Goal: Check status: Check status

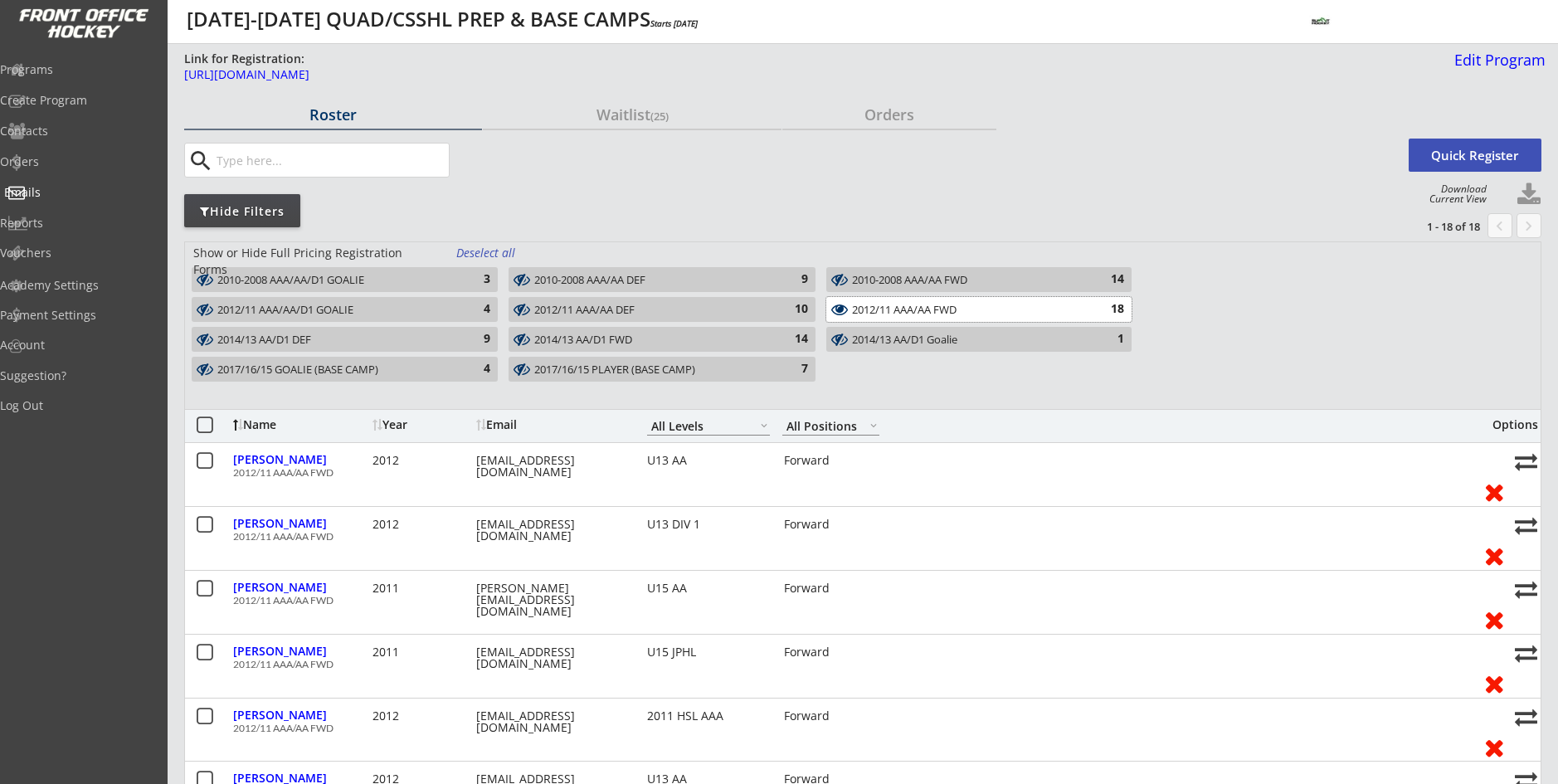
select select ""All Levels""
select select ""All Positions""
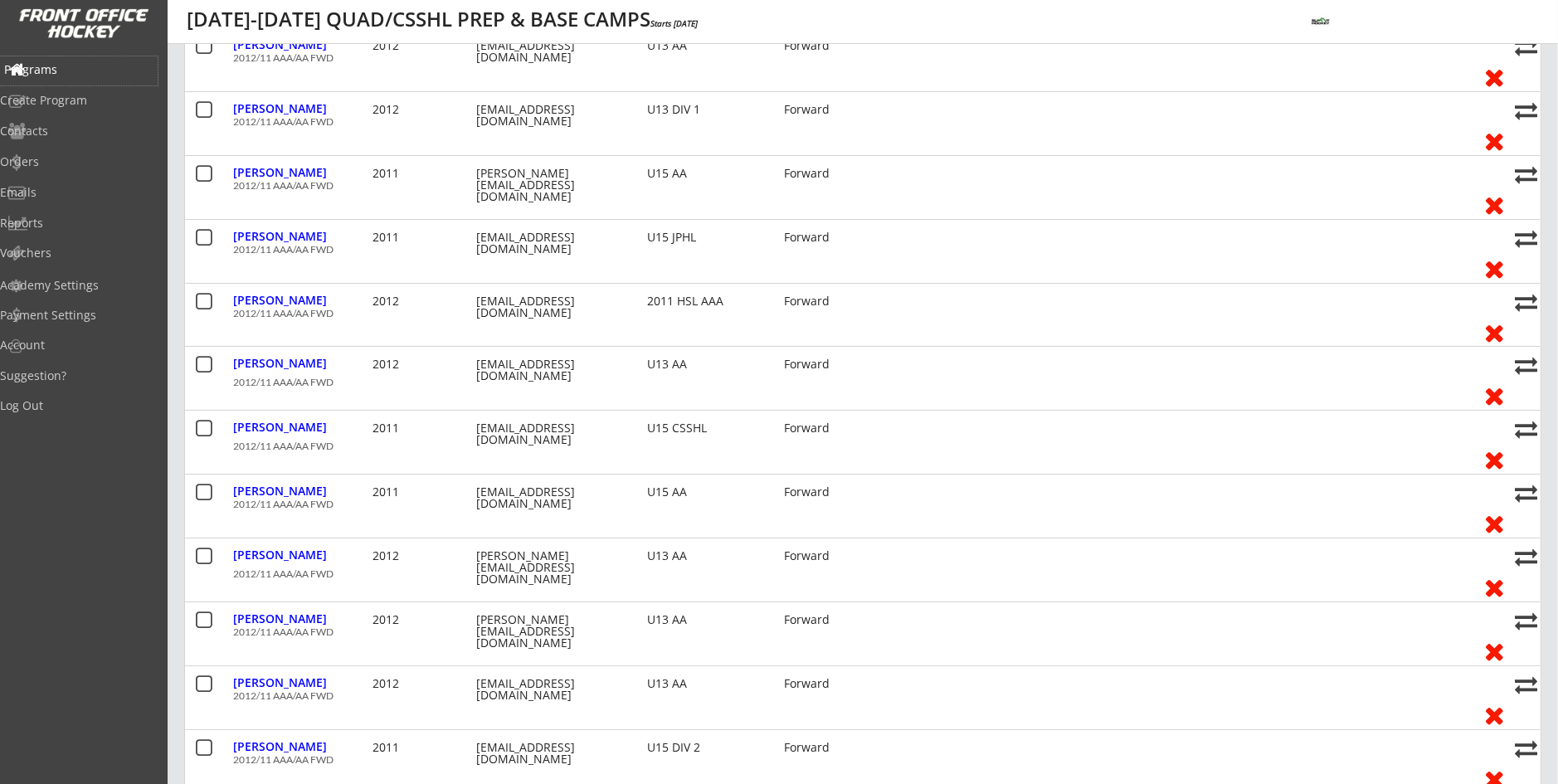
click at [54, 69] on div "Programs" at bounding box center [79, 70] width 150 height 12
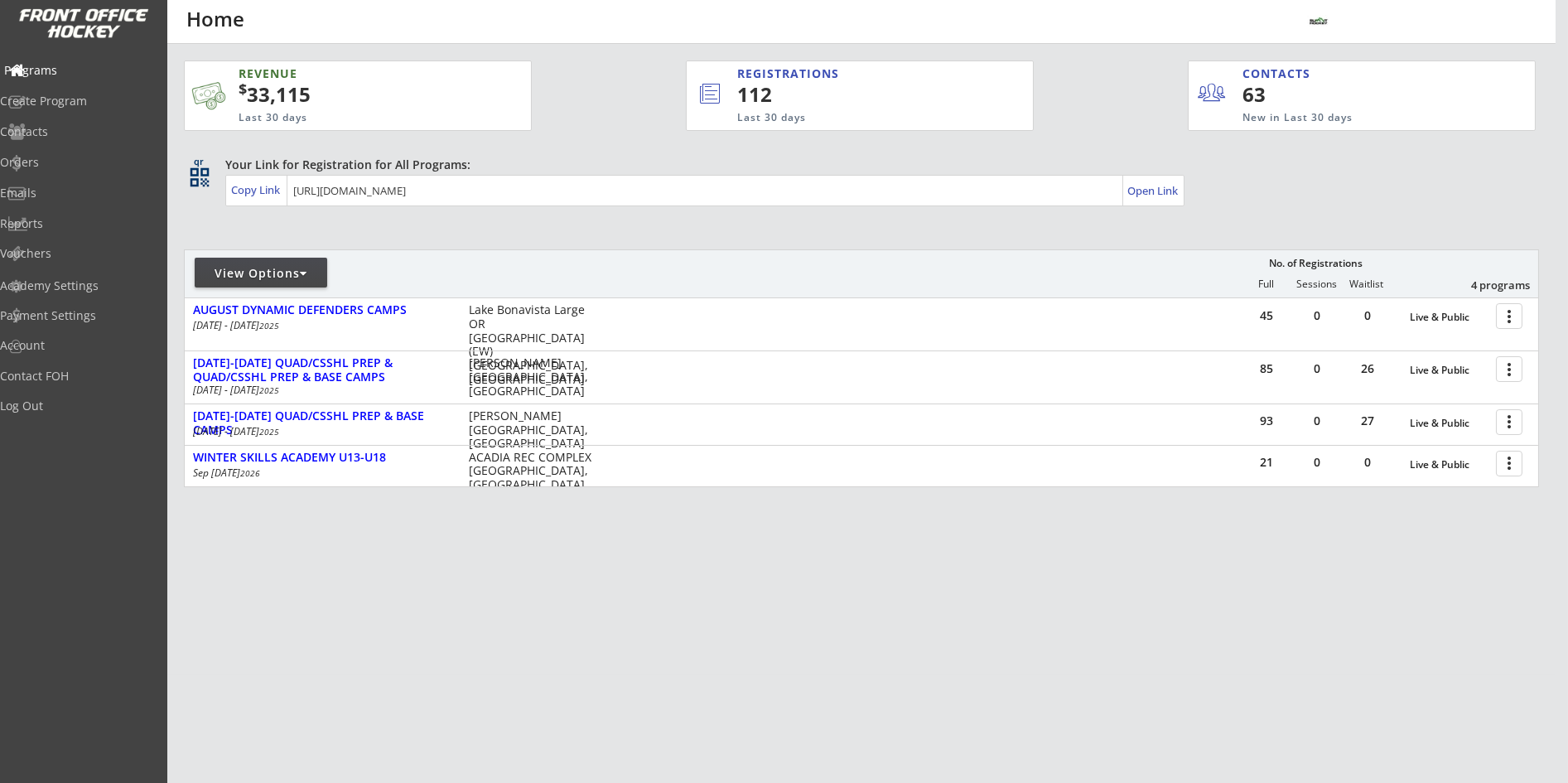
click at [65, 72] on div "Programs" at bounding box center [79, 70] width 149 height 12
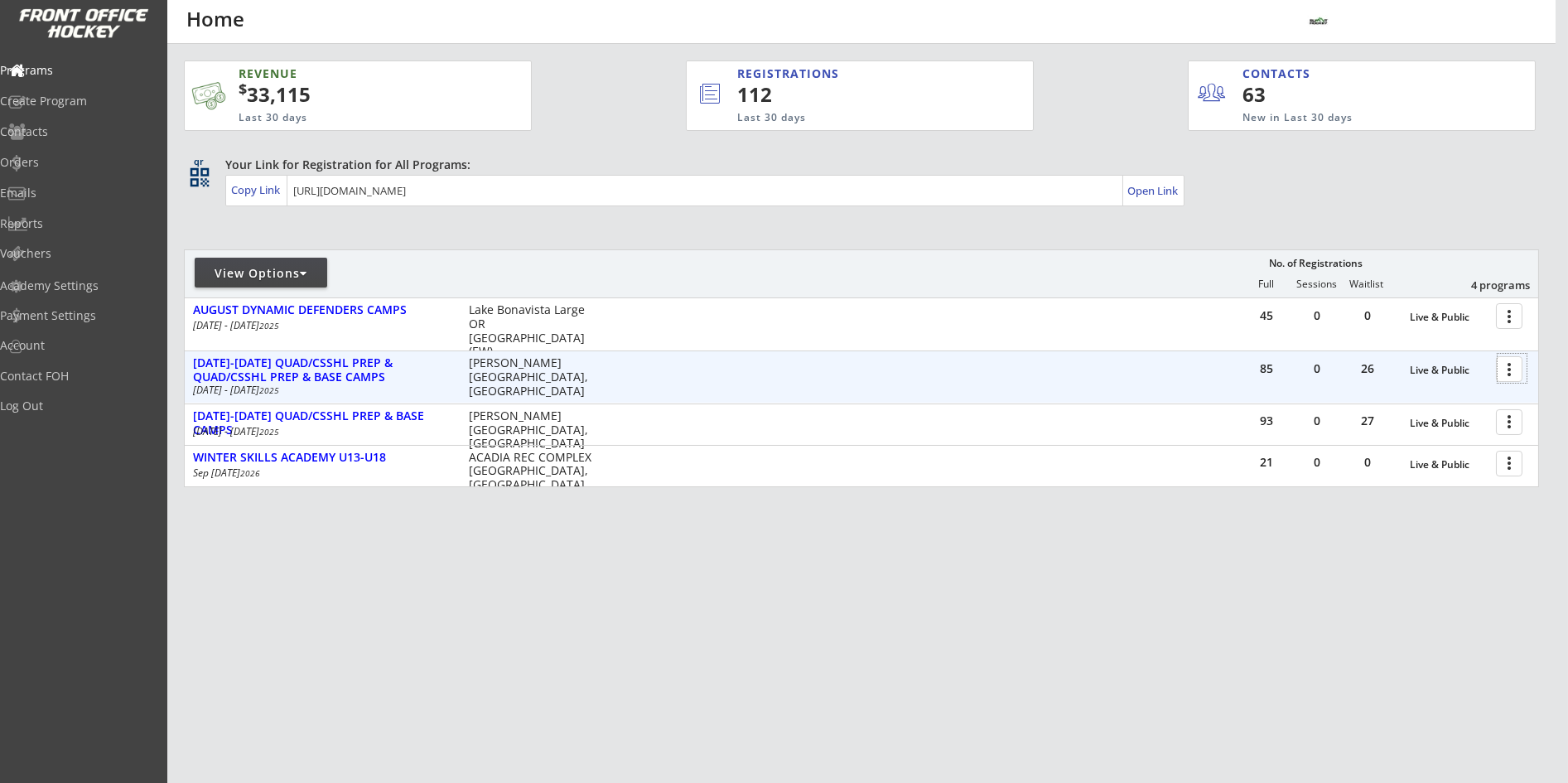
click at [1504, 365] on div at bounding box center [1512, 369] width 29 height 29
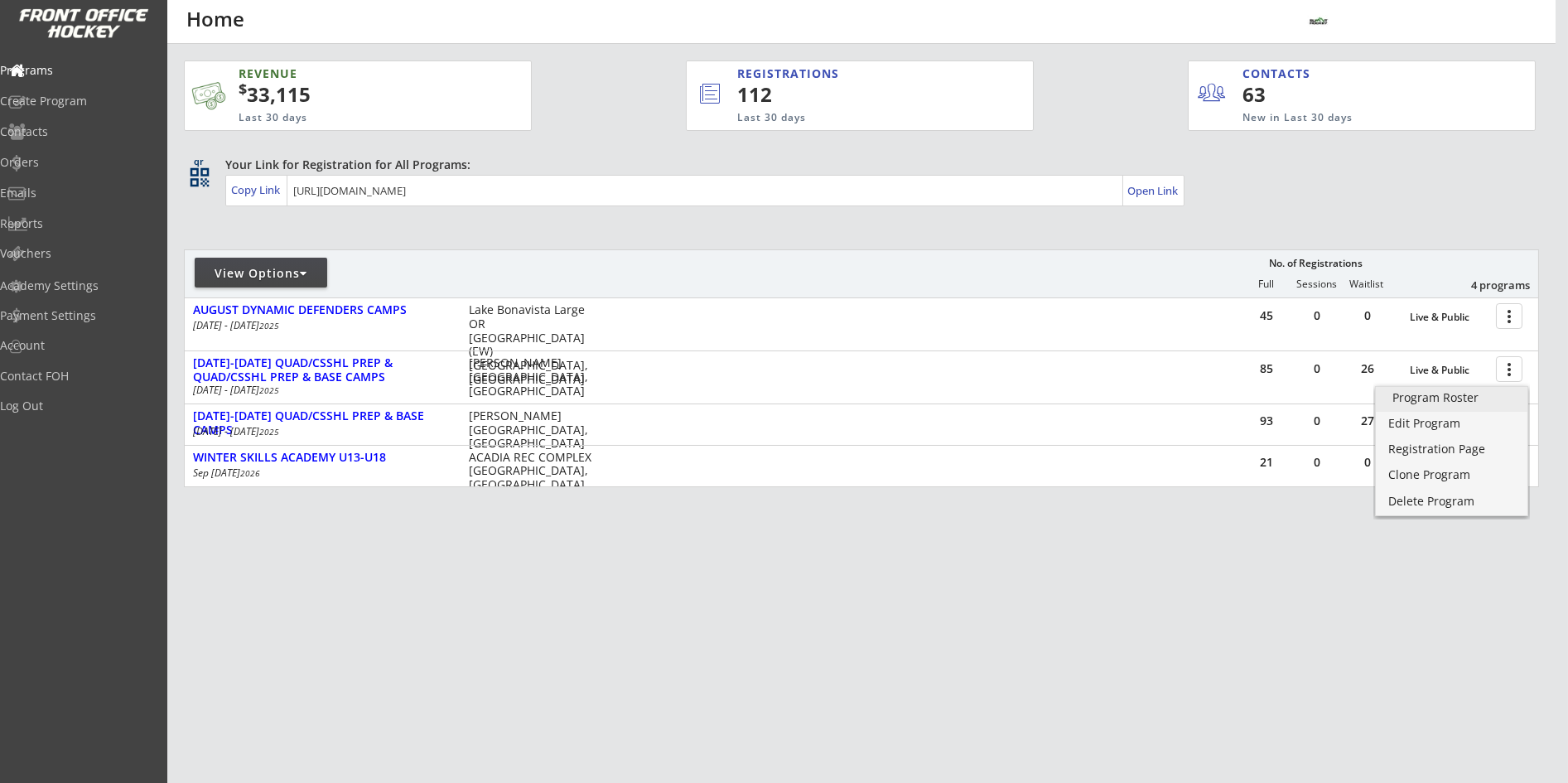
click at [1450, 393] on div "Program Roster" at bounding box center [1452, 397] width 119 height 12
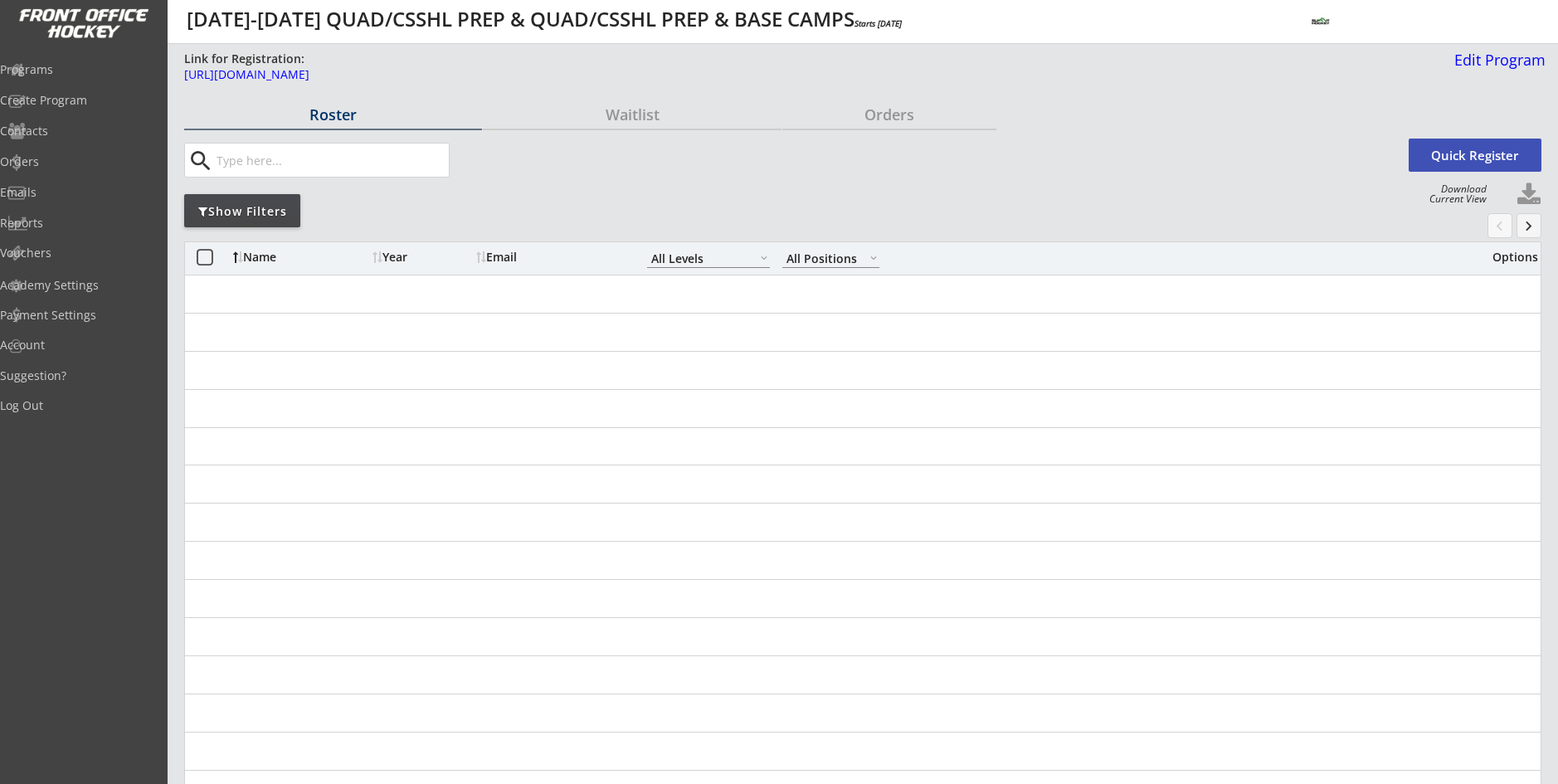
select select ""All Levels""
select select ""All Positions""
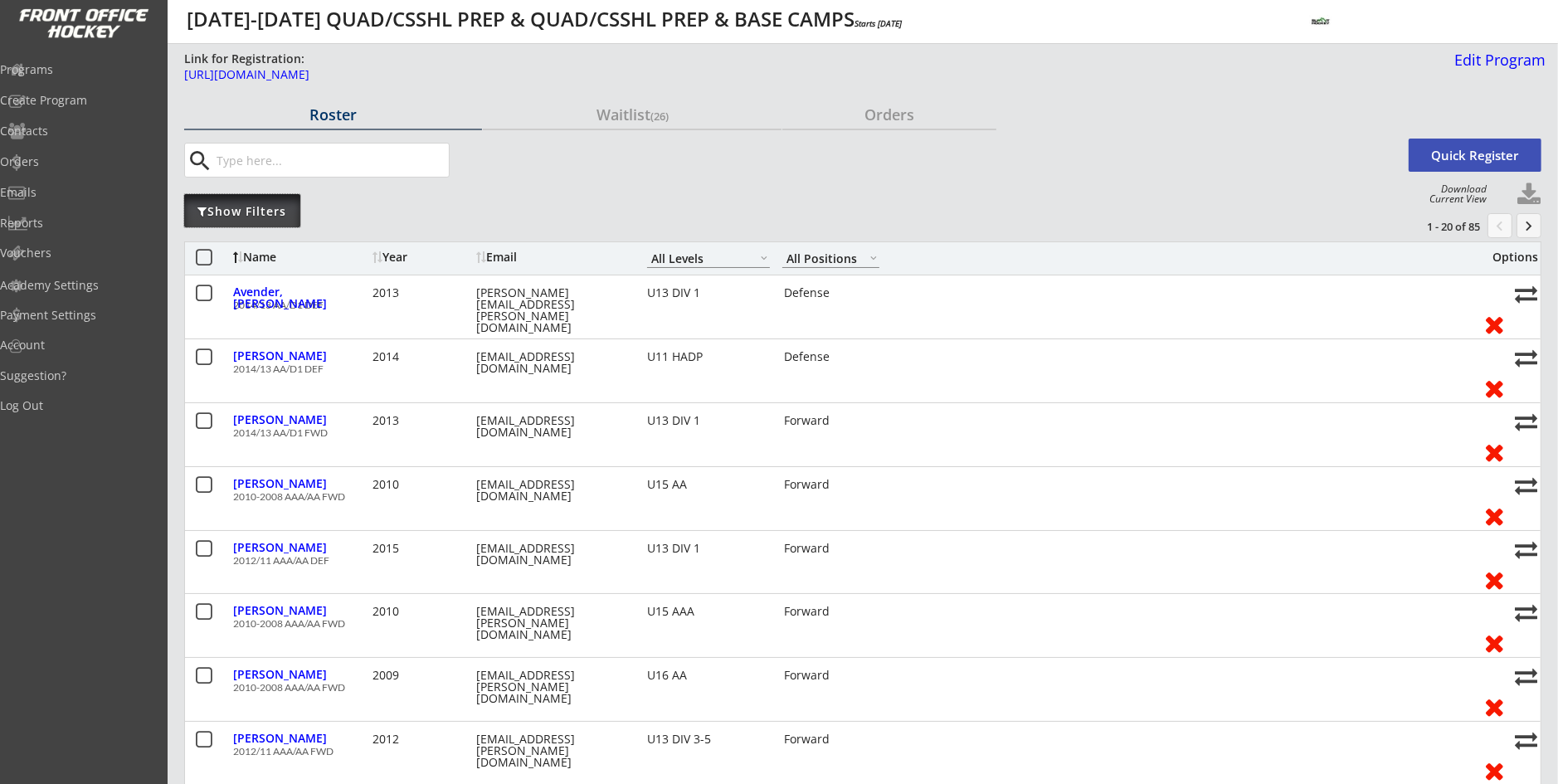
click at [245, 209] on div "Show Filters" at bounding box center [242, 212] width 117 height 17
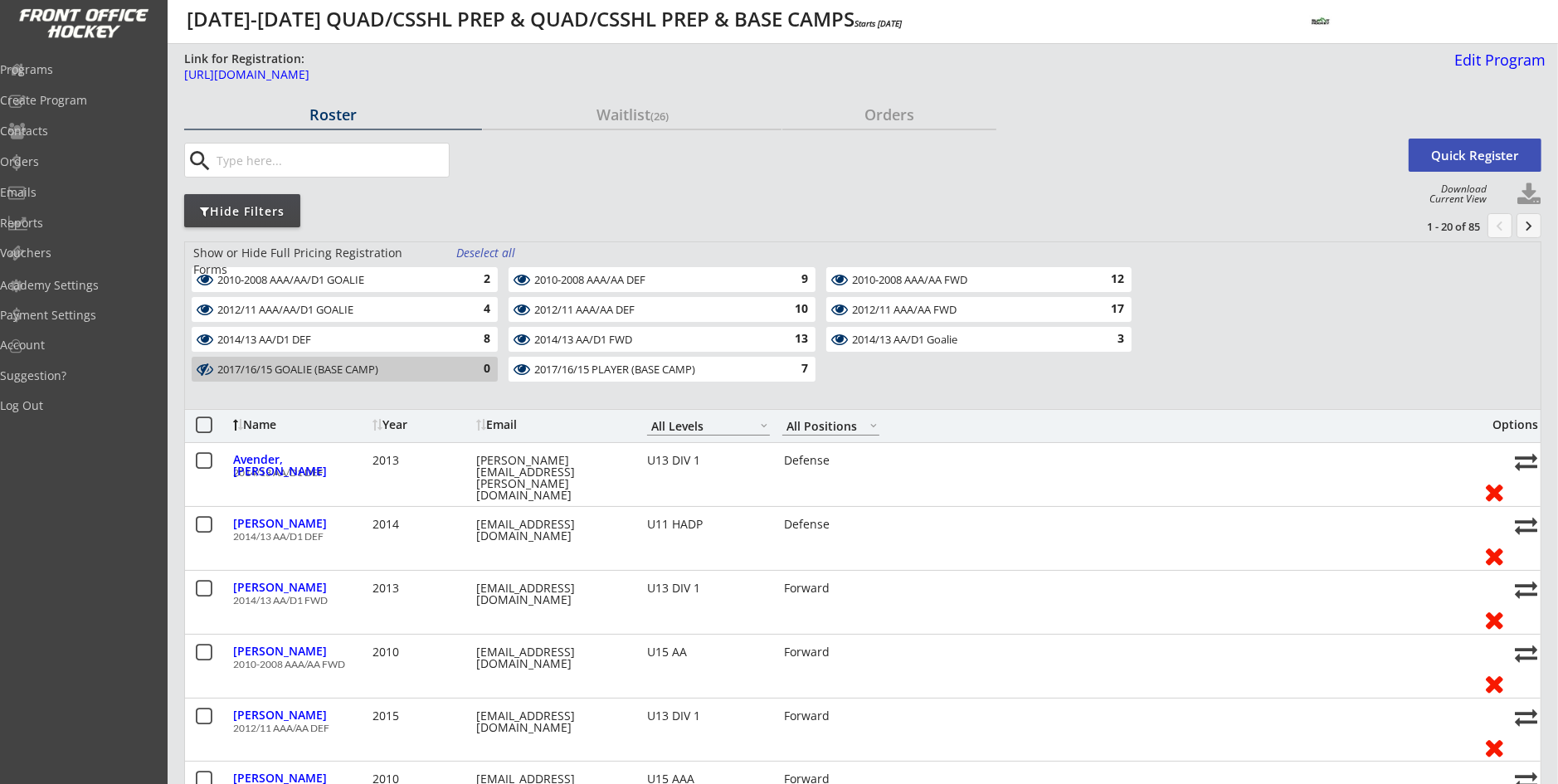
click at [502, 253] on div "Deselect all" at bounding box center [487, 253] width 61 height 17
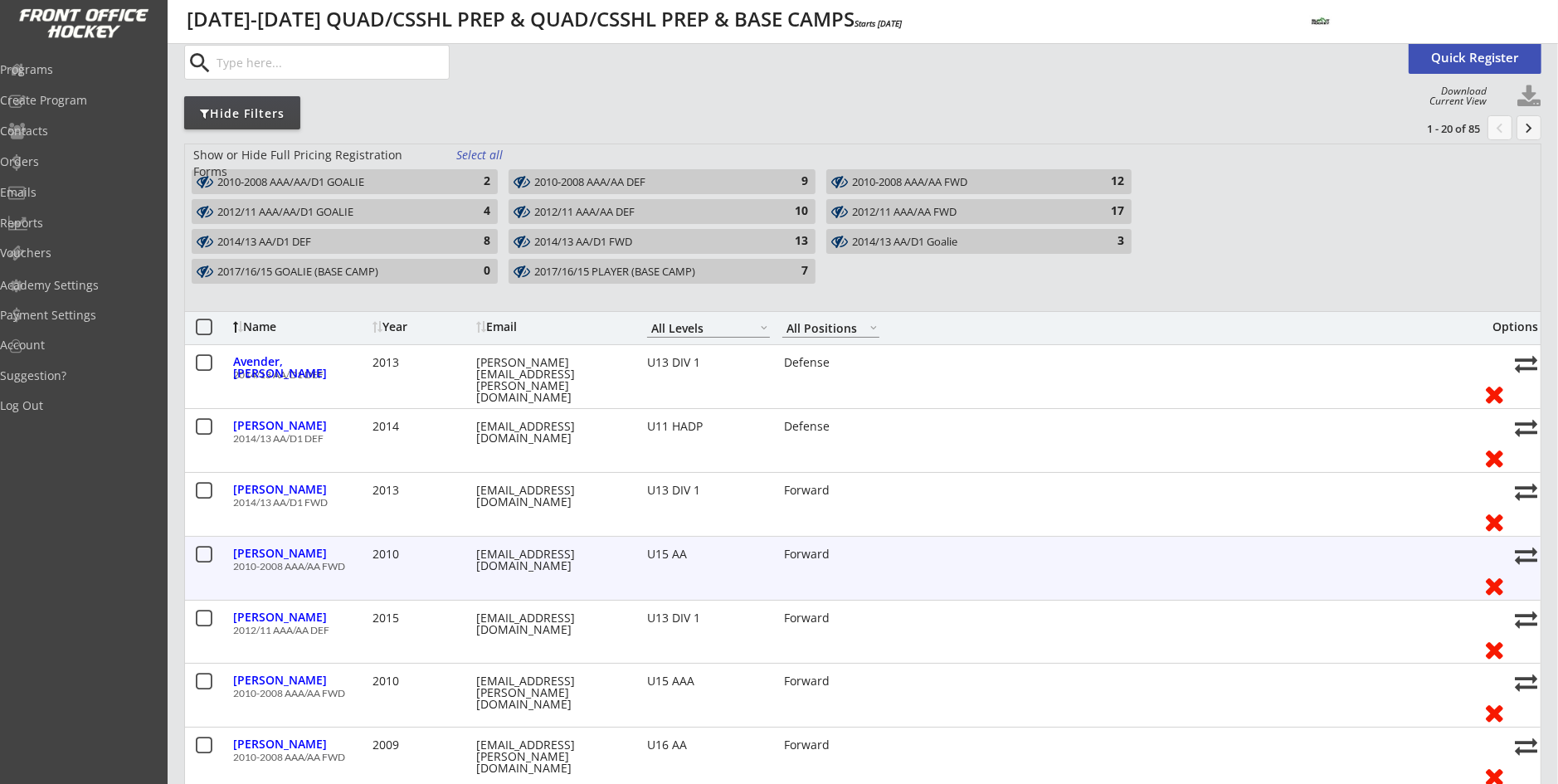
scroll to position [83, 0]
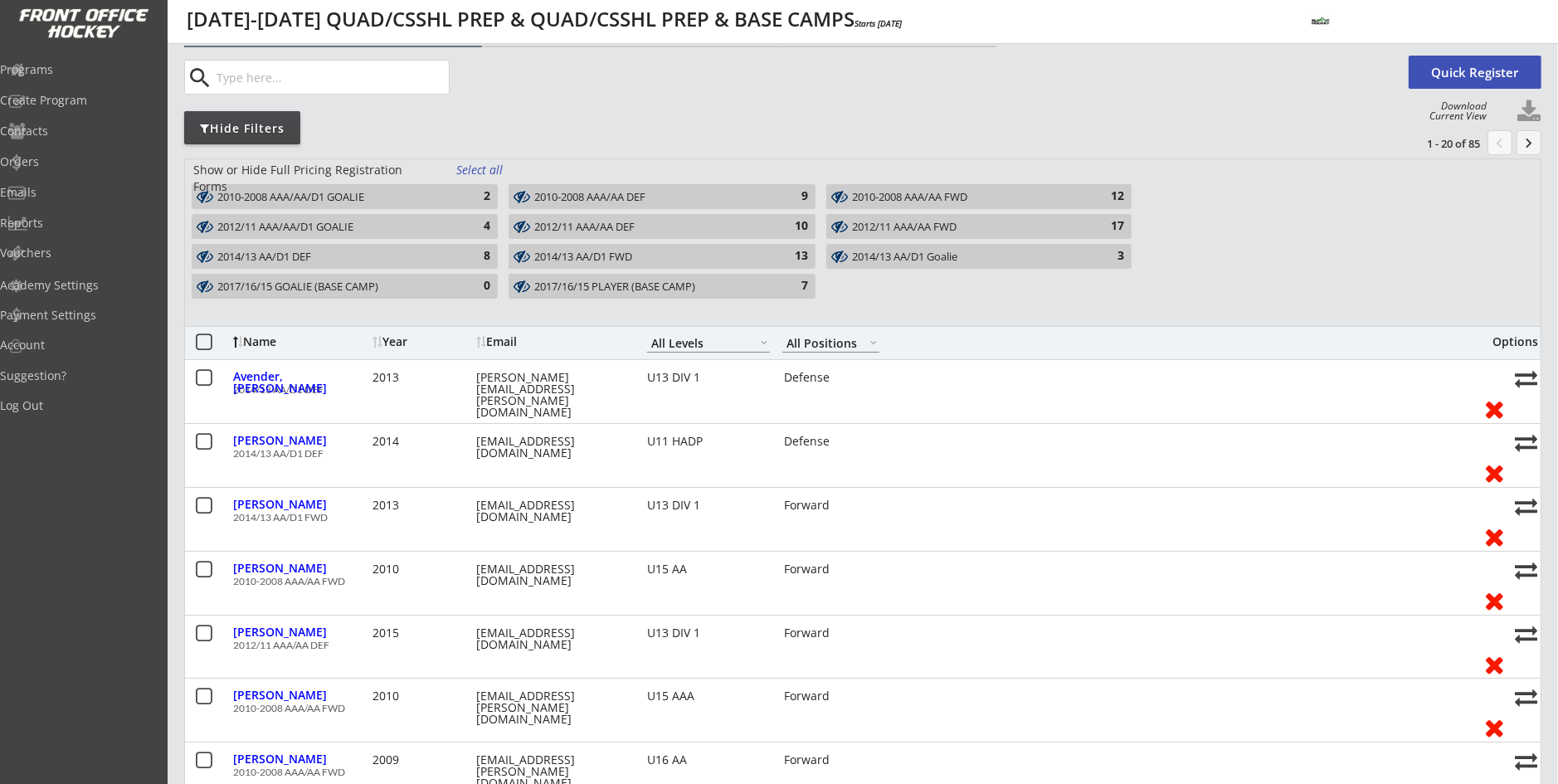
click at [555, 255] on div "2014/13 AA/D1 FWD" at bounding box center [651, 258] width 236 height 14
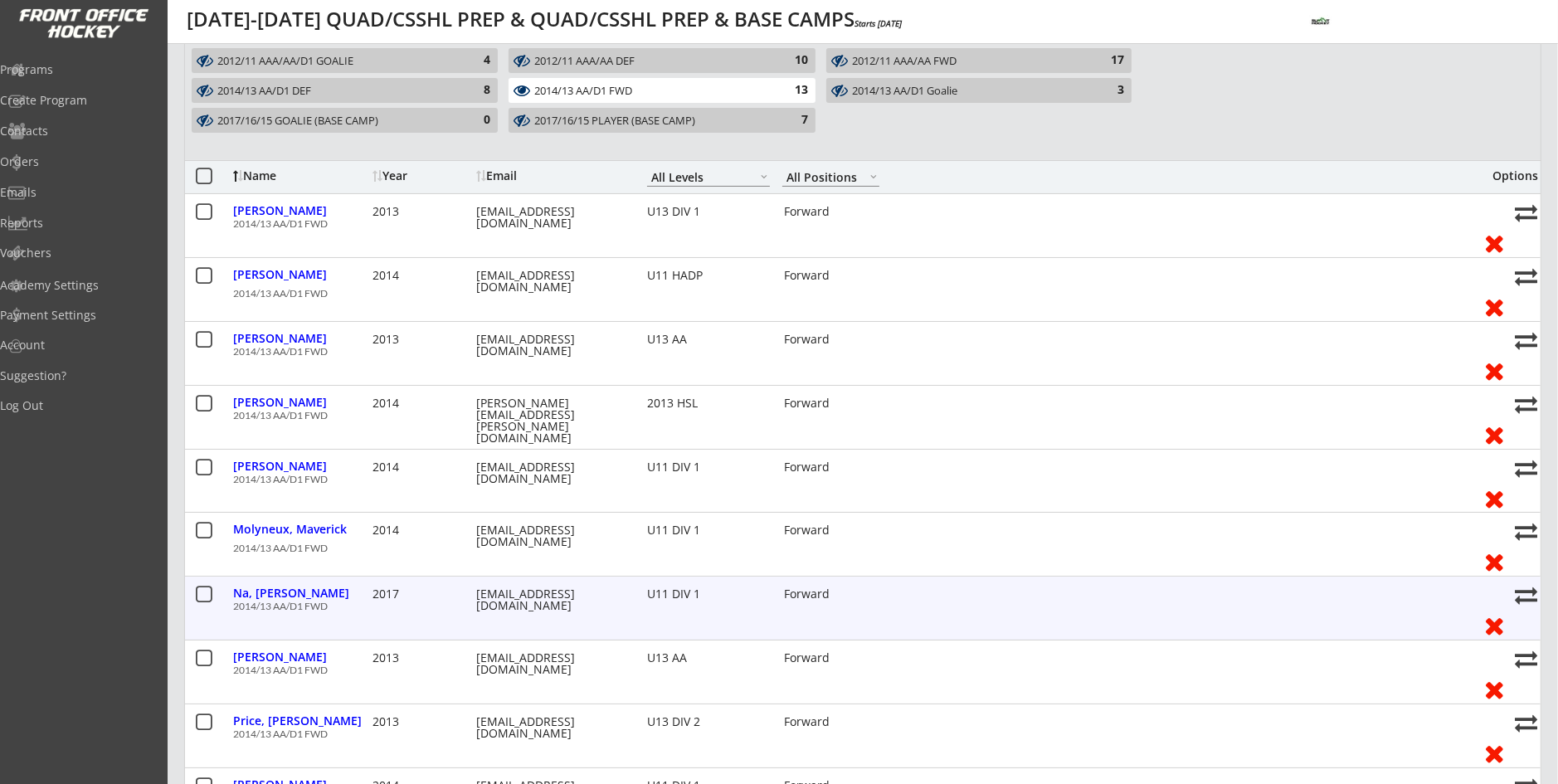
scroll to position [166, 0]
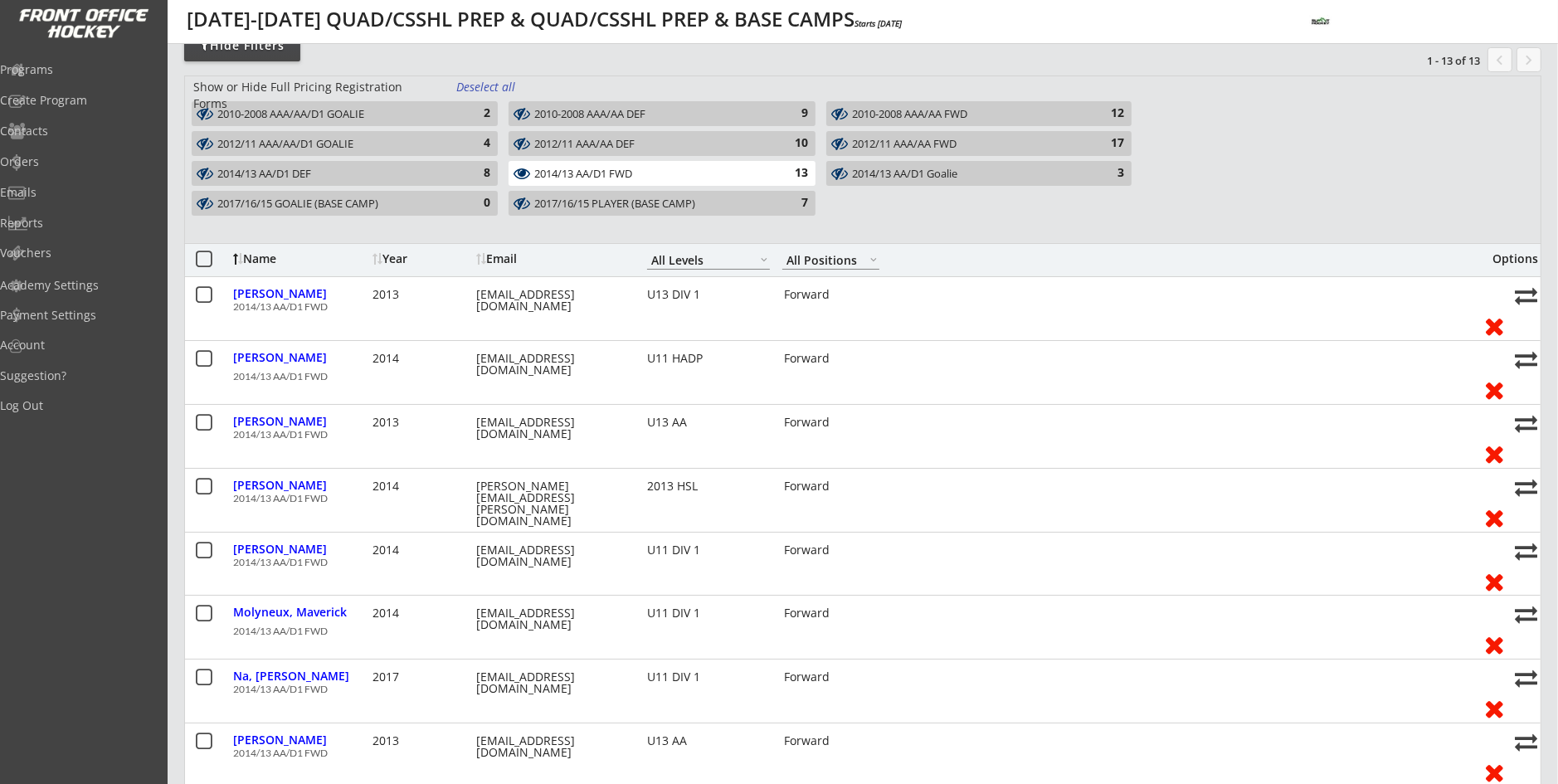
drag, startPoint x: 537, startPoint y: 165, endPoint x: 537, endPoint y: 152, distance: 13.0
click at [537, 168] on div "2014/13 AA/D1 FWD" at bounding box center [651, 174] width 236 height 14
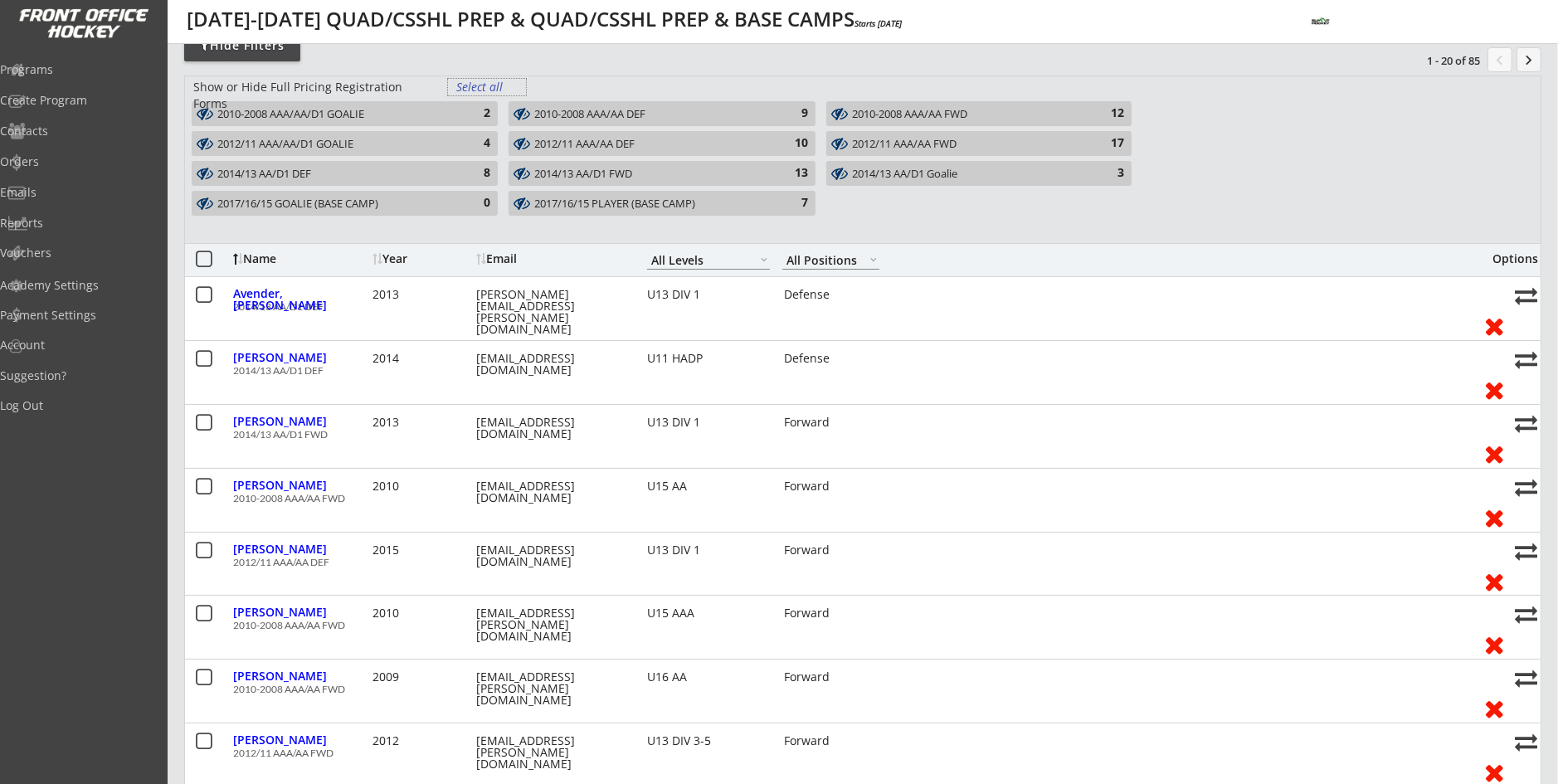
click at [499, 89] on div "Select all" at bounding box center [487, 88] width 61 height 17
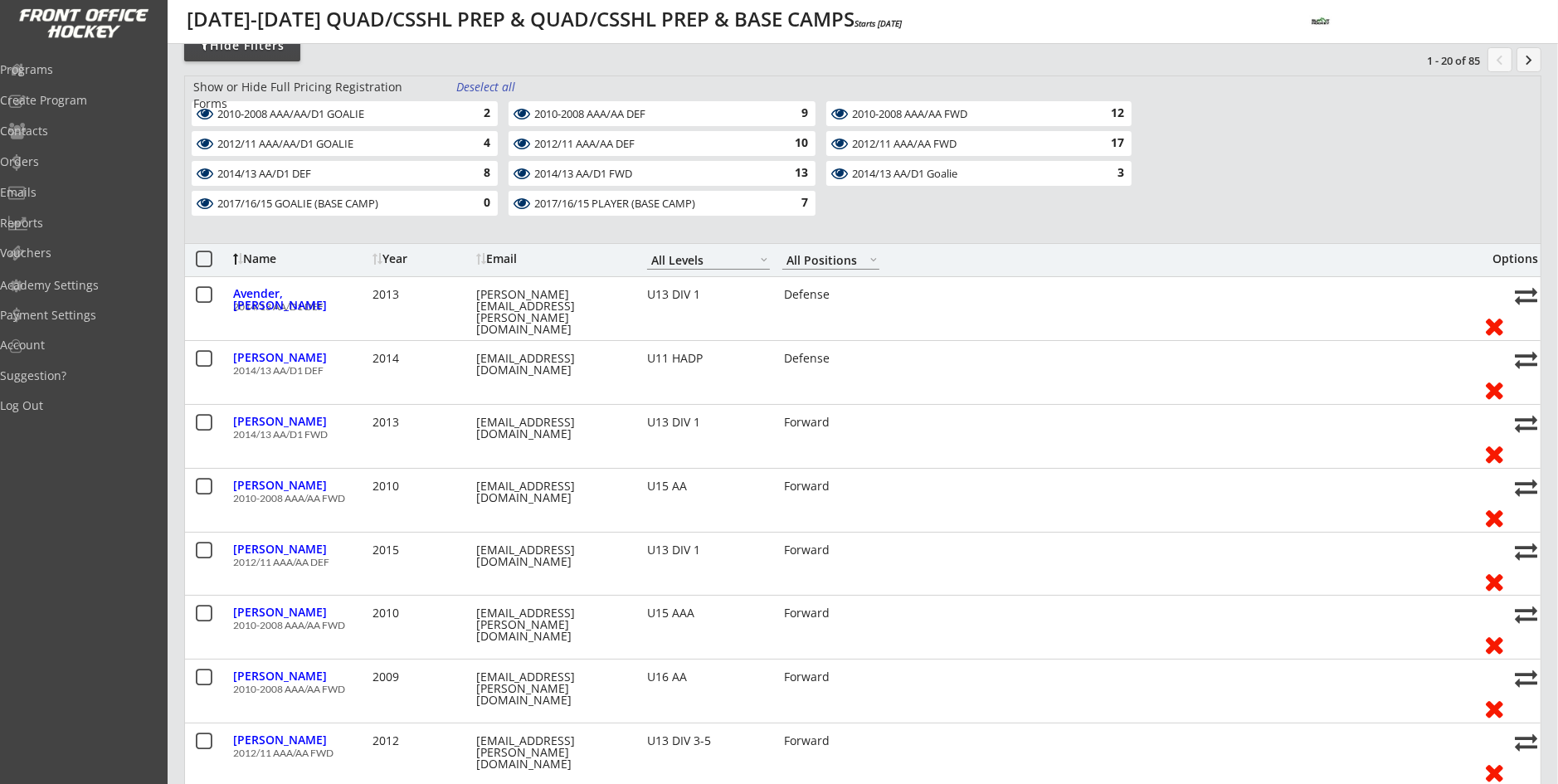
click at [543, 169] on div "2014/13 AA/D1 FWD" at bounding box center [651, 174] width 236 height 14
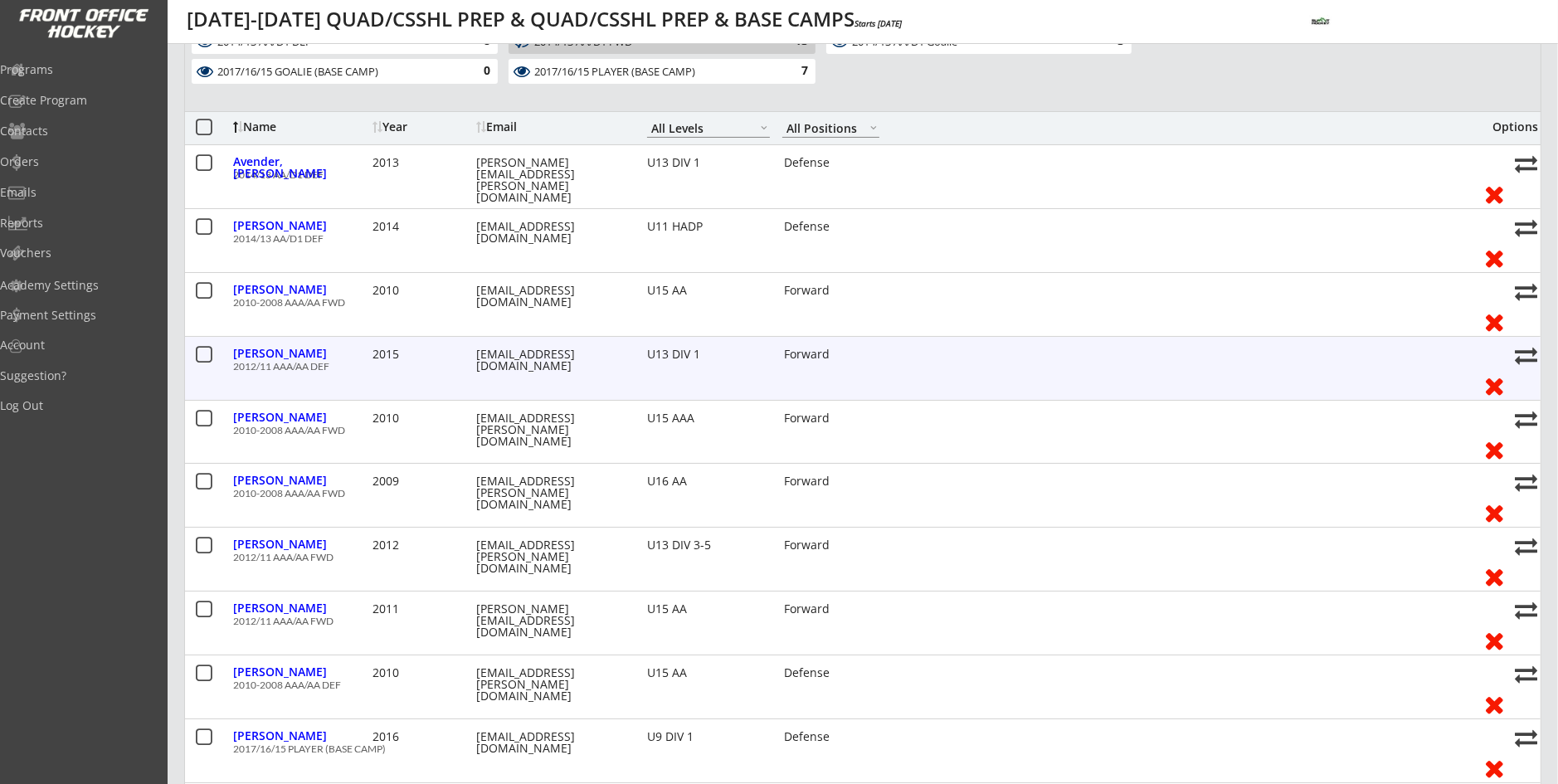
scroll to position [249, 0]
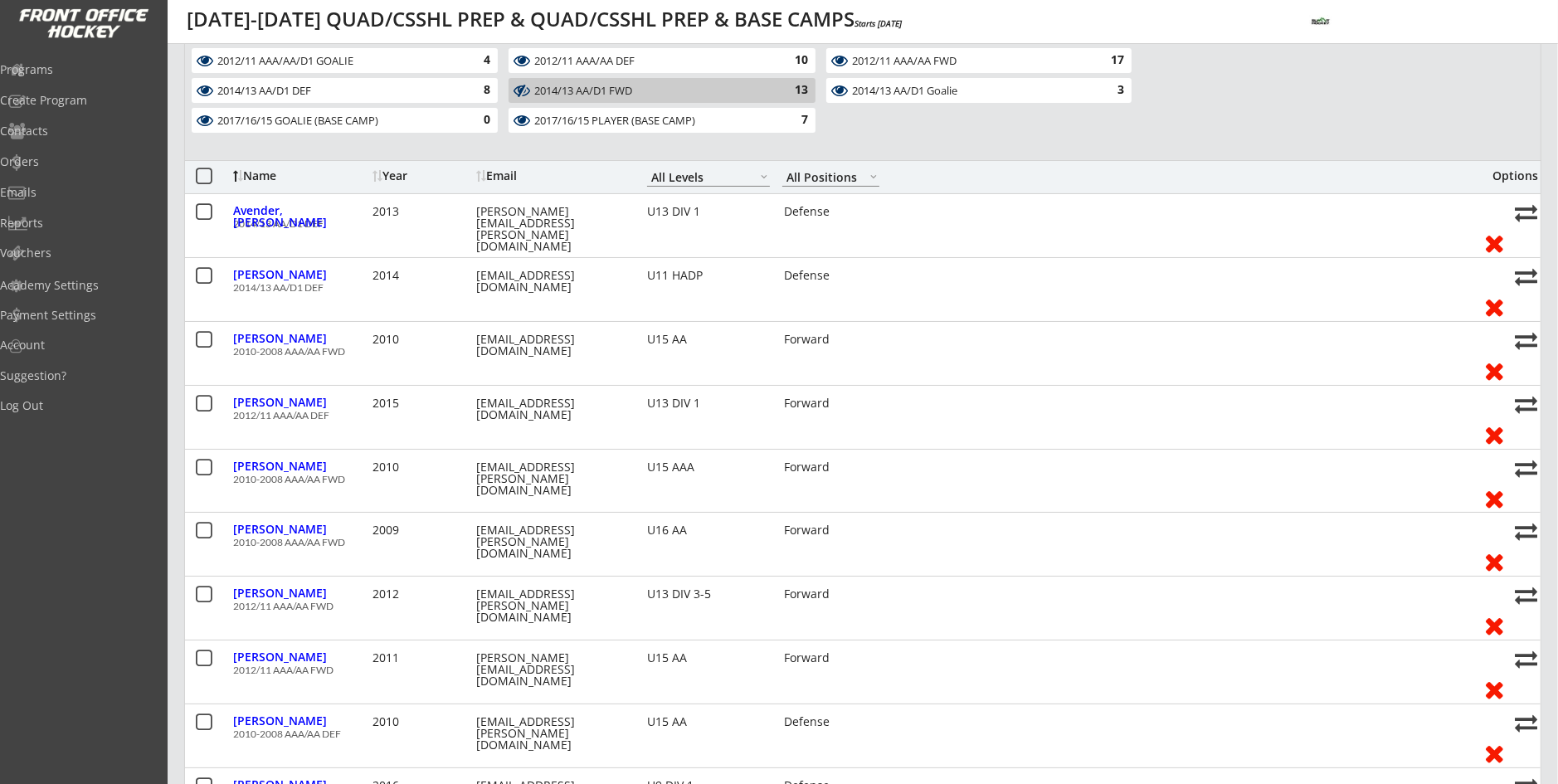
click at [595, 85] on div "2014/13 AA/D1 FWD" at bounding box center [651, 92] width 236 height 14
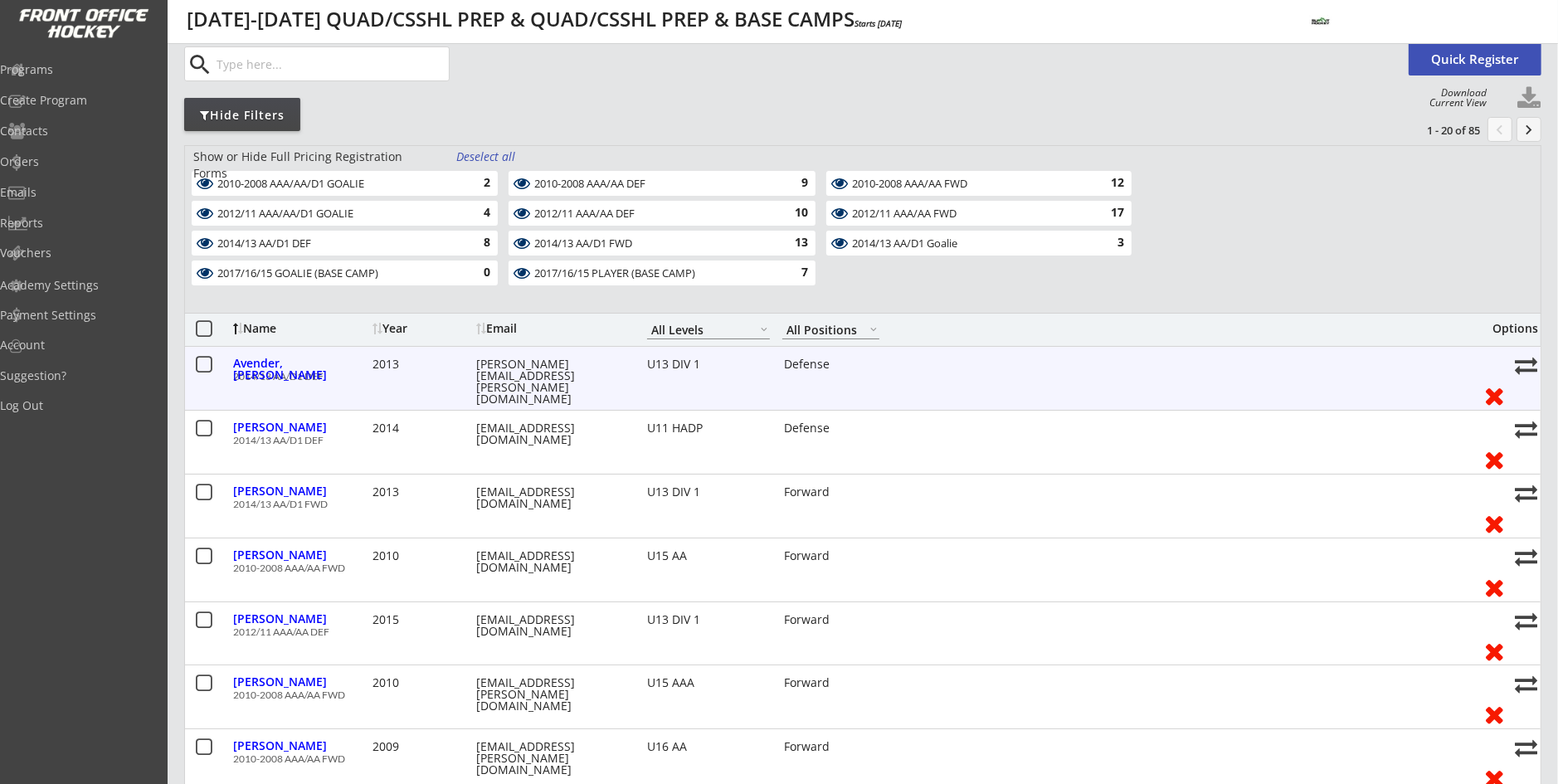
scroll to position [83, 0]
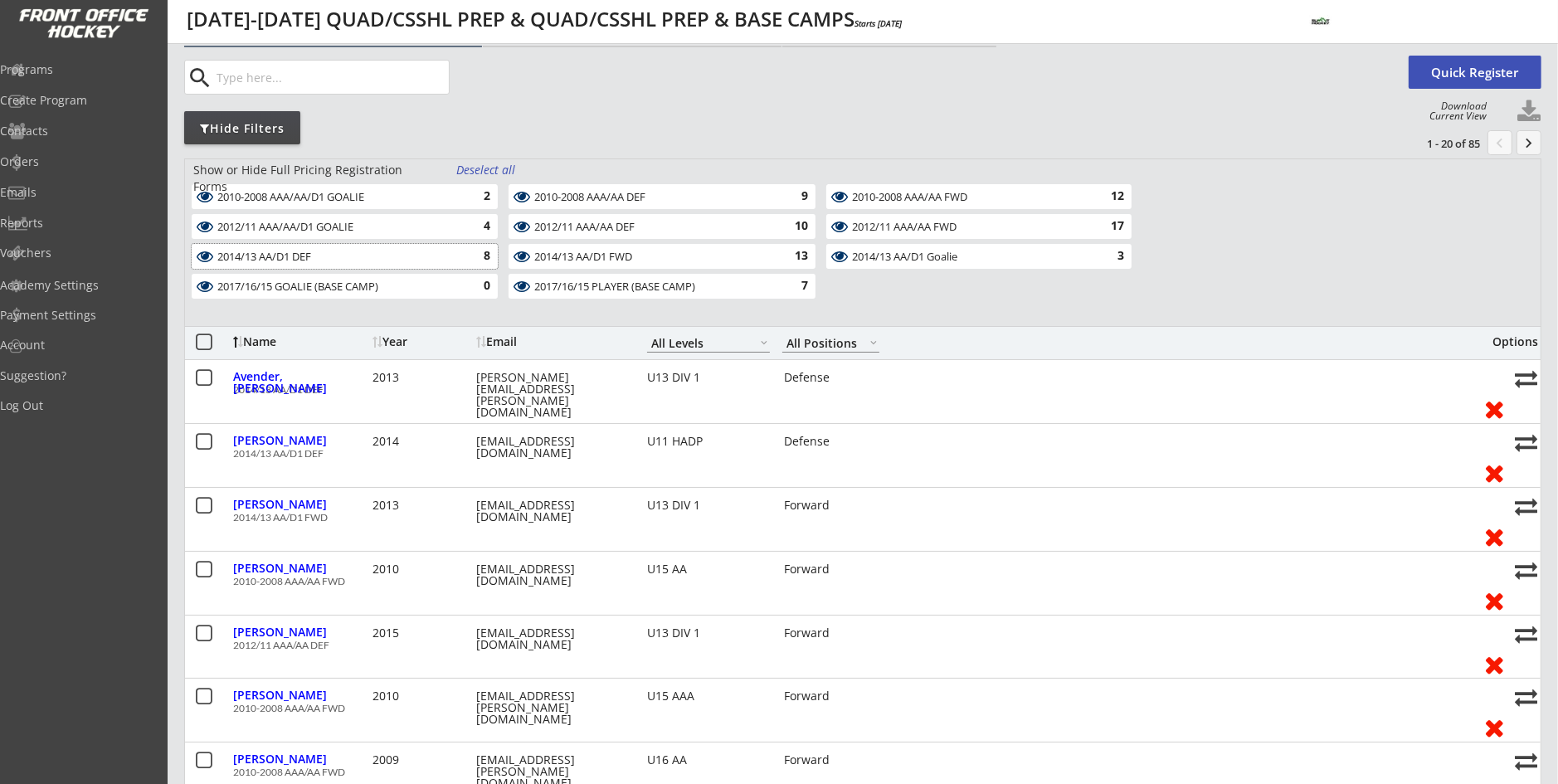
click at [402, 259] on div "2014/13 AA/D1 DEF" at bounding box center [335, 258] width 236 height 14
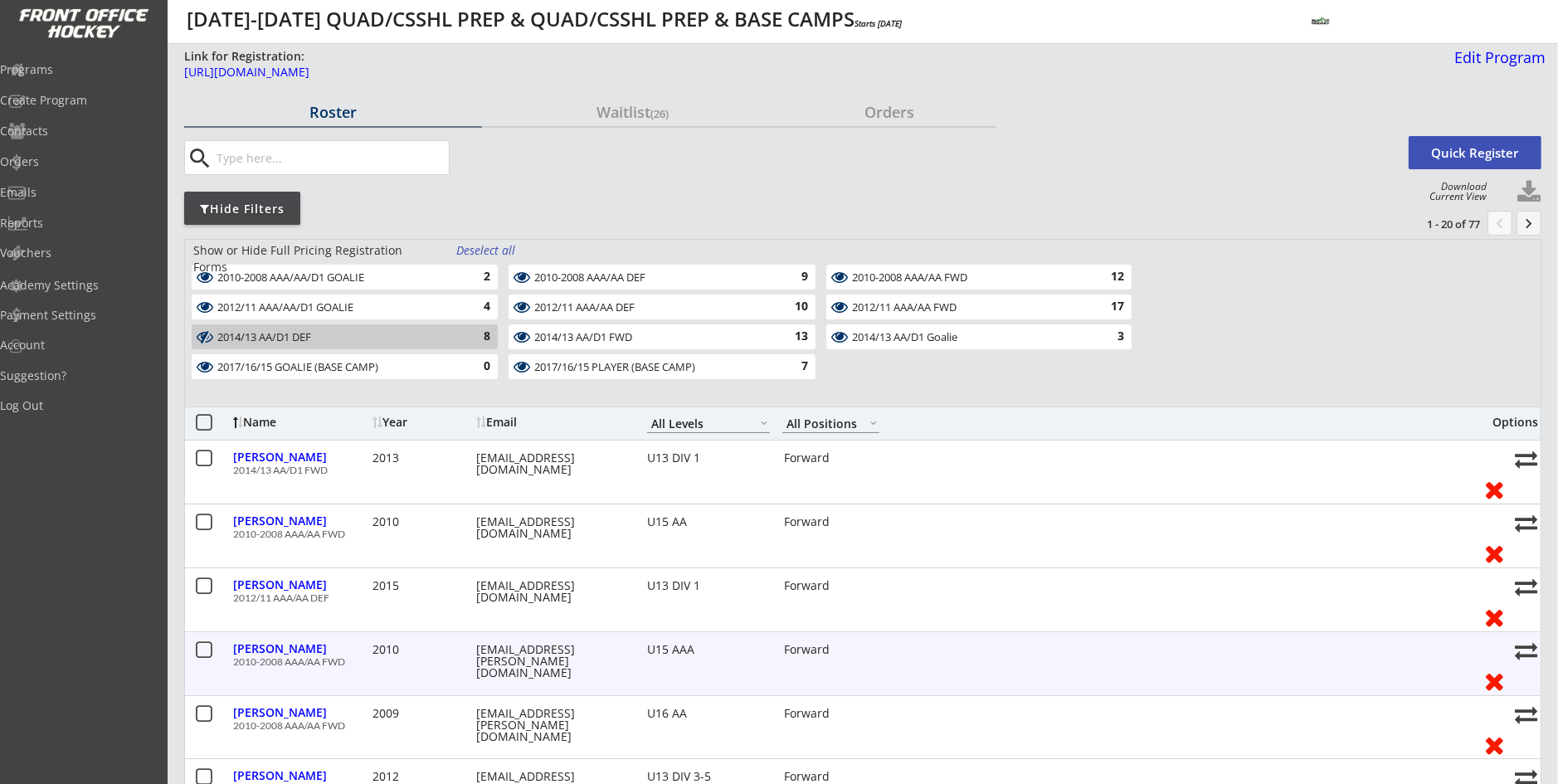
scroll to position [0, 0]
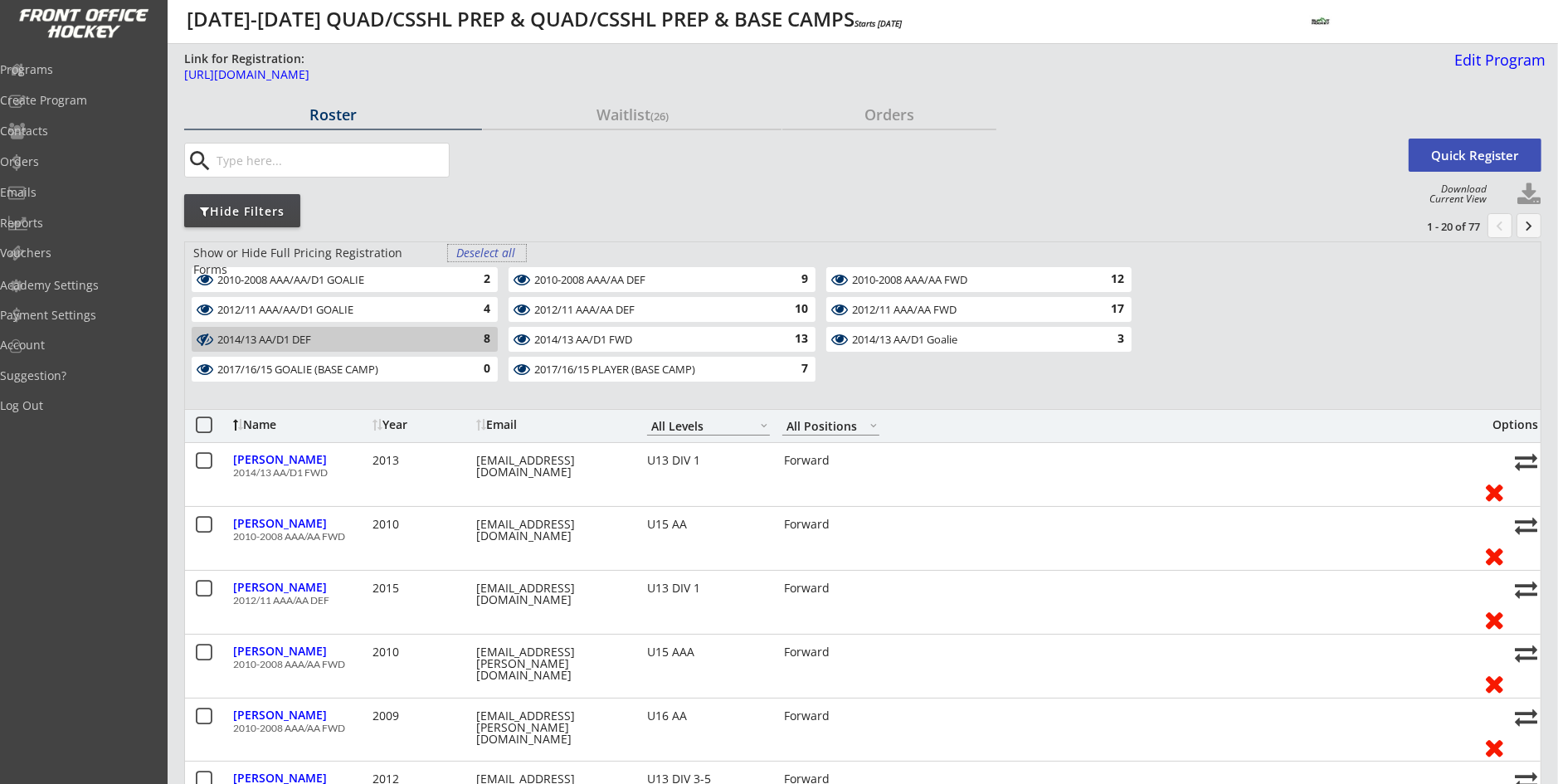
click at [503, 258] on div "Deselect all" at bounding box center [487, 253] width 61 height 17
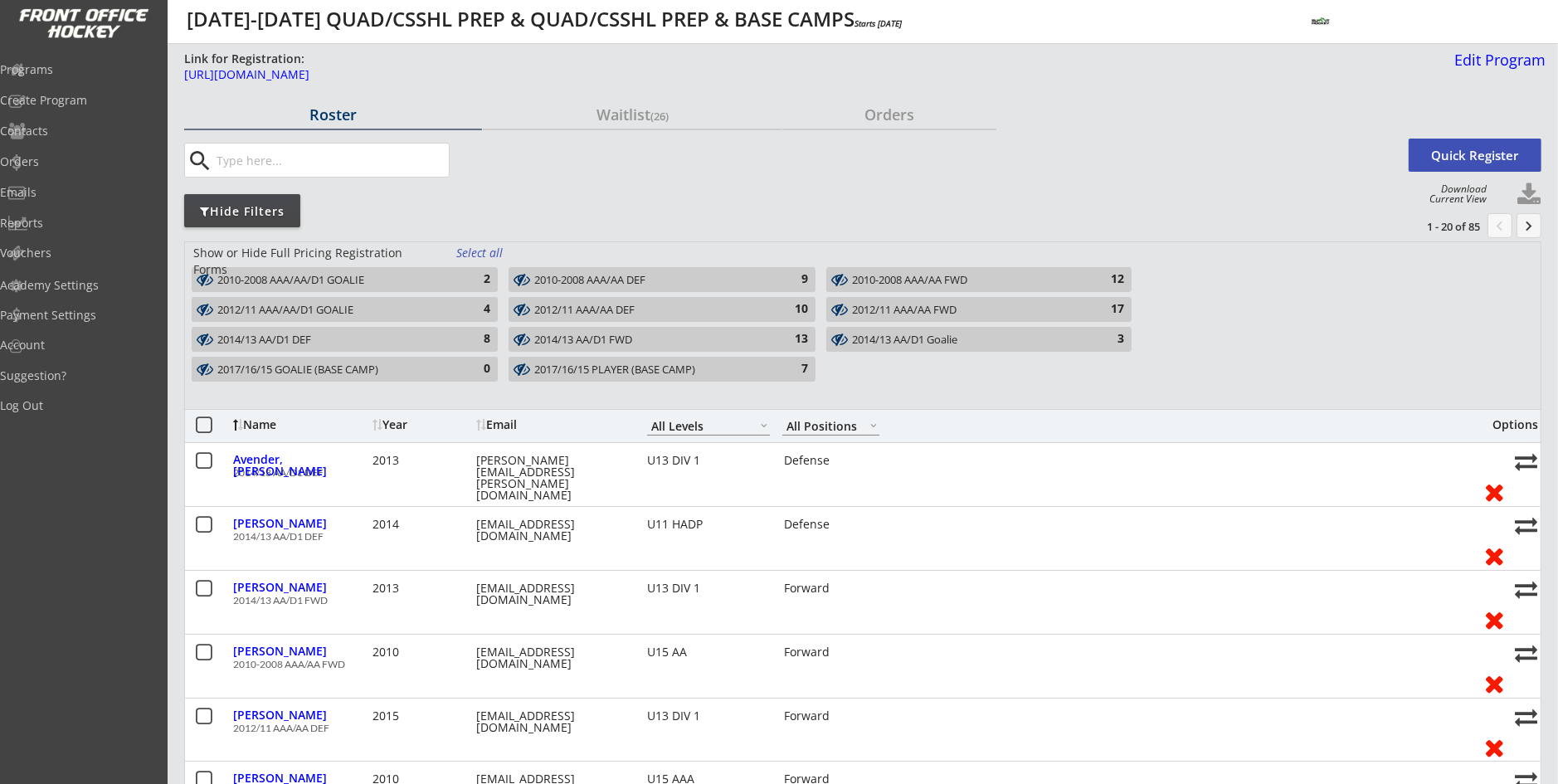
click at [452, 337] on div "2014/13 AA/D1 DEF" at bounding box center [335, 340] width 236 height 14
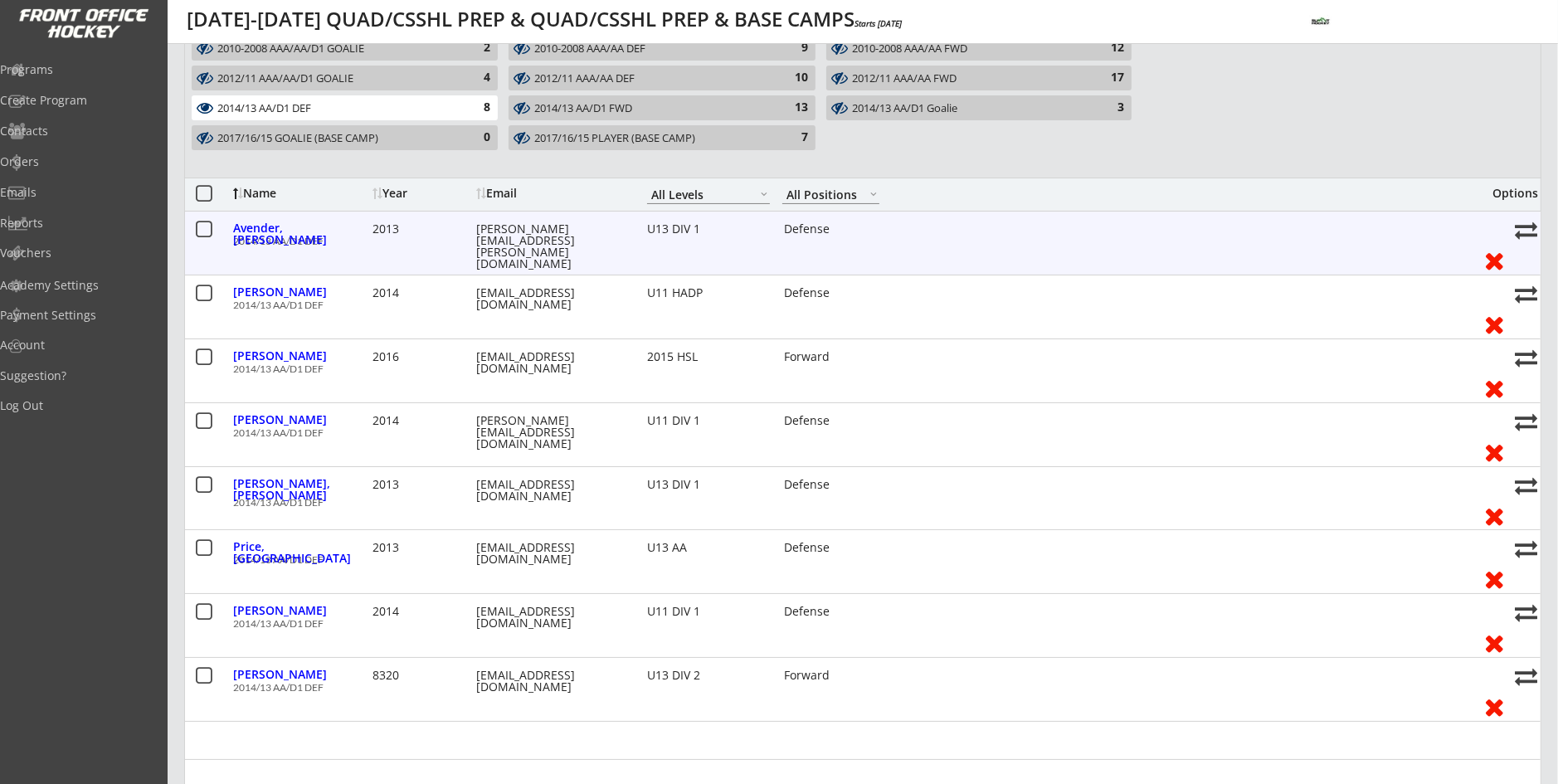
scroll to position [249, 0]
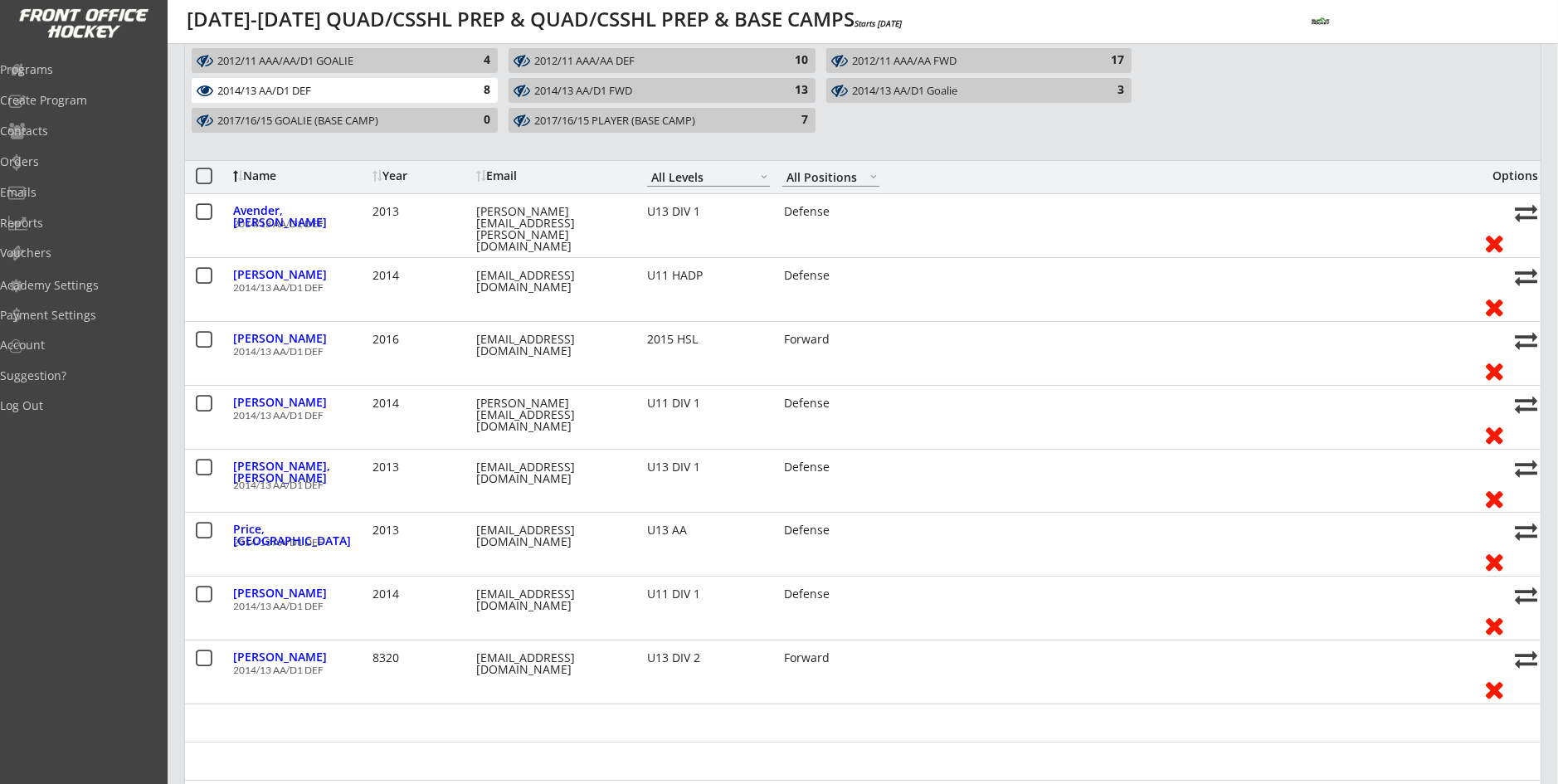
click at [372, 88] on div "2014/13 AA/D1 DEF" at bounding box center [335, 92] width 236 height 14
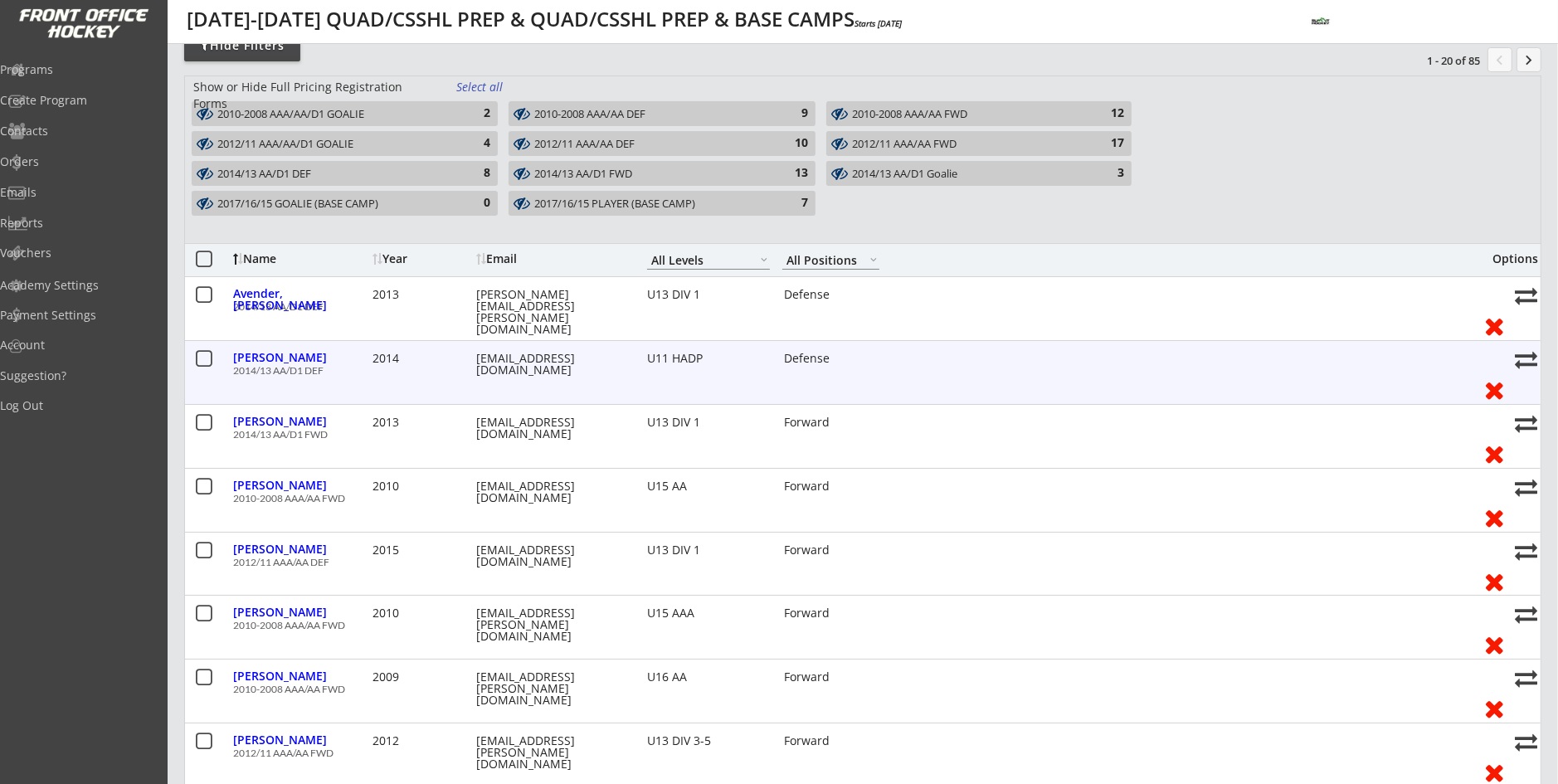
scroll to position [0, 0]
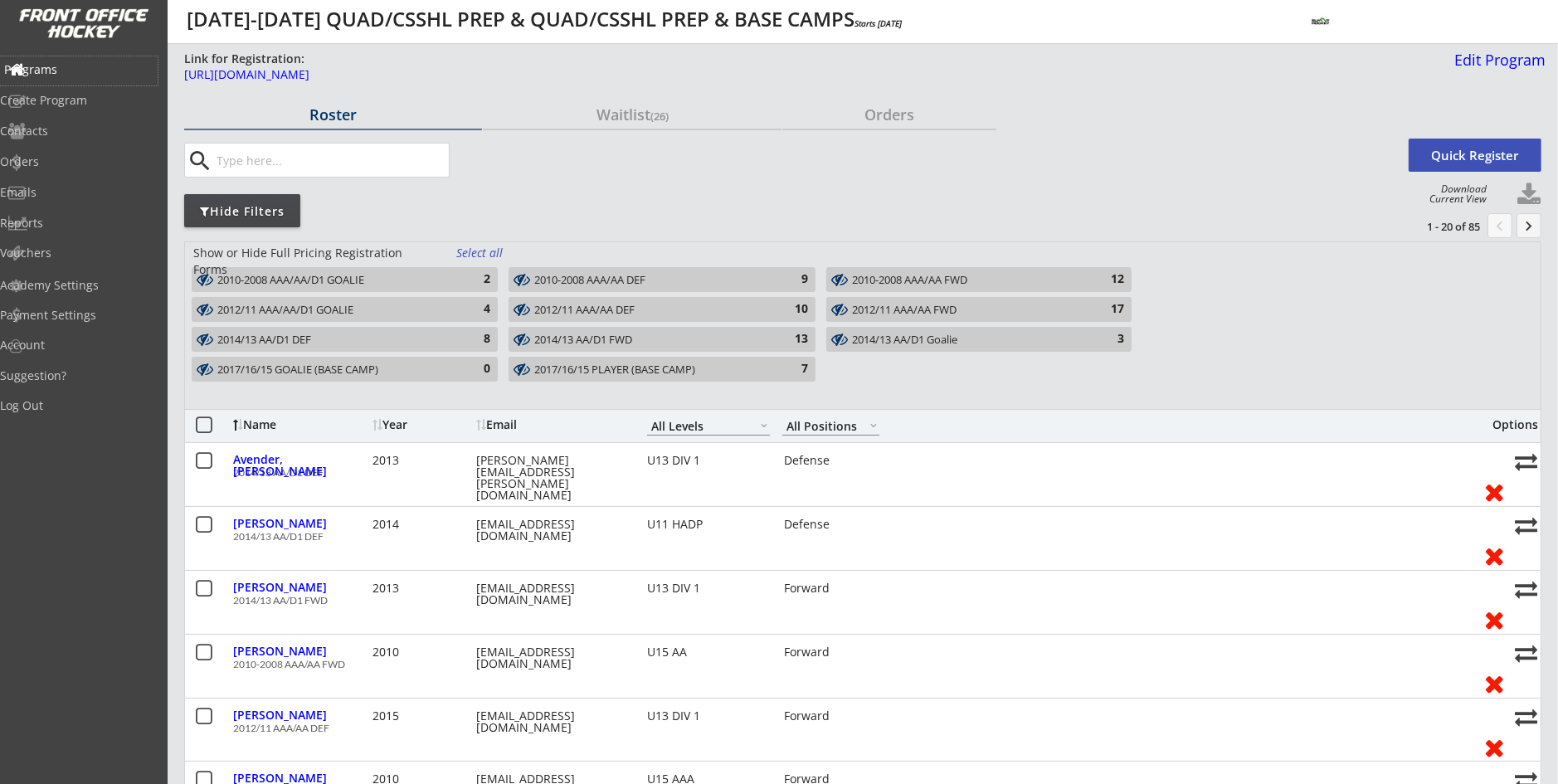
click at [89, 74] on div "Programs" at bounding box center [79, 70] width 150 height 12
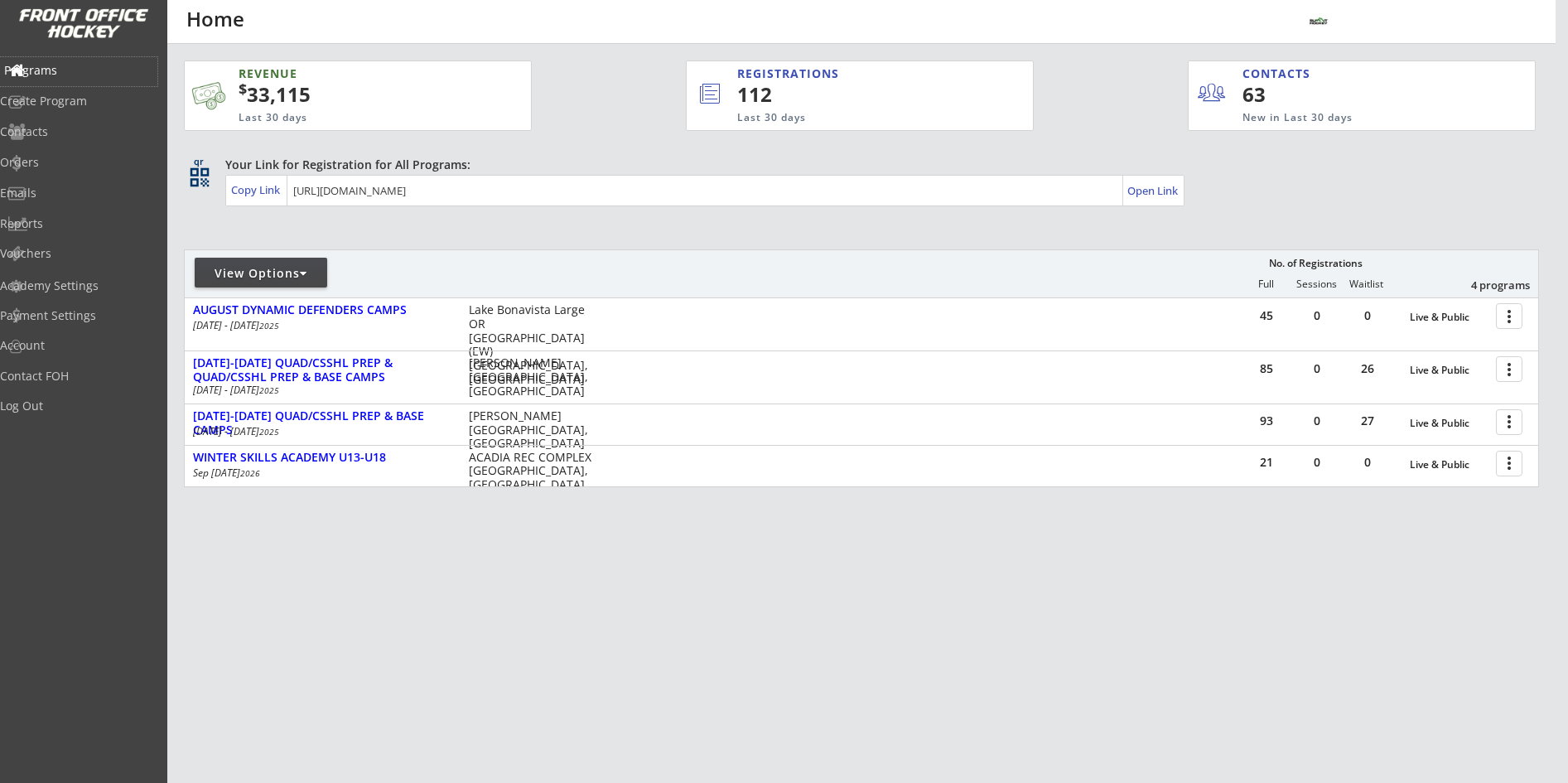
click at [97, 72] on div "Programs" at bounding box center [79, 70] width 149 height 12
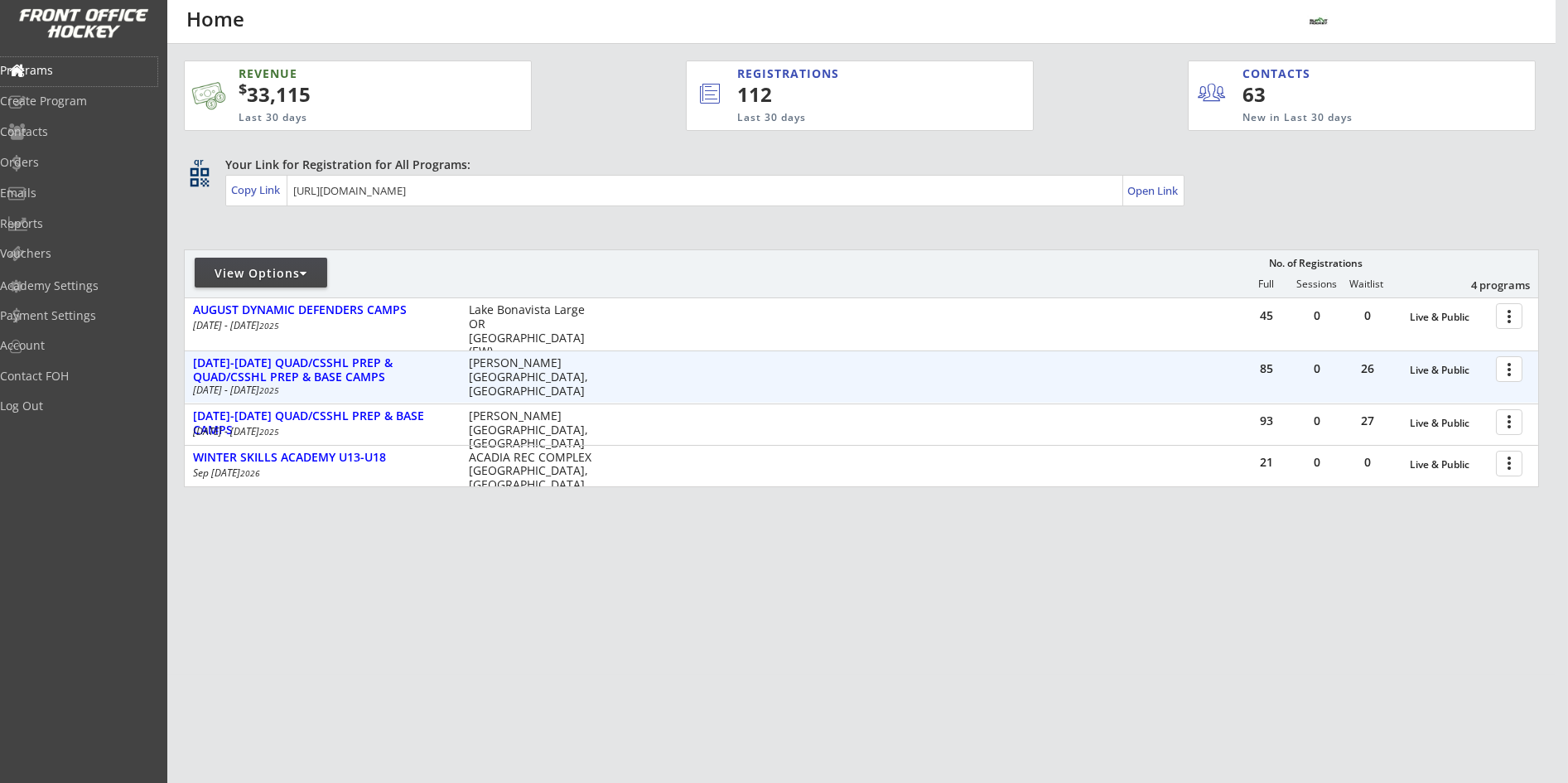
click at [1503, 372] on div at bounding box center [1512, 369] width 29 height 29
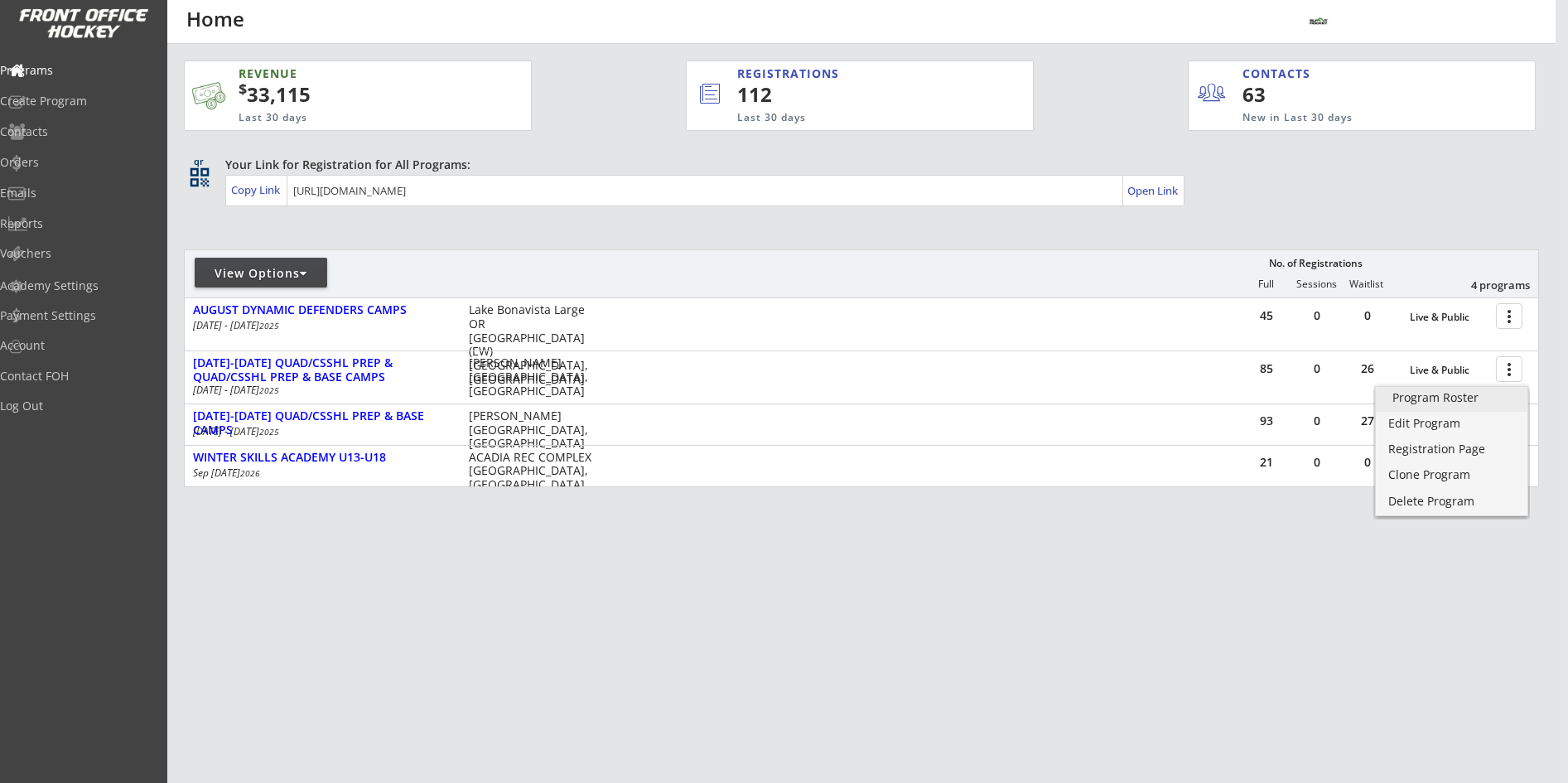
click at [1453, 393] on div "Program Roster" at bounding box center [1452, 397] width 119 height 12
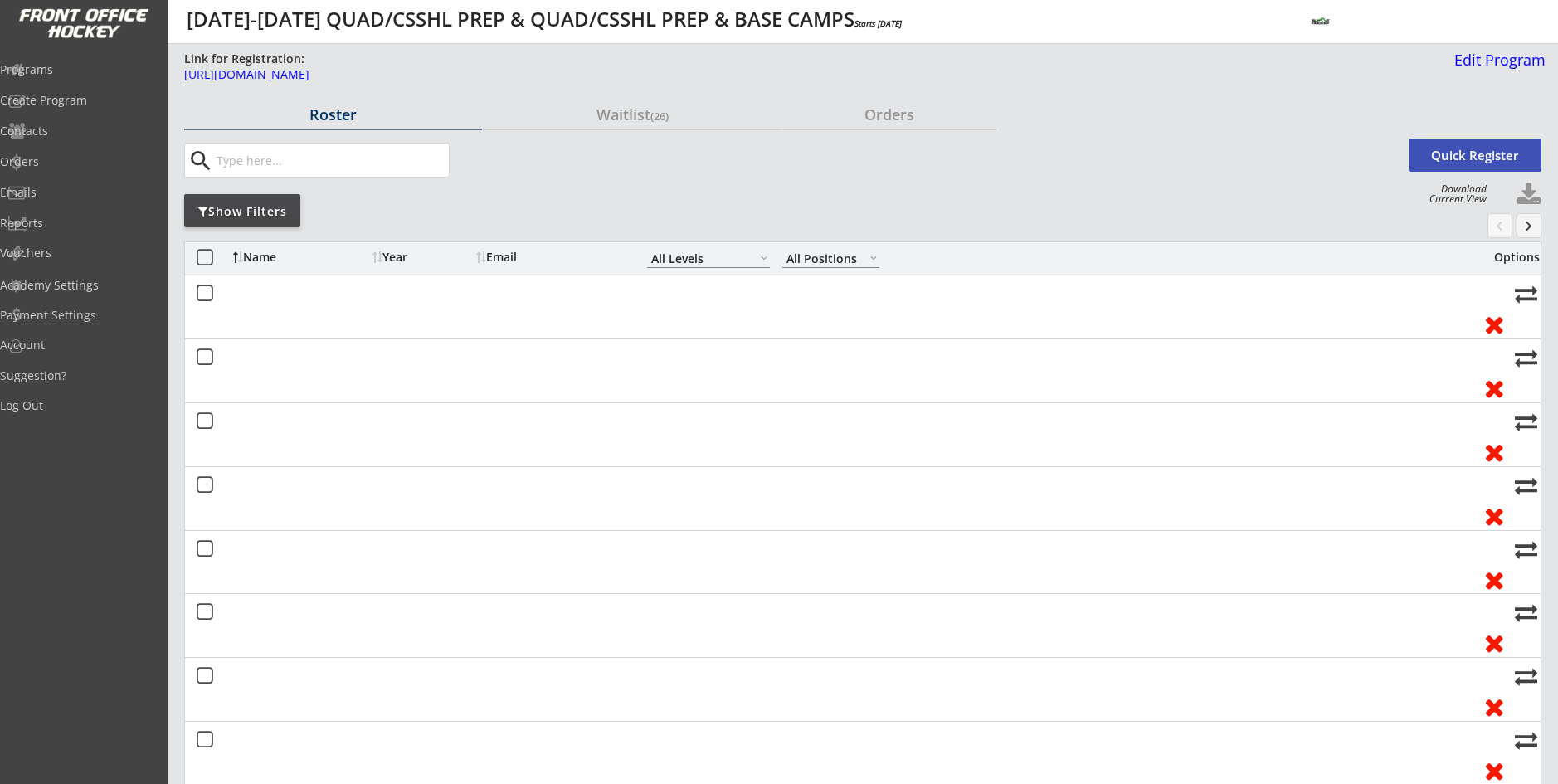
select select ""All Levels""
select select ""All Positions""
select select ""All Levels""
select select ""All Positions""
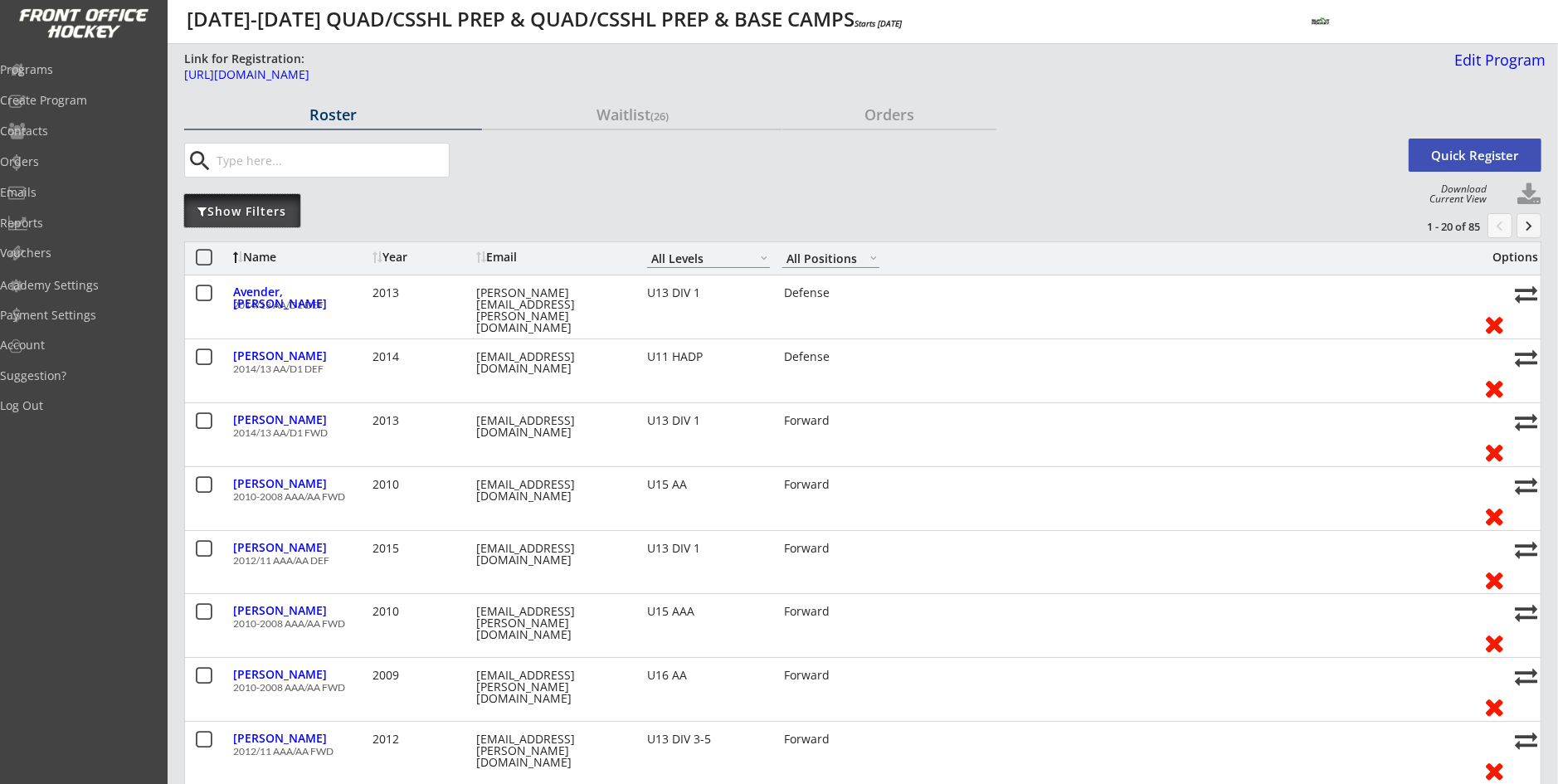
click at [290, 219] on div "Show Filters" at bounding box center [242, 210] width 117 height 33
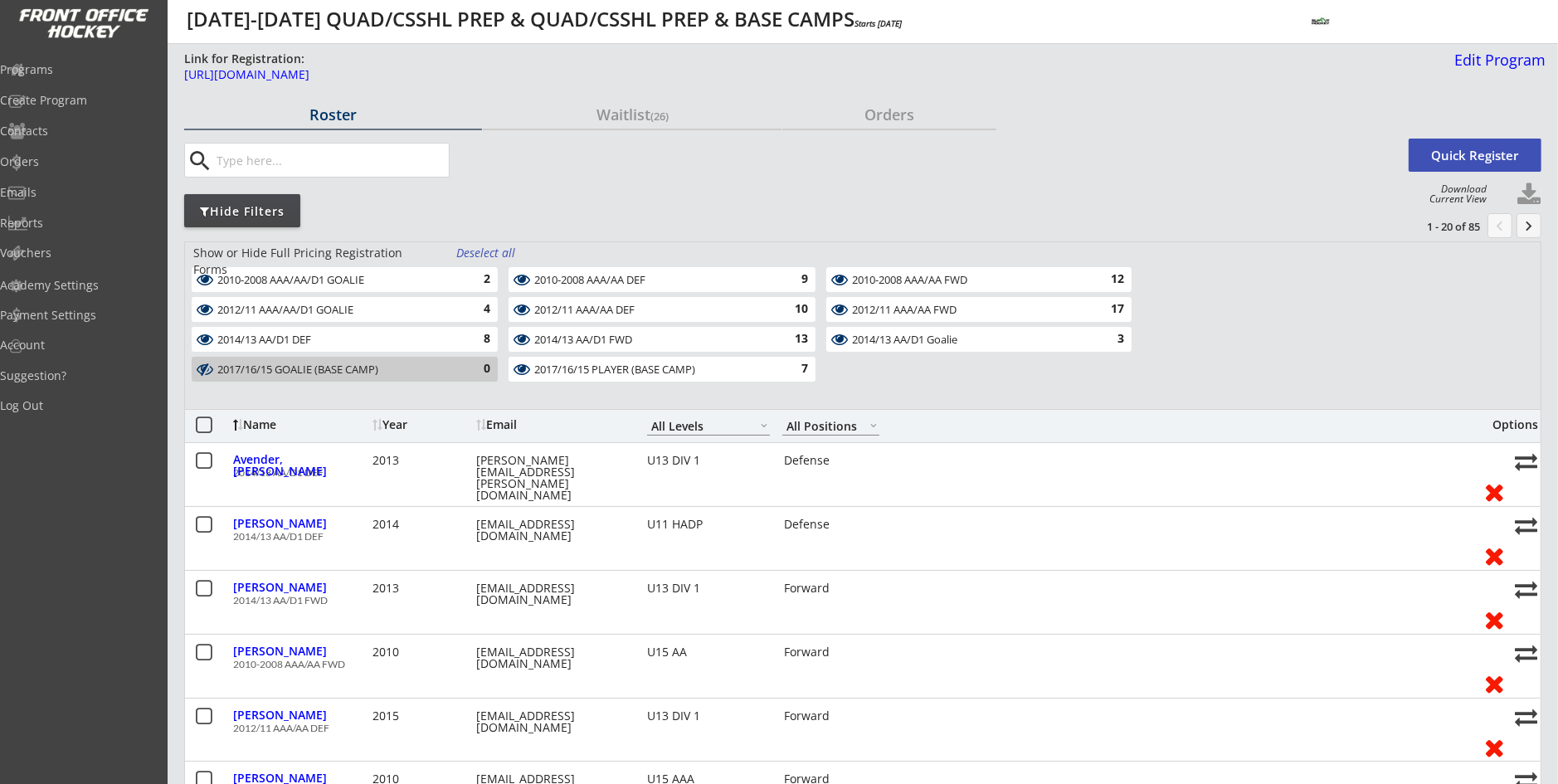
click at [481, 264] on div "Show or Hide Full Pricing Registration Forms Deselect all 2010-2008 AAA/AA/D1 G…" at bounding box center [863, 325] width 1357 height 168
click at [484, 258] on div "Deselect all" at bounding box center [487, 253] width 61 height 17
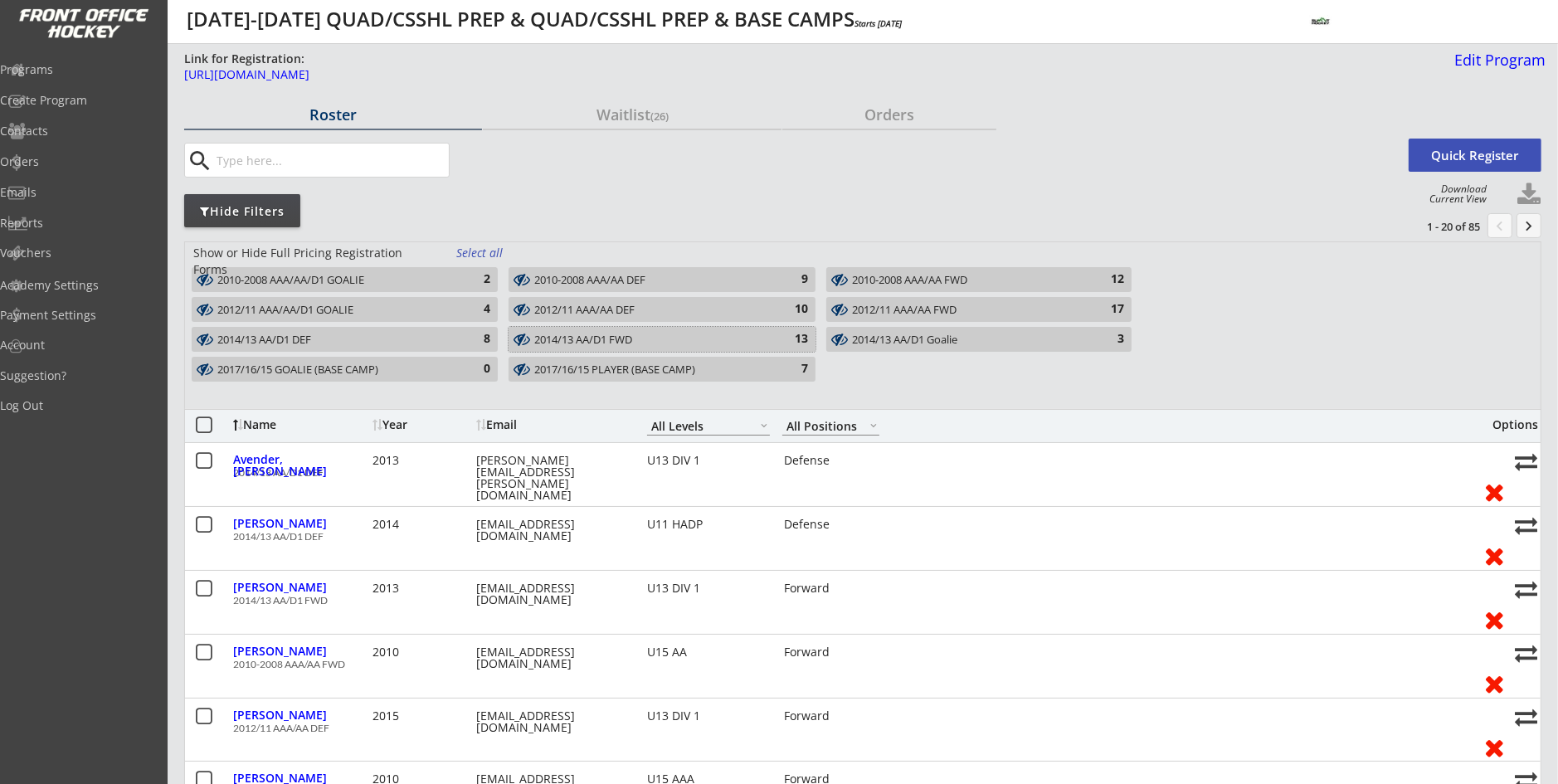
click at [590, 344] on div "2014/13 AA/D1 FWD" at bounding box center [651, 340] width 236 height 14
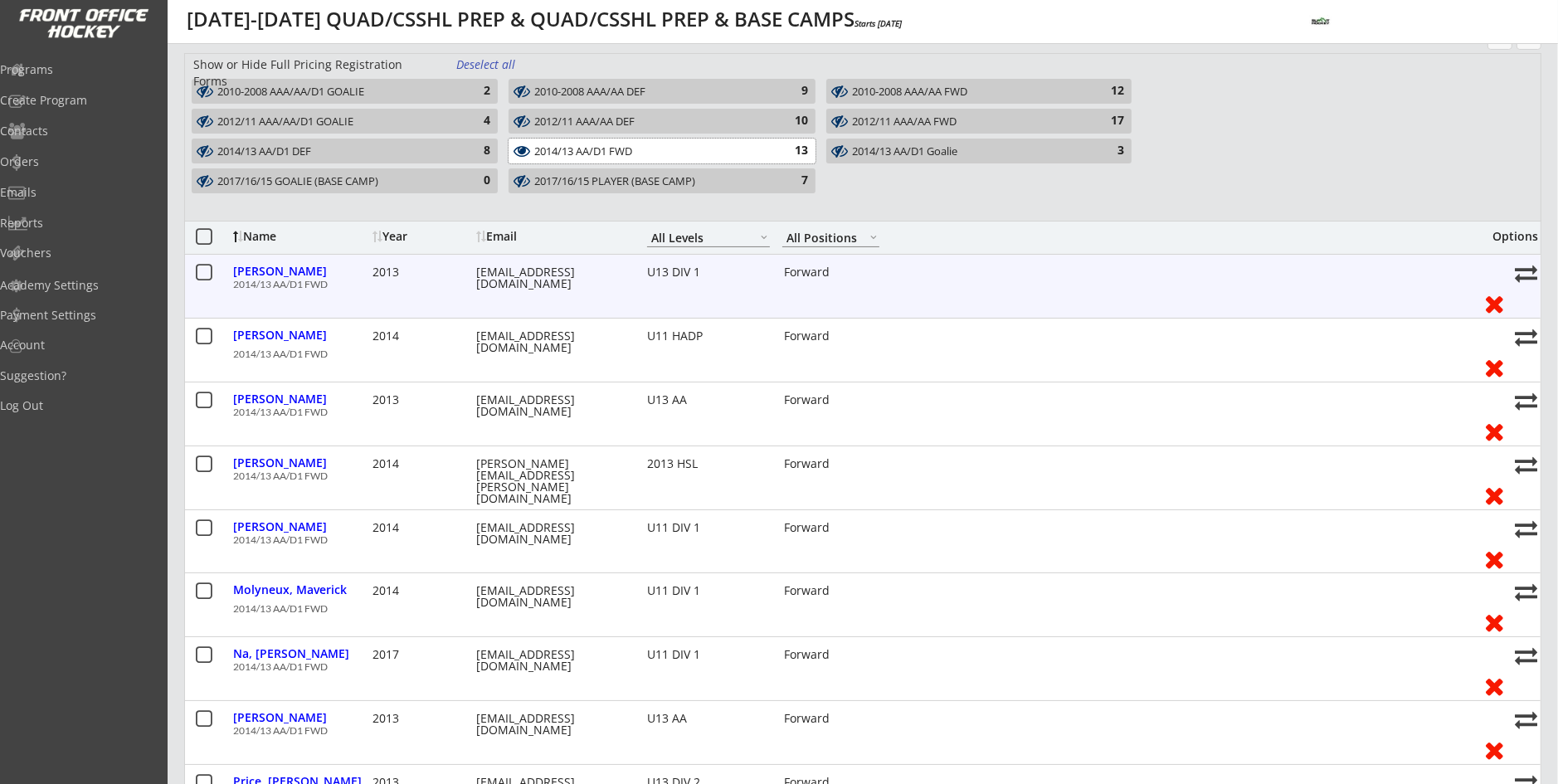
scroll to position [166, 0]
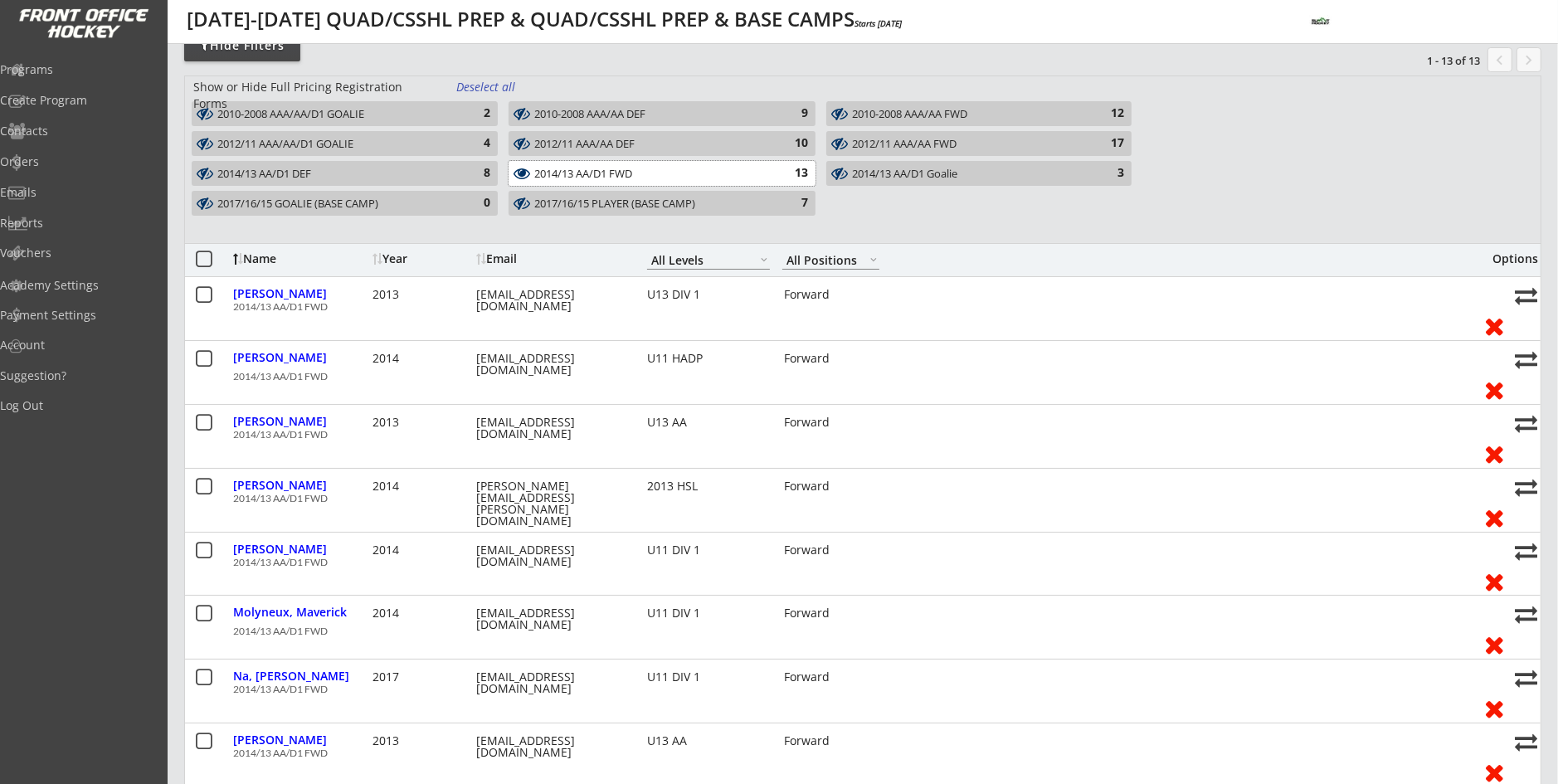
drag, startPoint x: 628, startPoint y: 176, endPoint x: 832, endPoint y: 184, distance: 204.2
click at [630, 177] on div "2014/13 AA/D1 FWD" at bounding box center [651, 174] width 236 height 14
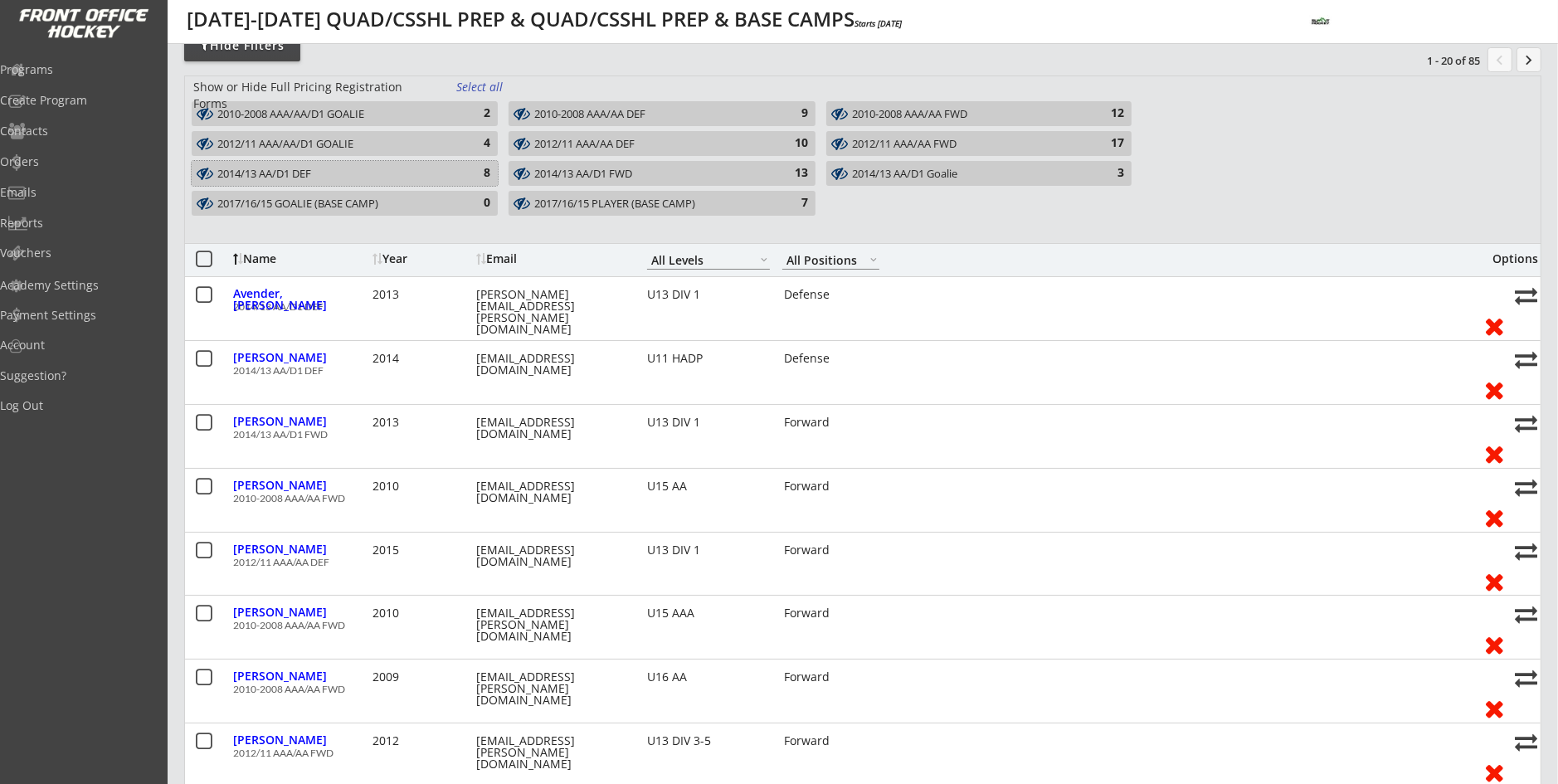
click at [422, 173] on div "2014/13 AA/D1 DEF" at bounding box center [335, 174] width 236 height 14
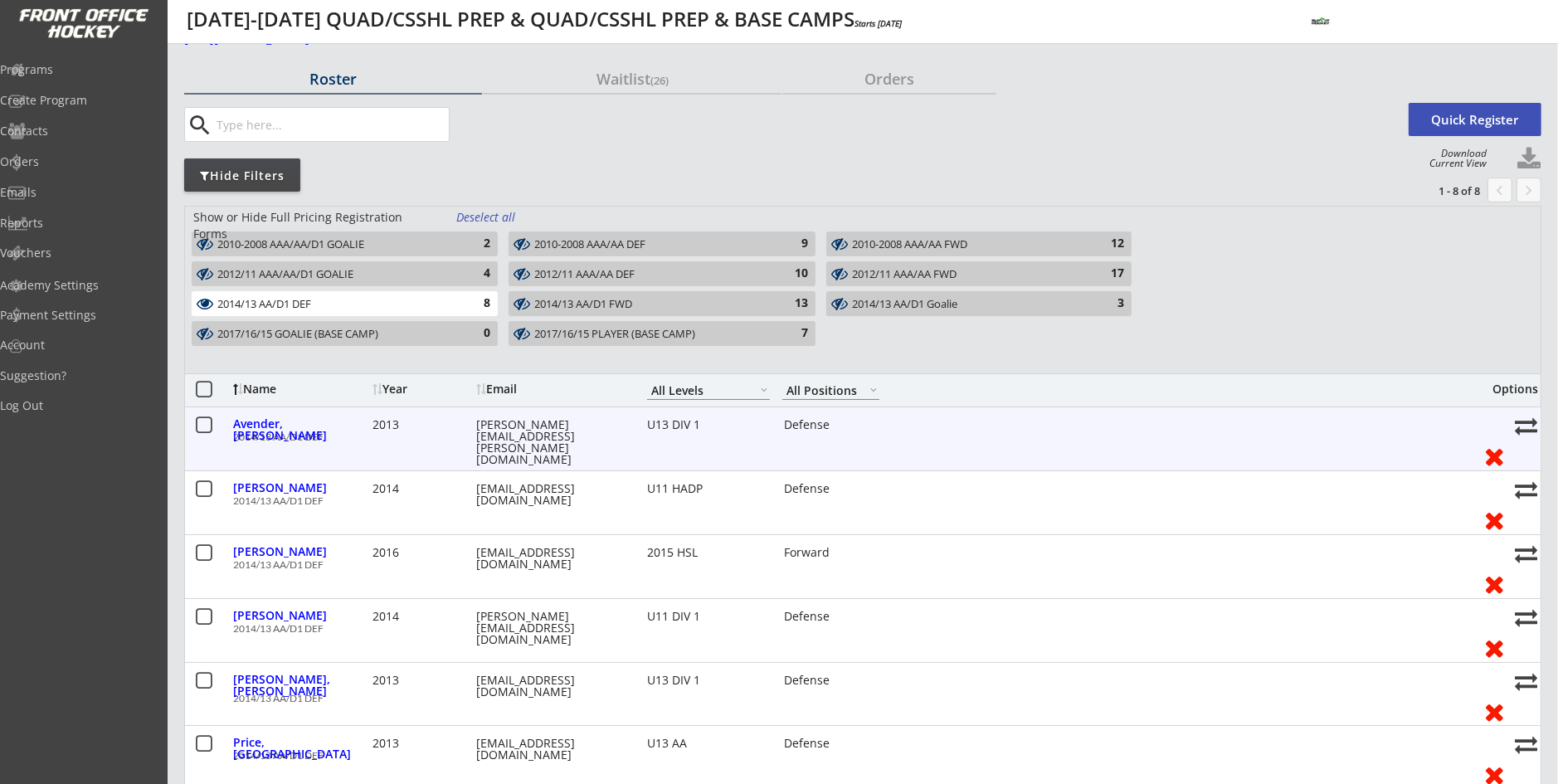
scroll to position [0, 0]
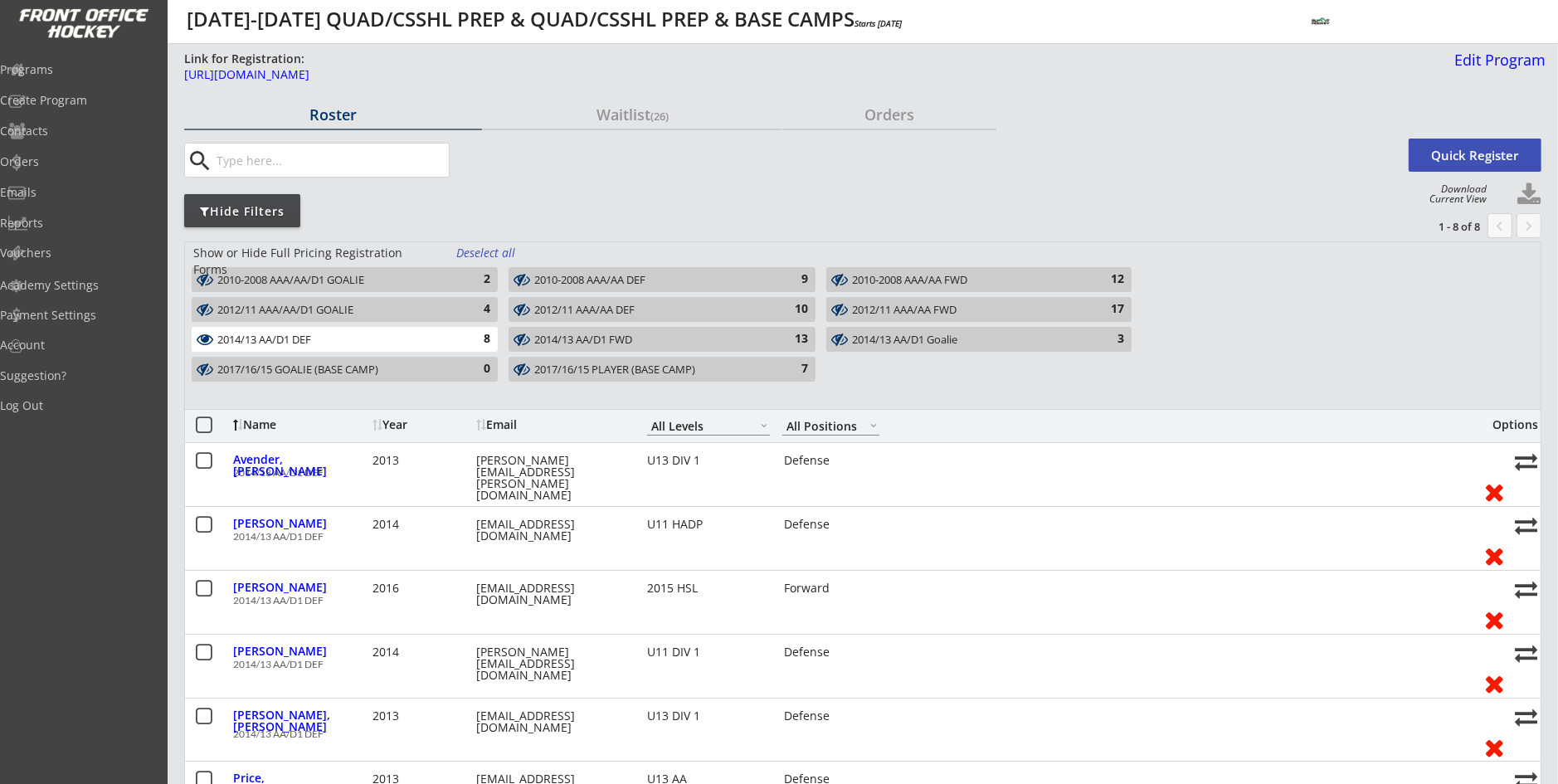
click at [445, 343] on div "2014/13 AA/D1 DEF" at bounding box center [335, 340] width 236 height 14
click at [264, 156] on input "input" at bounding box center [331, 160] width 236 height 33
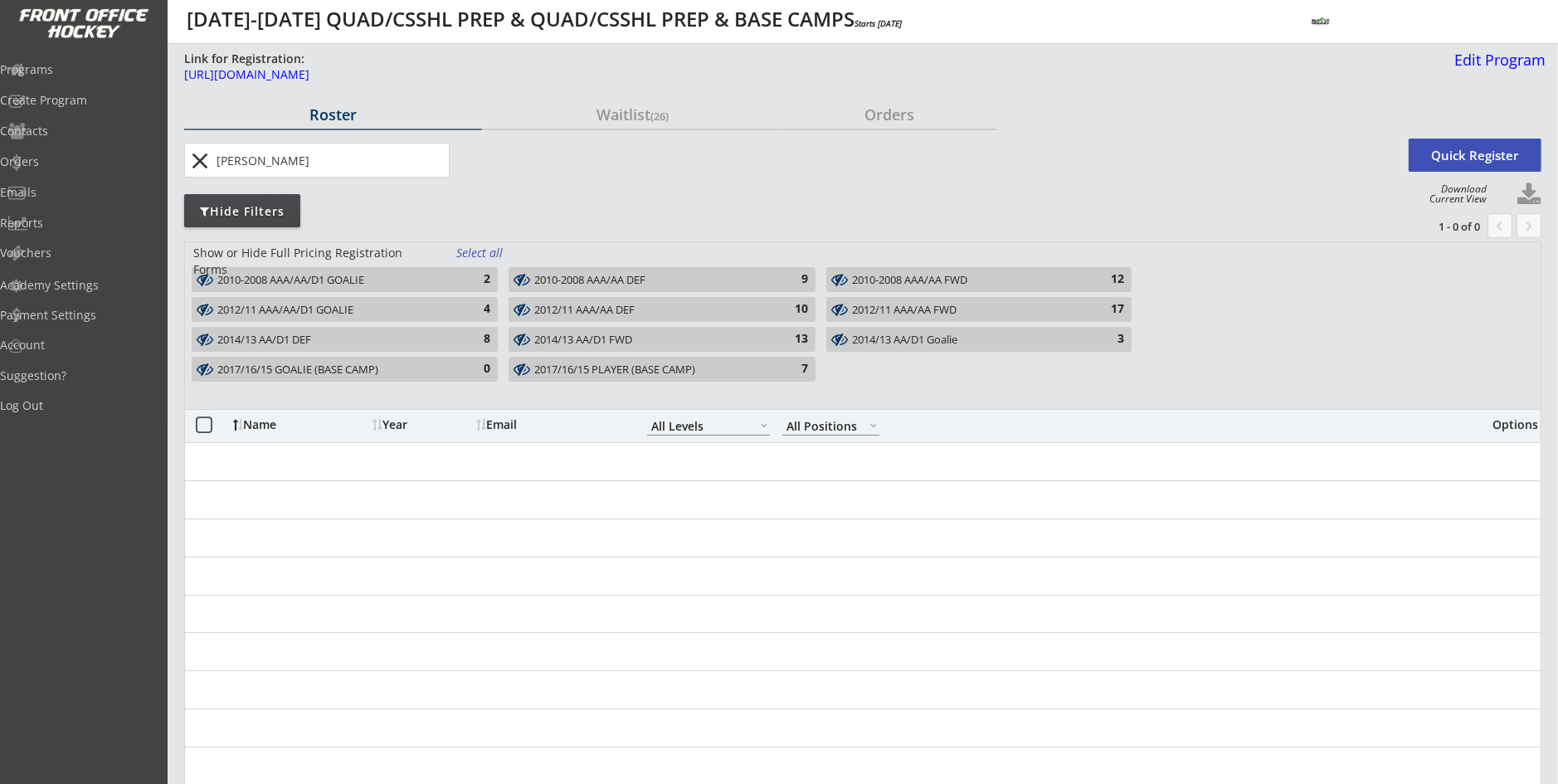
type input "[PERSON_NAME]"
click at [488, 258] on div "Select all" at bounding box center [487, 253] width 61 height 17
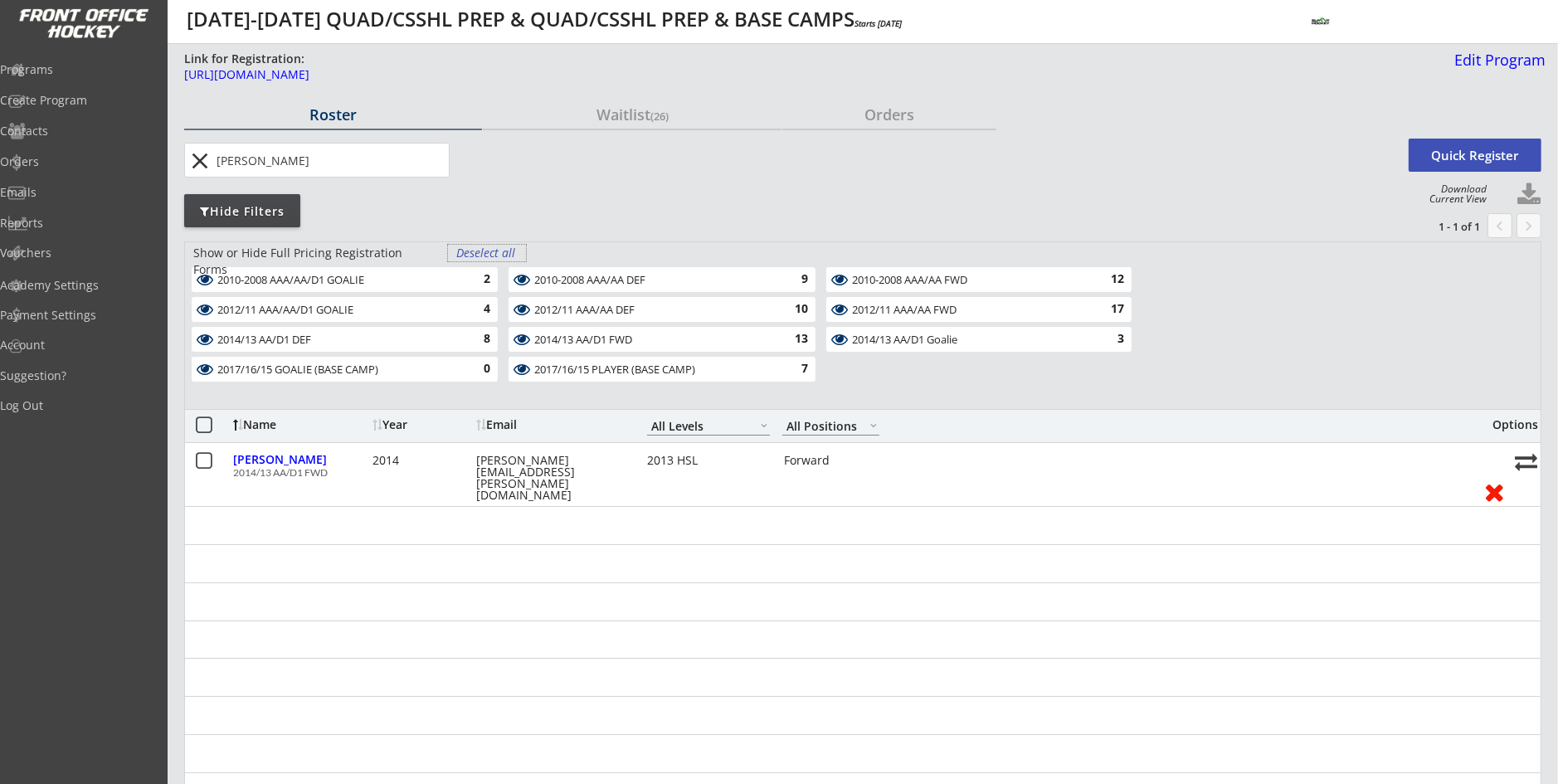
click at [490, 245] on div "Deselect all" at bounding box center [487, 253] width 61 height 17
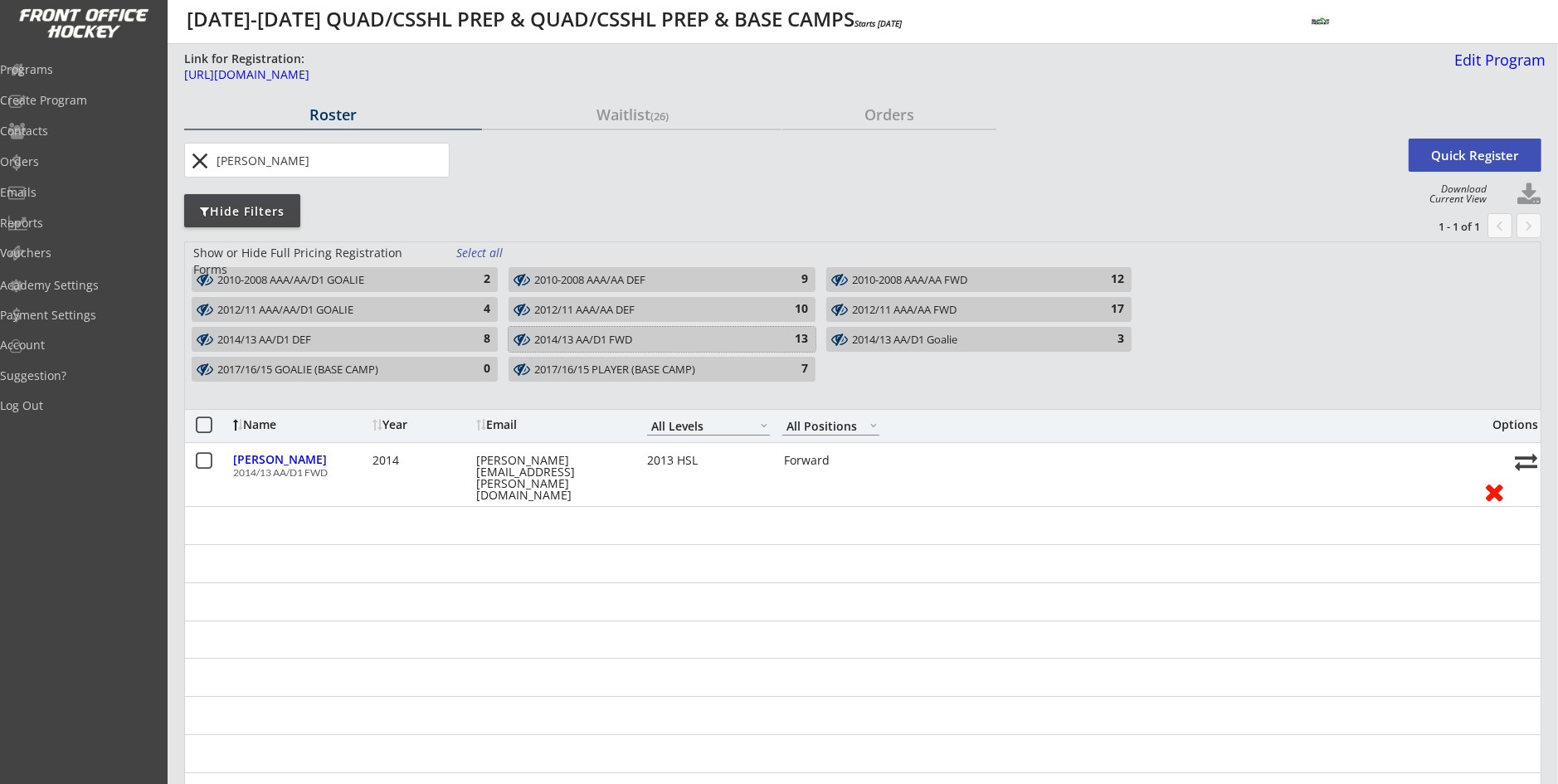
click at [611, 339] on div "2014/13 AA/D1 FWD" at bounding box center [651, 340] width 236 height 14
click at [494, 258] on div "Select all" at bounding box center [487, 253] width 61 height 17
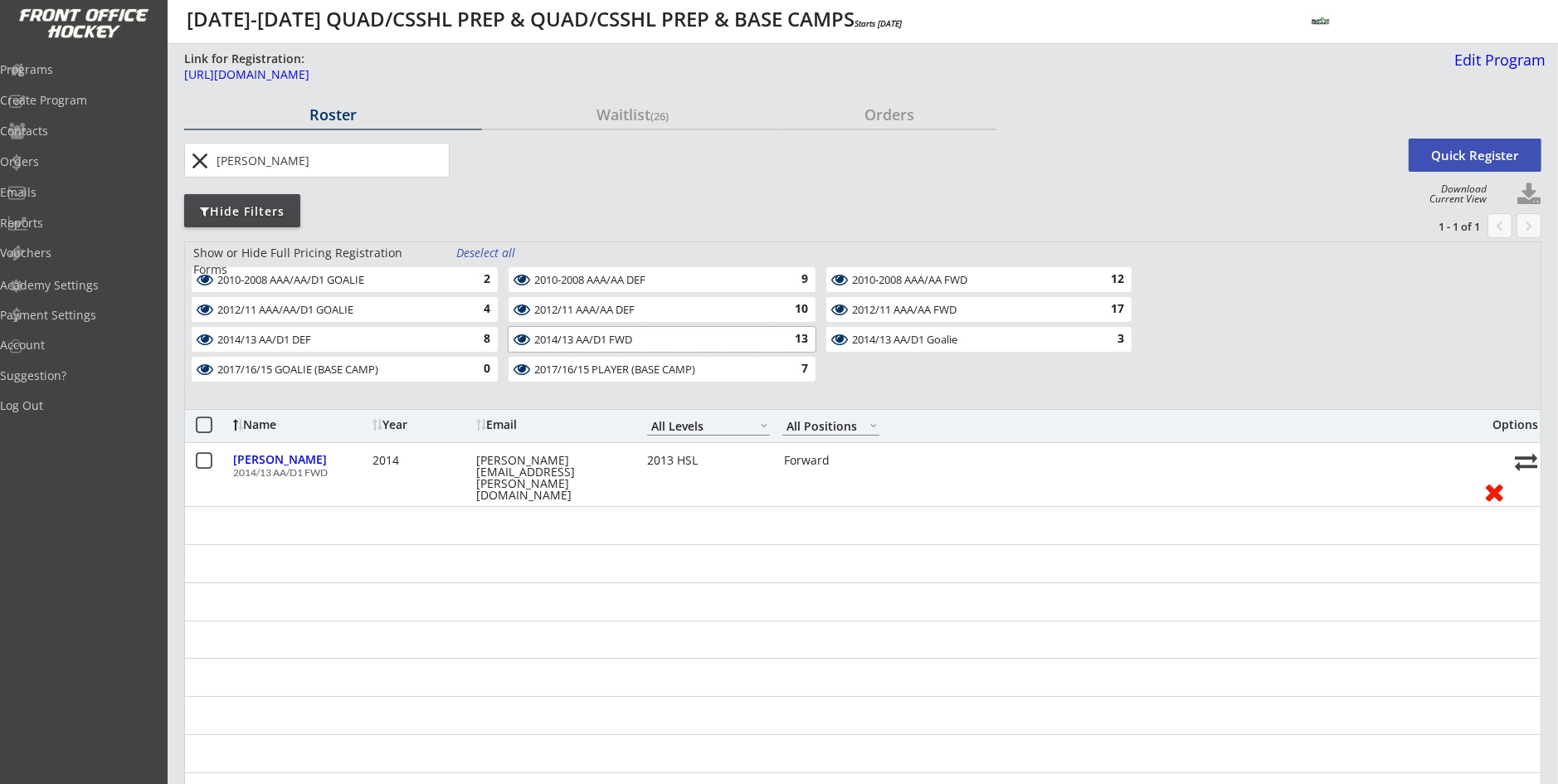
click at [640, 344] on div "2014/13 AA/D1 FWD" at bounding box center [651, 340] width 236 height 14
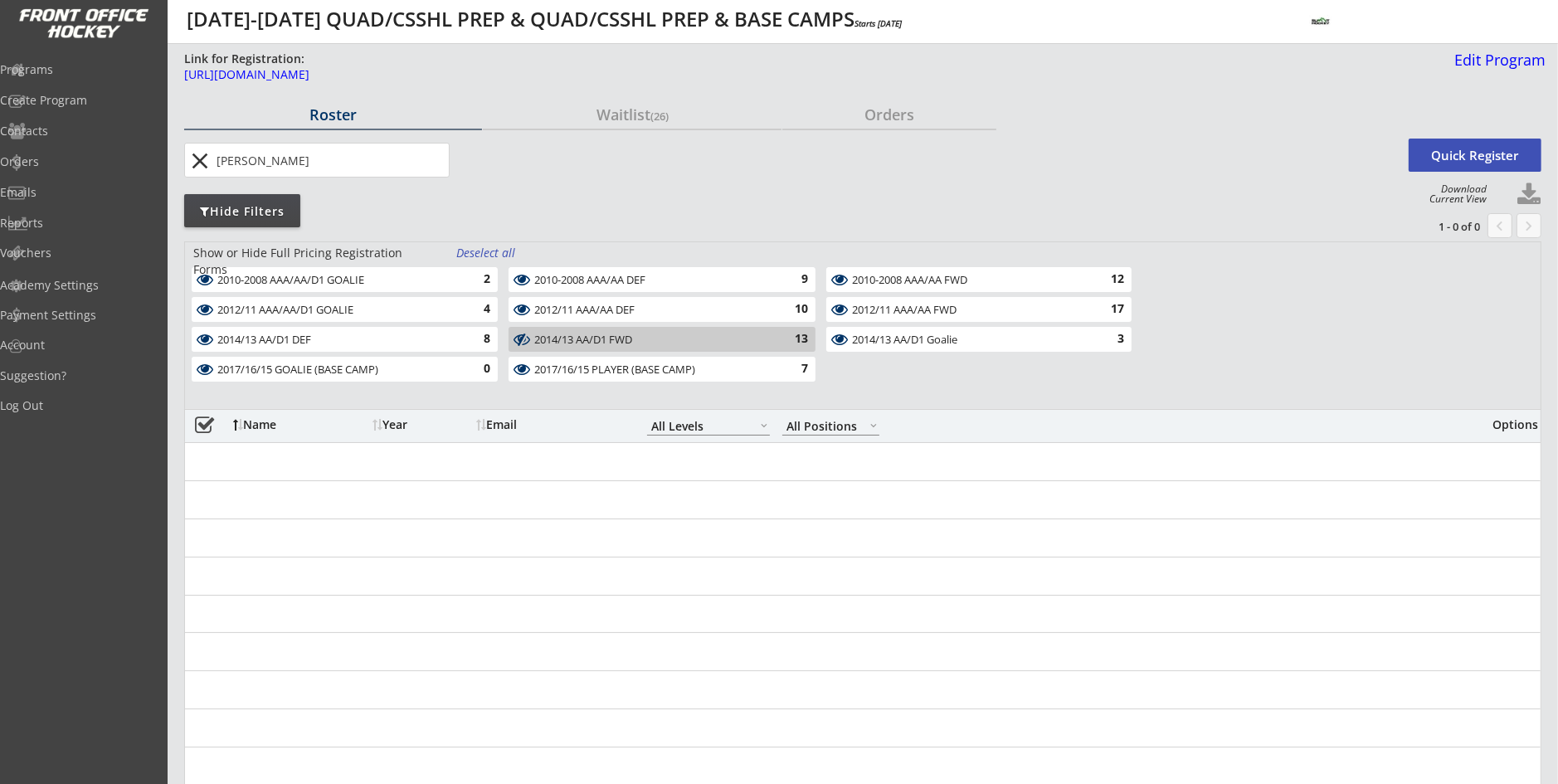
click at [640, 344] on div "2014/13 AA/D1 FWD" at bounding box center [651, 340] width 236 height 14
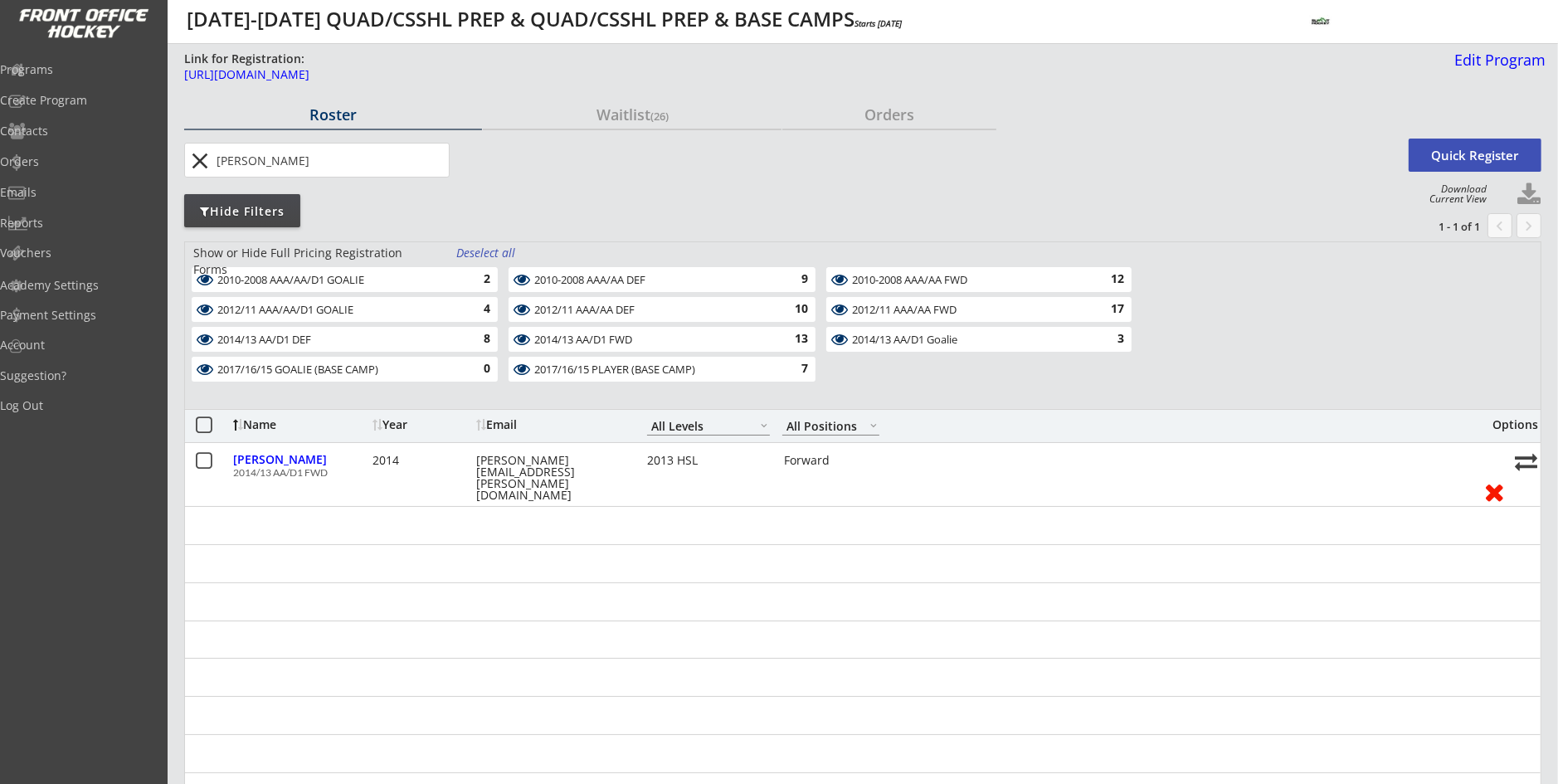
click at [580, 347] on div "2014/13 AA/D1 FWD" at bounding box center [651, 340] width 236 height 16
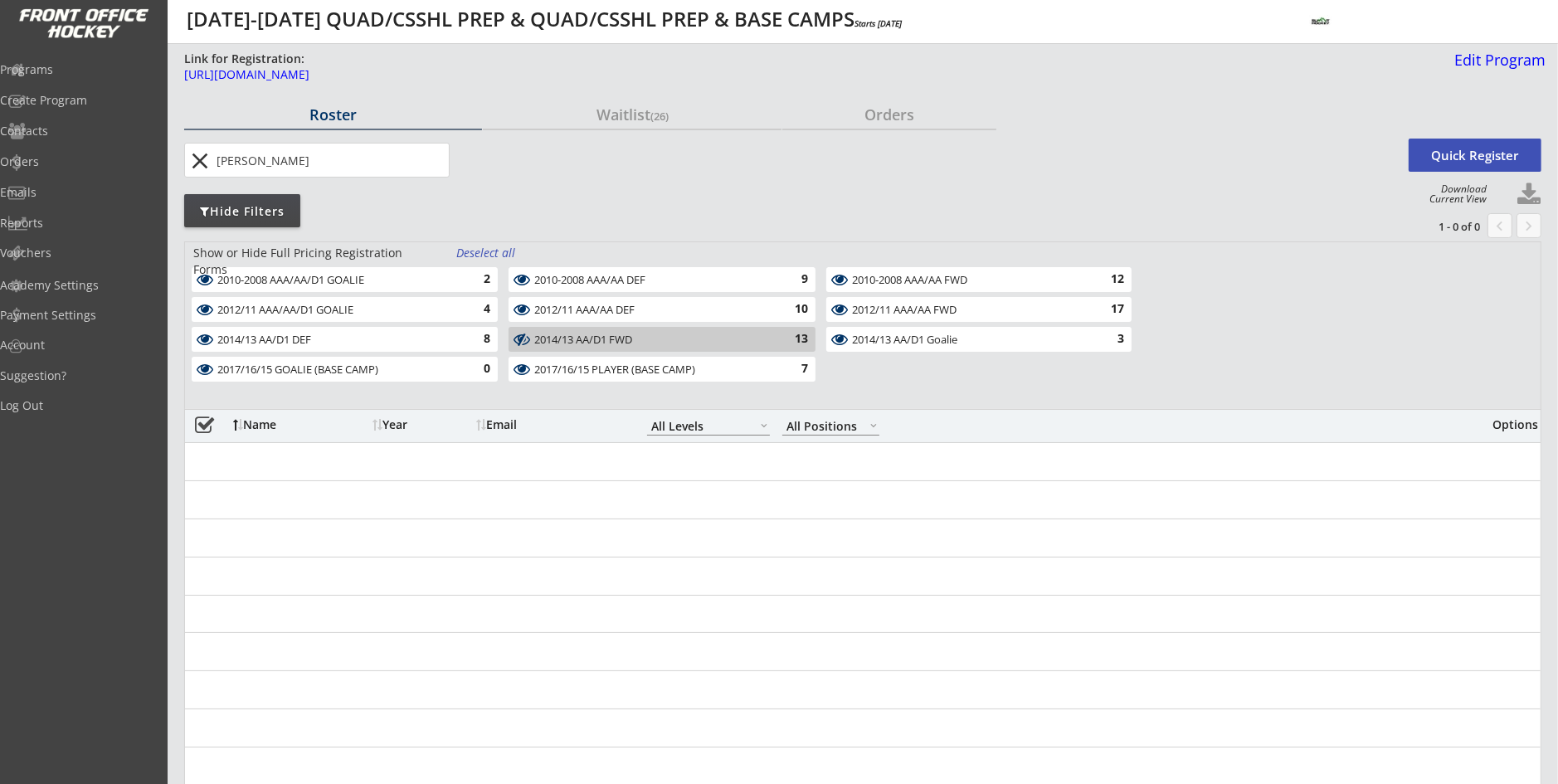
click at [480, 252] on div "Deselect all" at bounding box center [487, 253] width 61 height 17
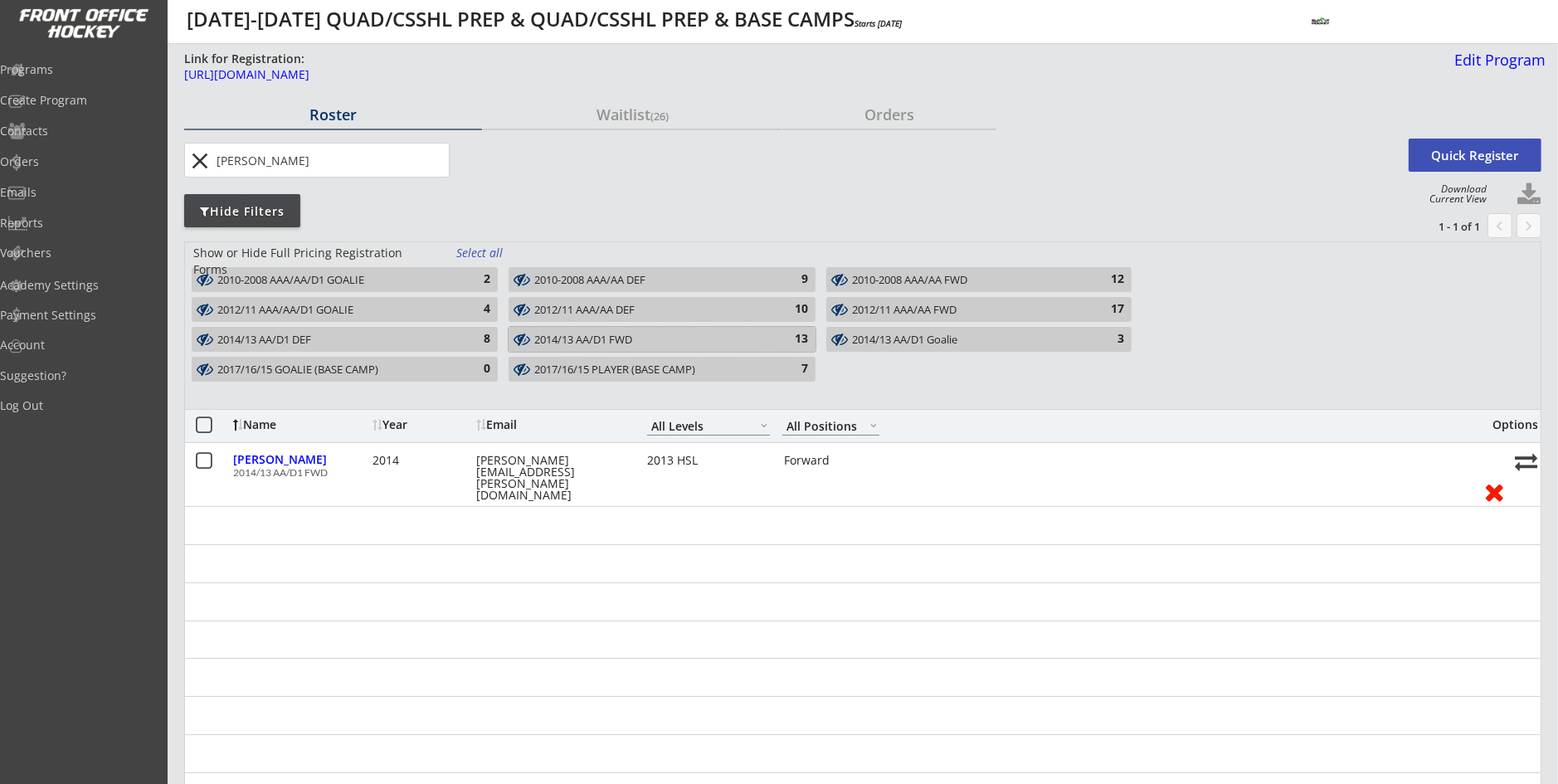
click at [561, 338] on div "2014/13 AA/D1 FWD" at bounding box center [651, 340] width 236 height 14
drag, startPoint x: 206, startPoint y: 156, endPoint x: 243, endPoint y: 184, distance: 46.4
click at [207, 156] on button "close" at bounding box center [201, 161] width 27 height 26
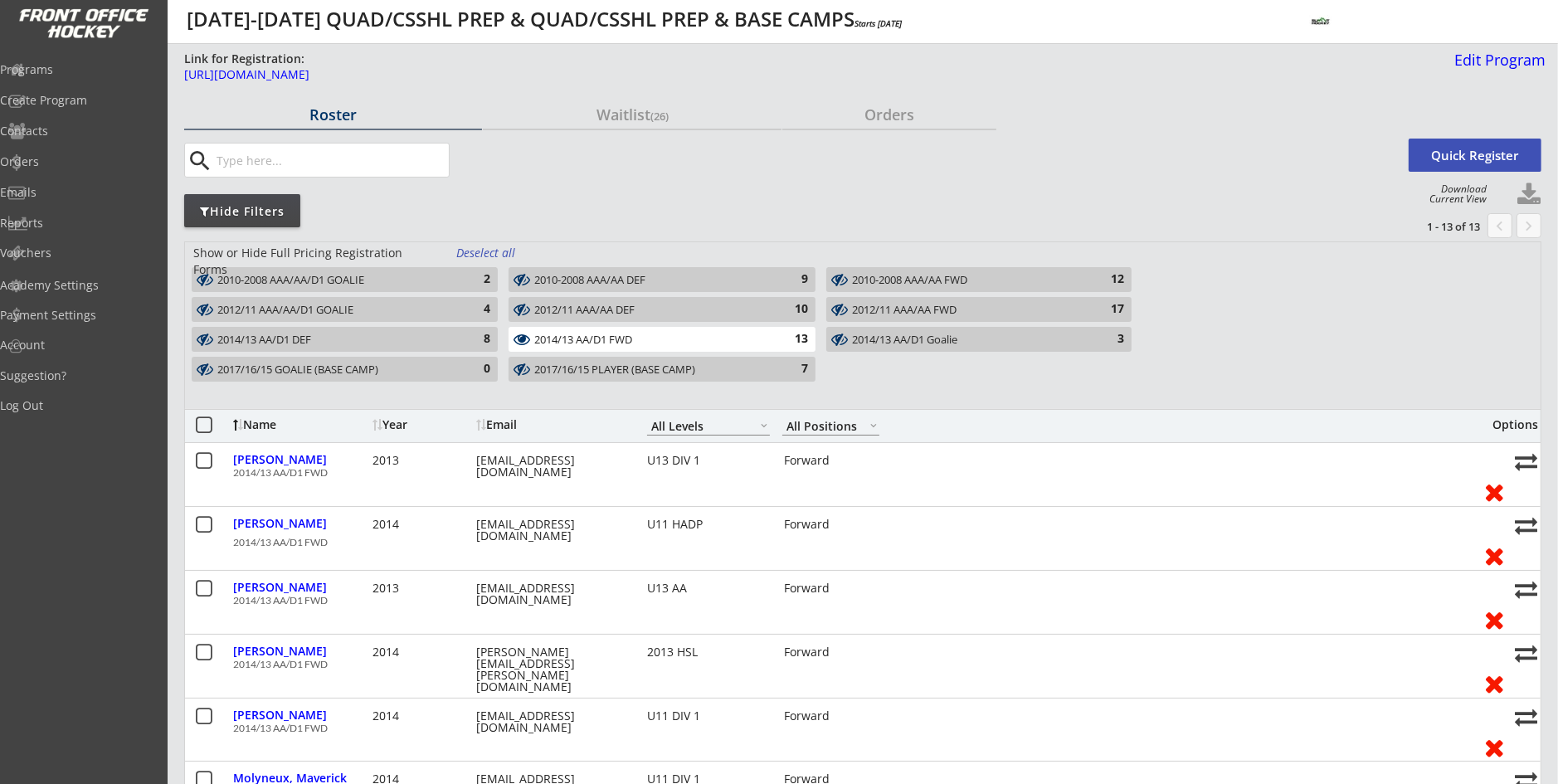
click at [560, 344] on div "2014/13 AA/D1 FWD" at bounding box center [651, 340] width 236 height 14
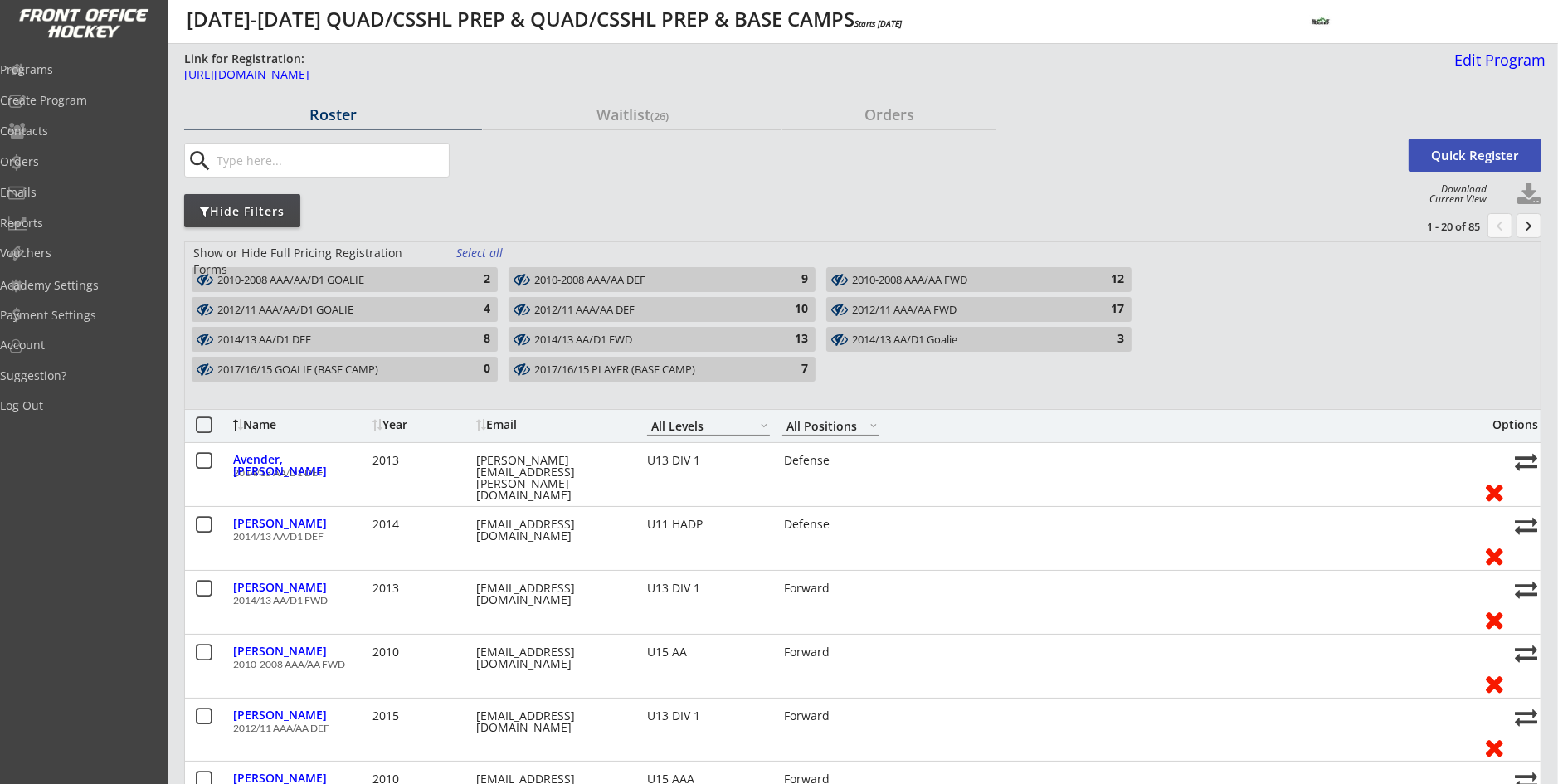
click at [560, 341] on div "2014/13 AA/D1 FWD" at bounding box center [651, 340] width 236 height 14
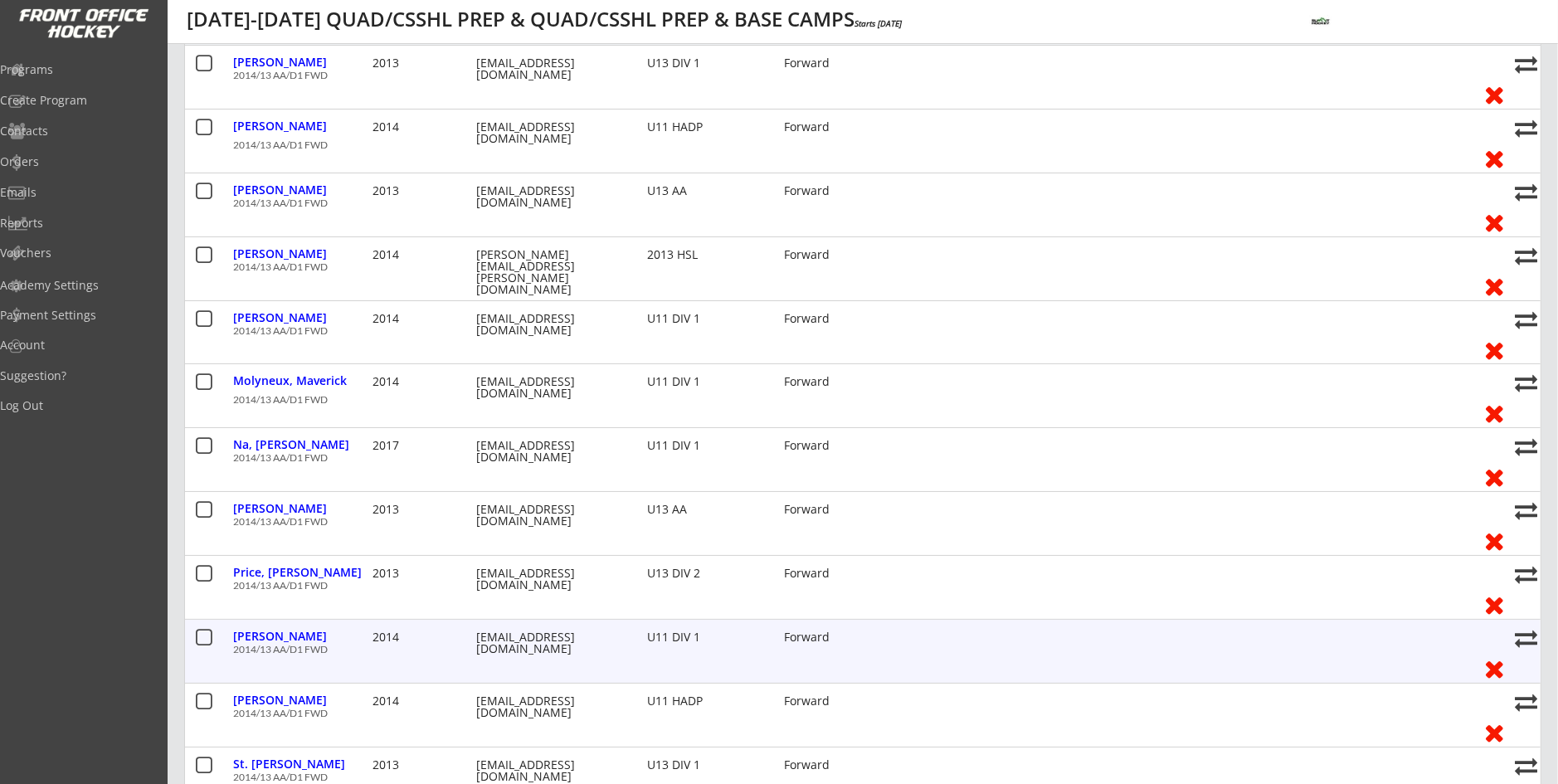
scroll to position [415, 0]
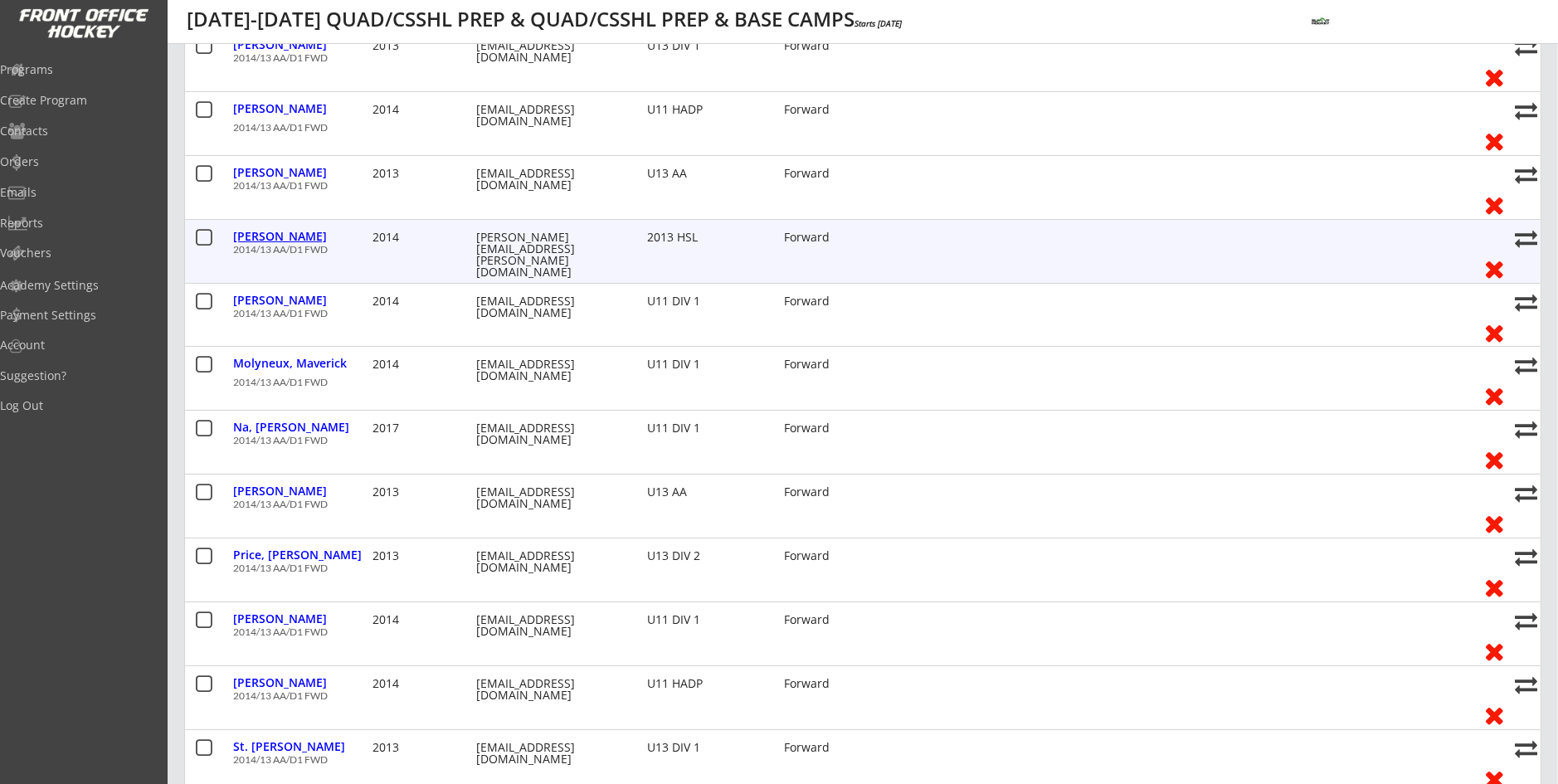
drag, startPoint x: 294, startPoint y: 231, endPoint x: 304, endPoint y: 234, distance: 10.4
click at [304, 234] on div "Dutton, Patrick" at bounding box center [300, 236] width 135 height 12
select select ""Forward""
select select ""2013 HSL""
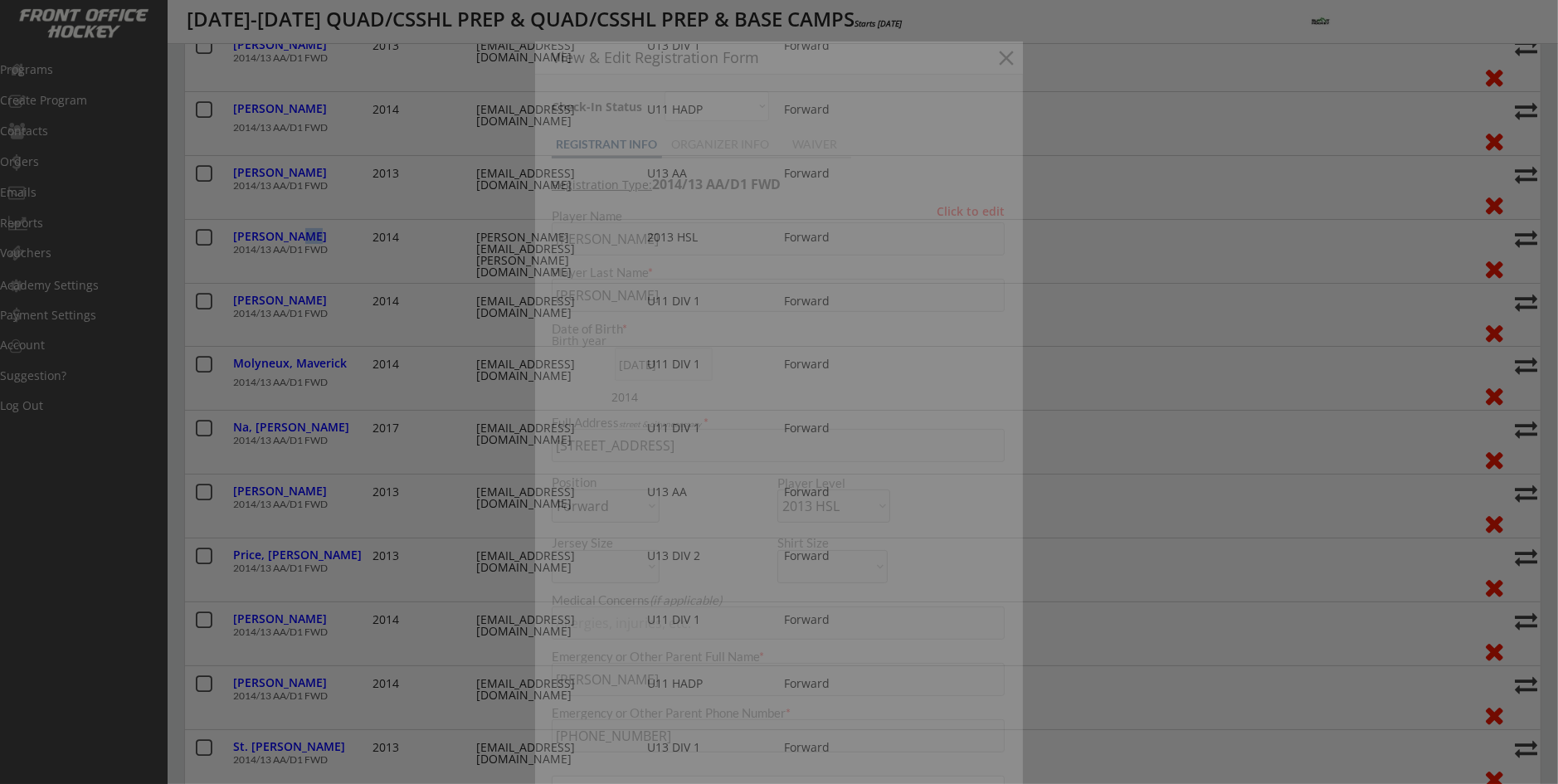
type input "[DEMOGRAPHIC_DATA]"
type input "Spartan 14 white"
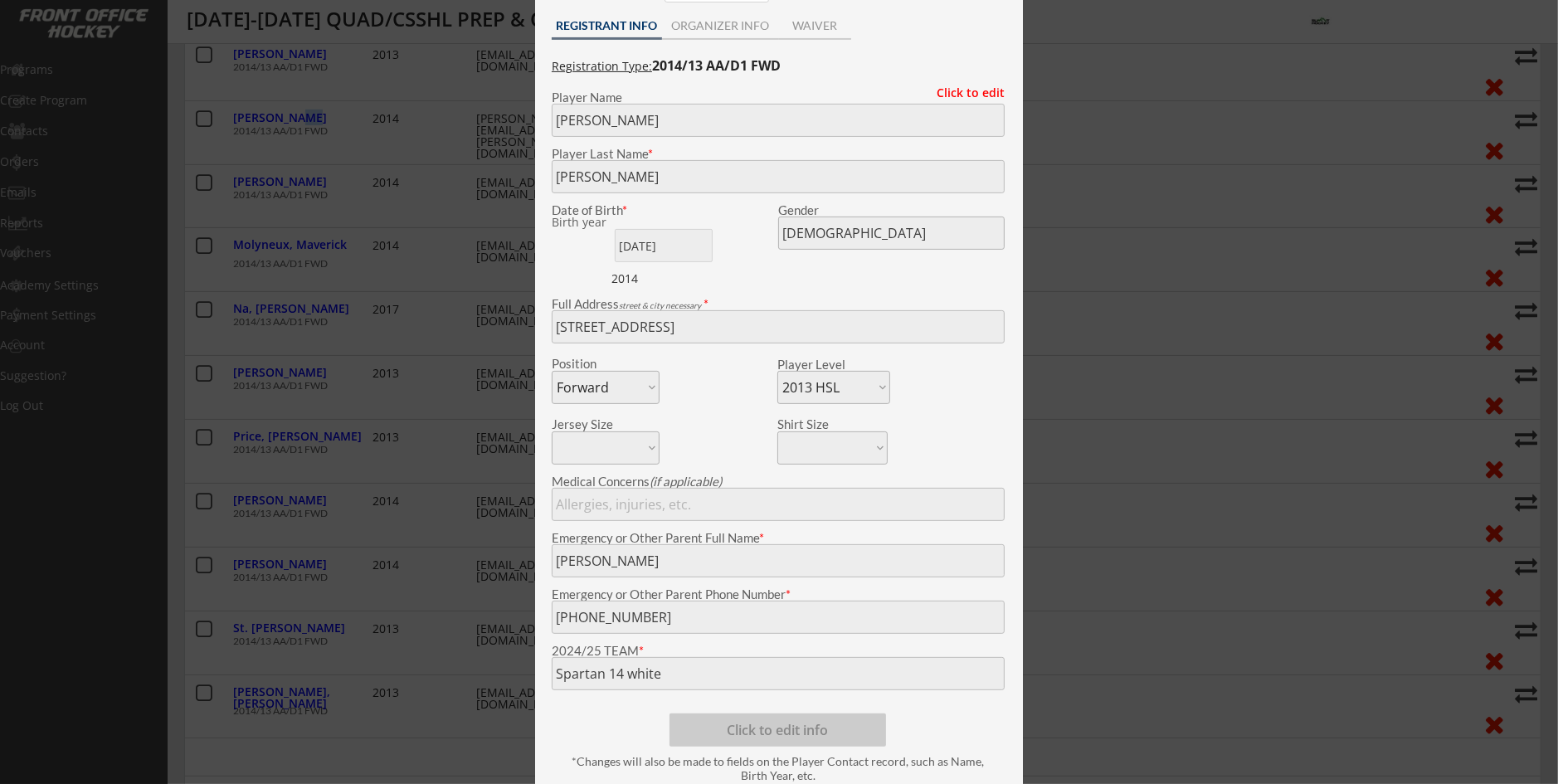
scroll to position [497, 0]
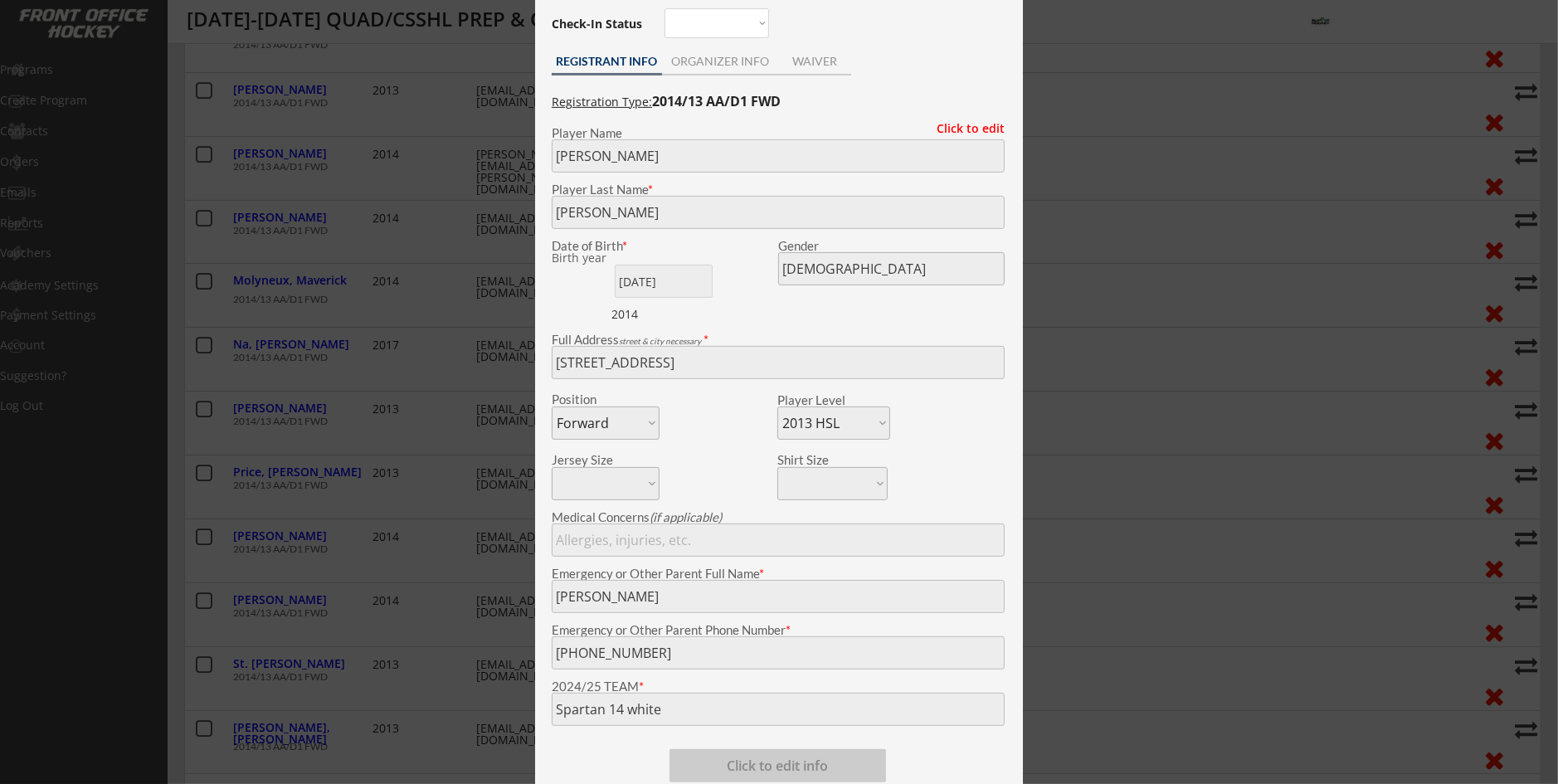
click at [469, 479] on div at bounding box center [779, 392] width 1558 height 784
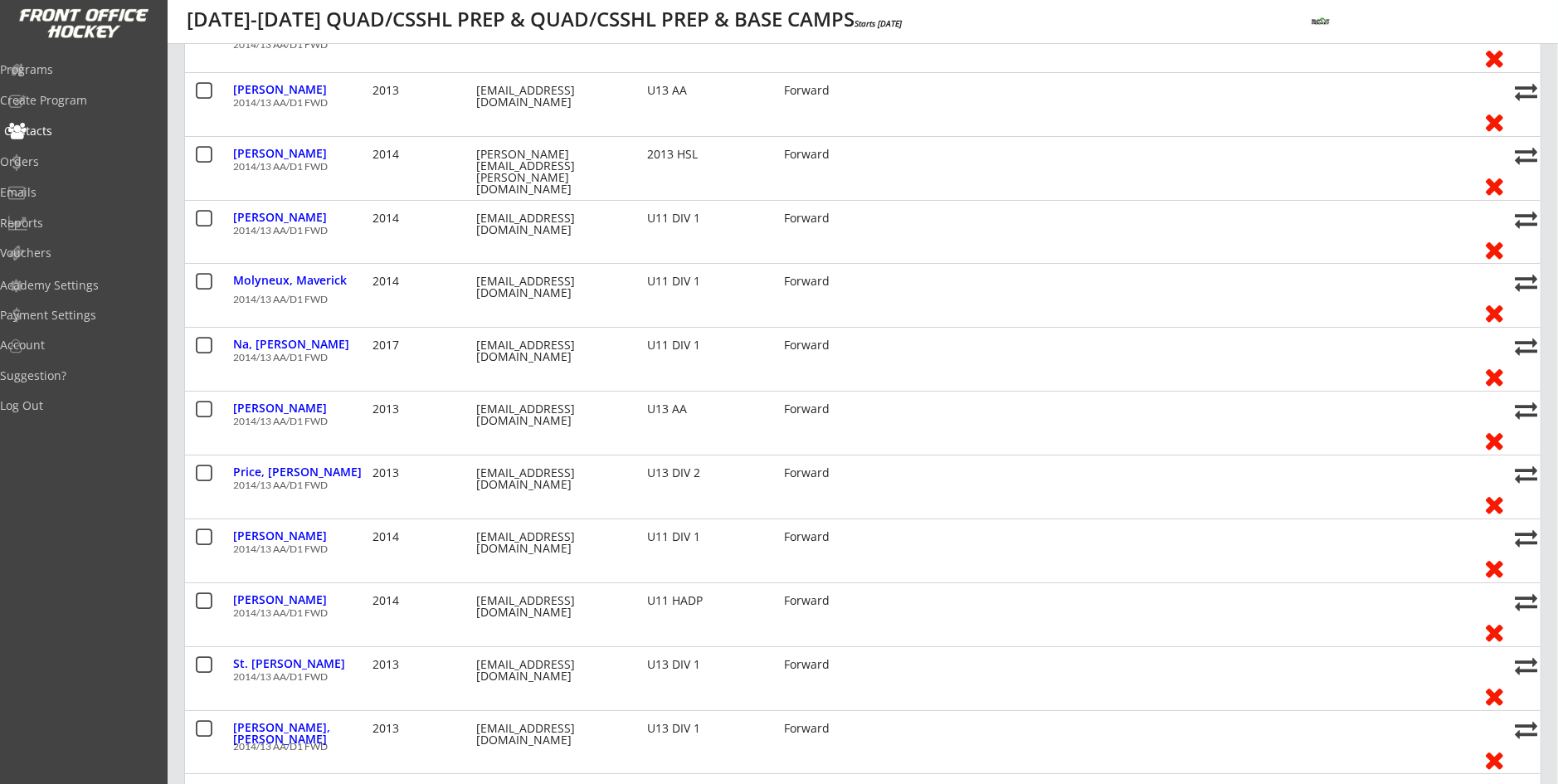
click at [44, 145] on div "Contacts" at bounding box center [78, 133] width 157 height 29
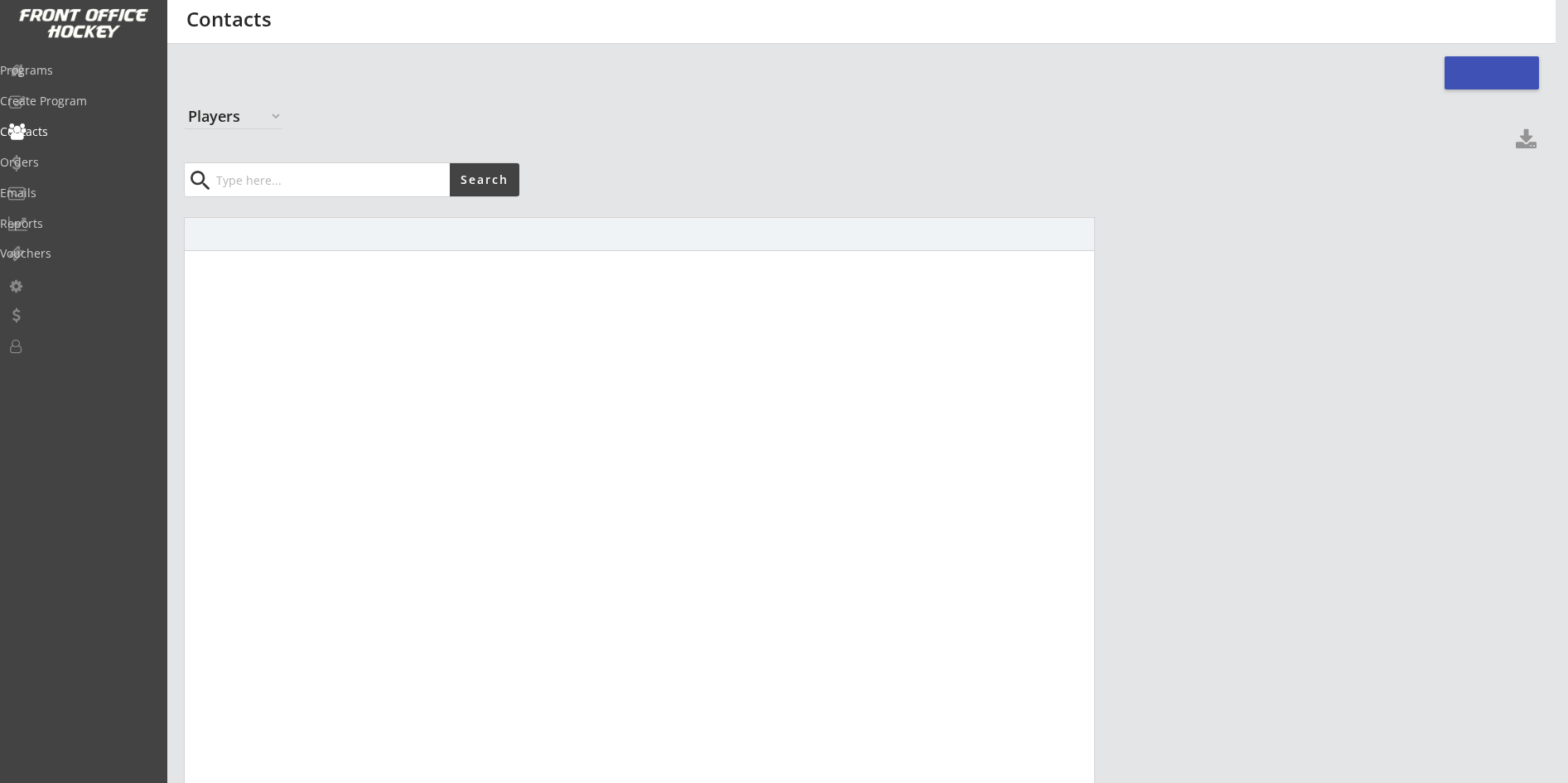
select select ""Players""
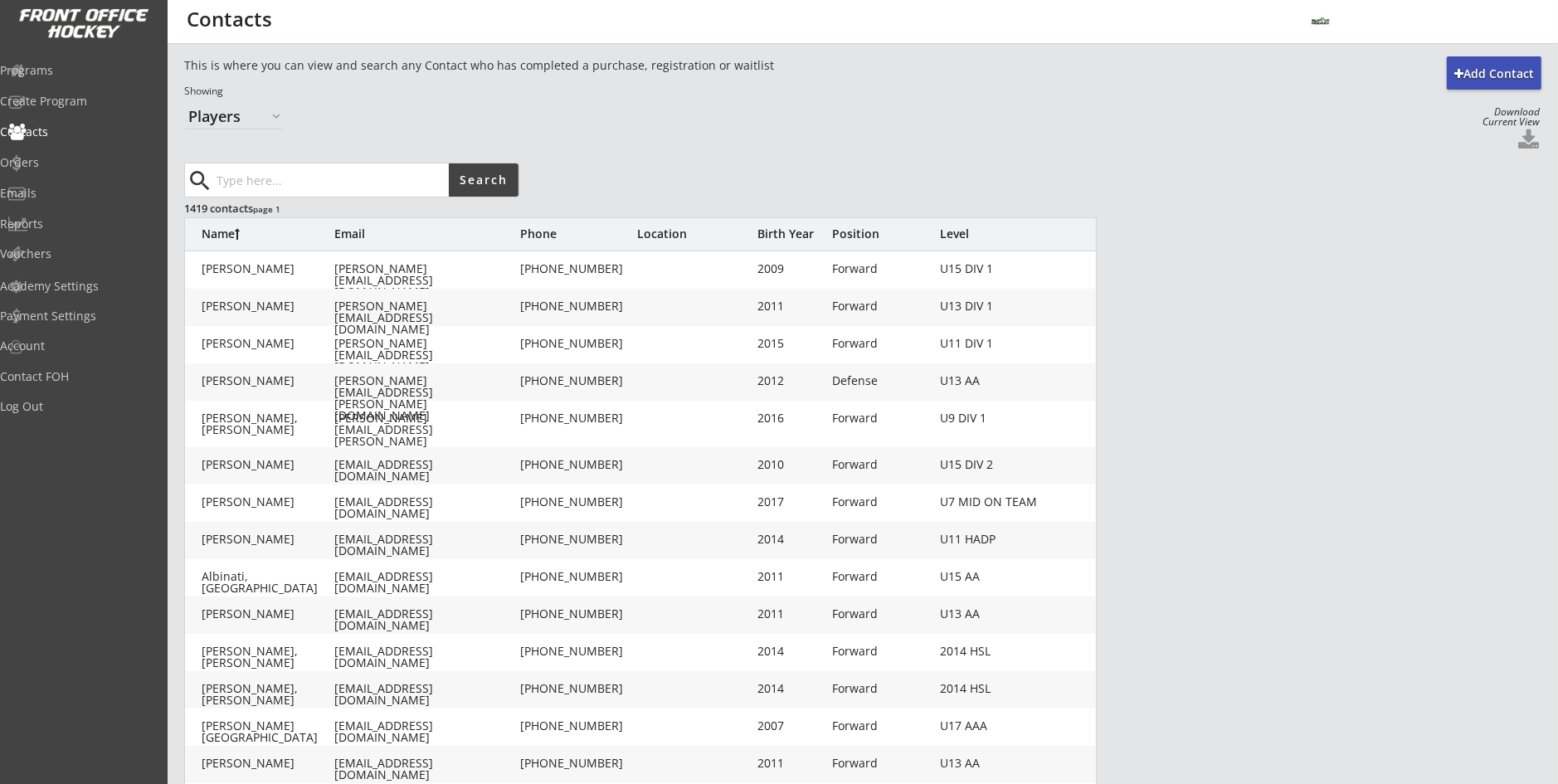
drag, startPoint x: 224, startPoint y: 179, endPoint x: 88, endPoint y: 163, distance: 136.9
click at [81, 163] on div "Orders" at bounding box center [78, 162] width 157 height 12
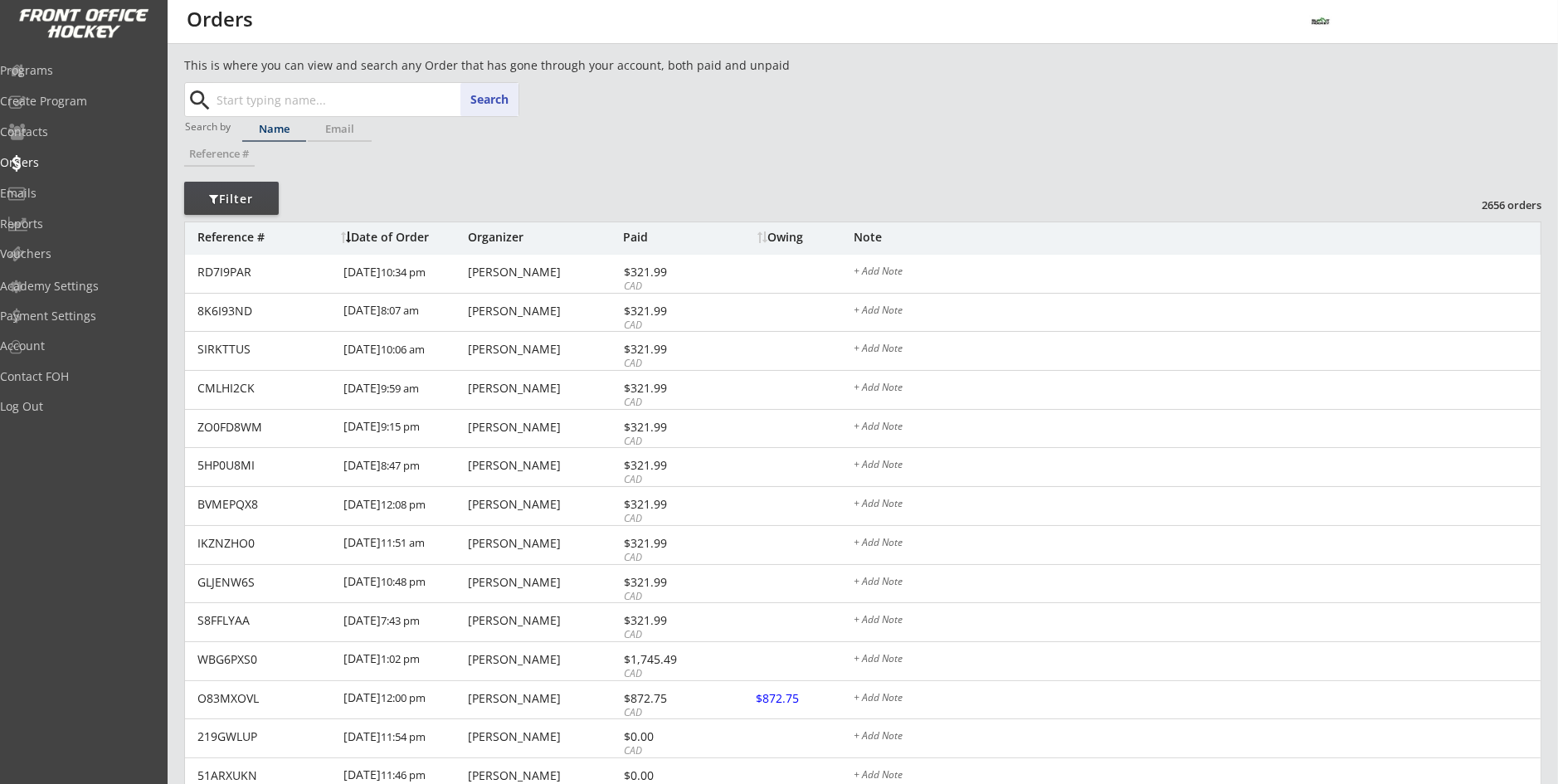
paste input "[PERSON_NAME]"
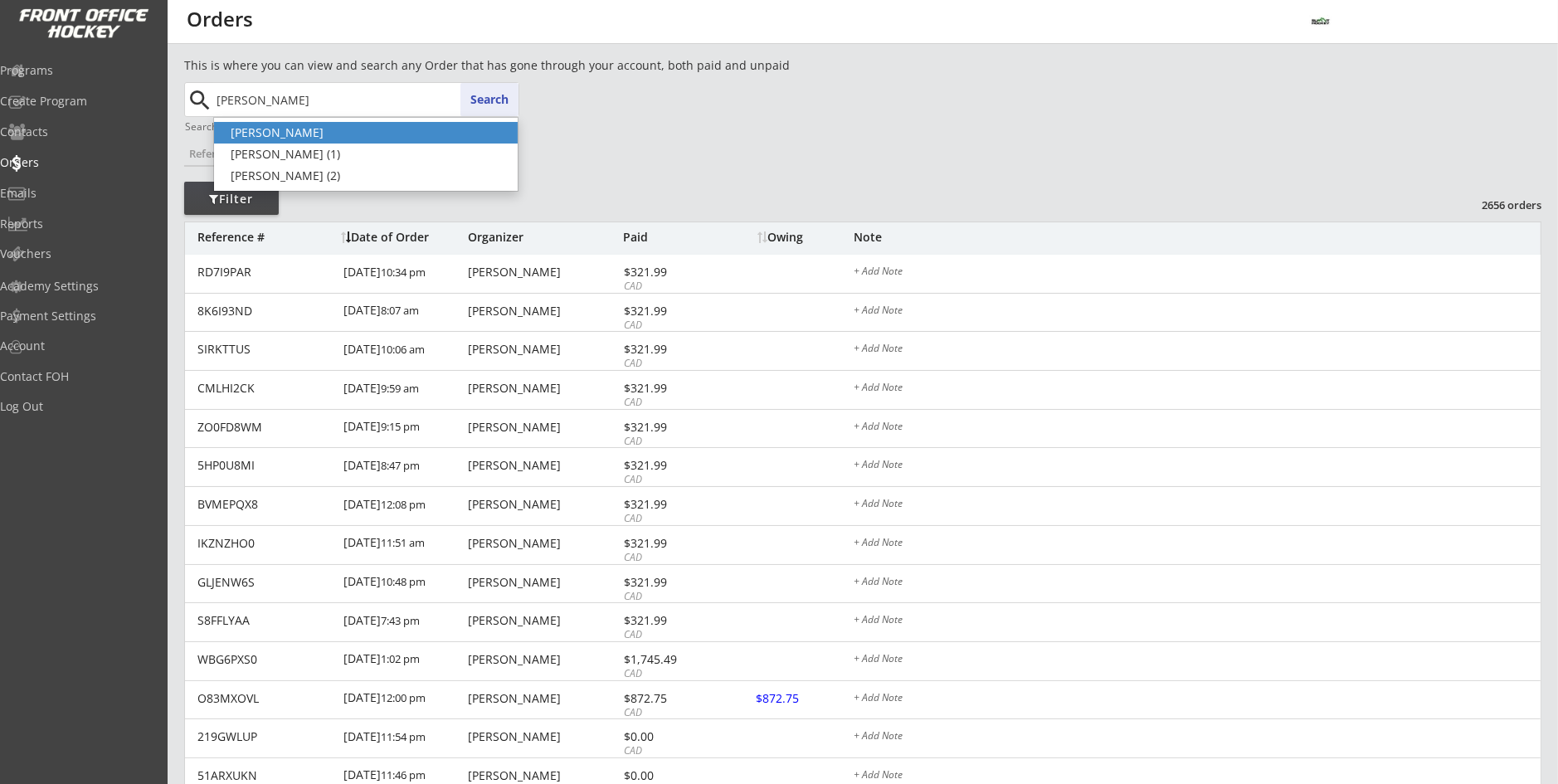
click at [294, 131] on p "[PERSON_NAME]" at bounding box center [366, 132] width 304 height 21
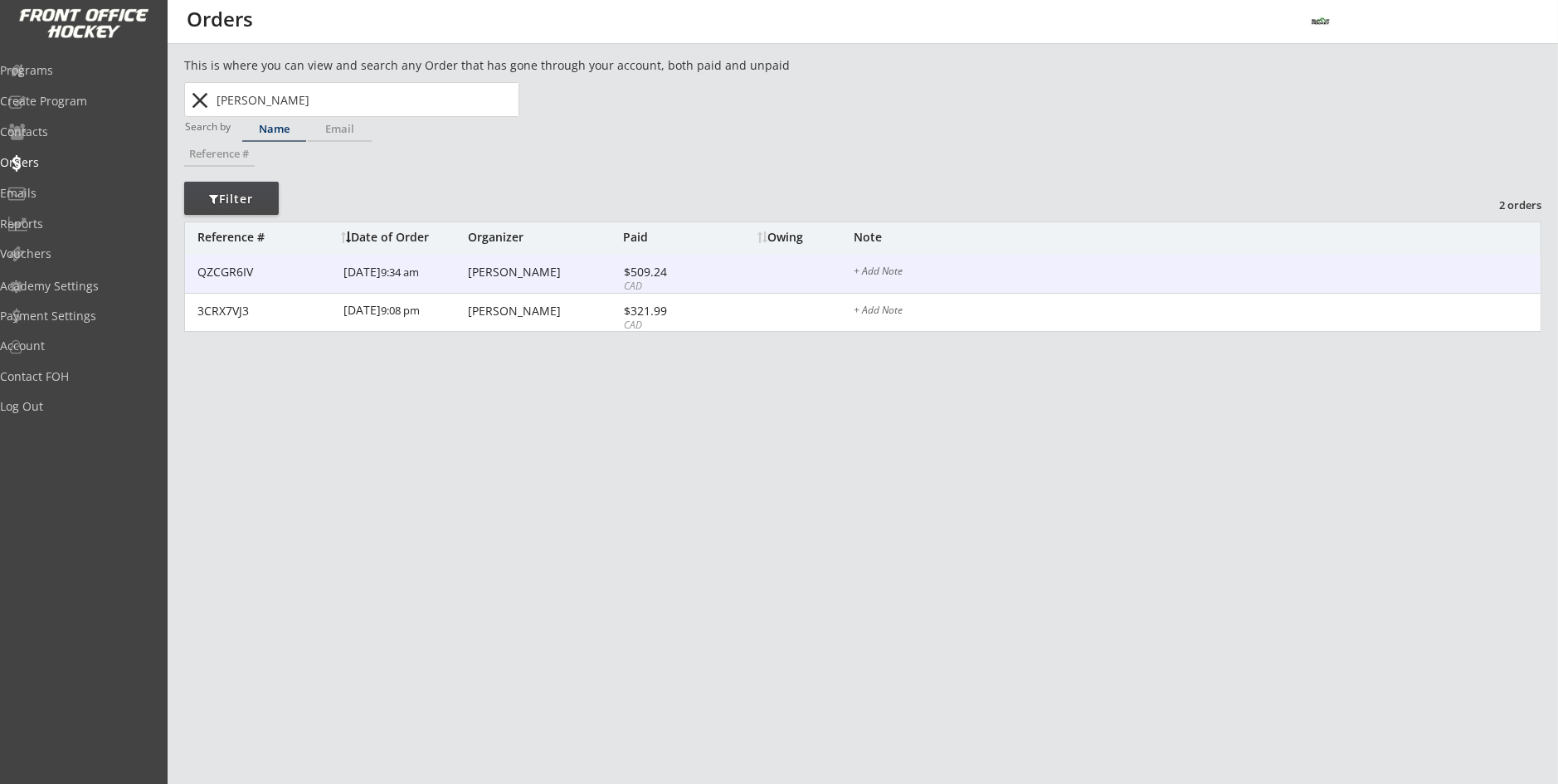
type input "[PERSON_NAME]"
click at [381, 275] on font "9:34 am" at bounding box center [400, 272] width 38 height 15
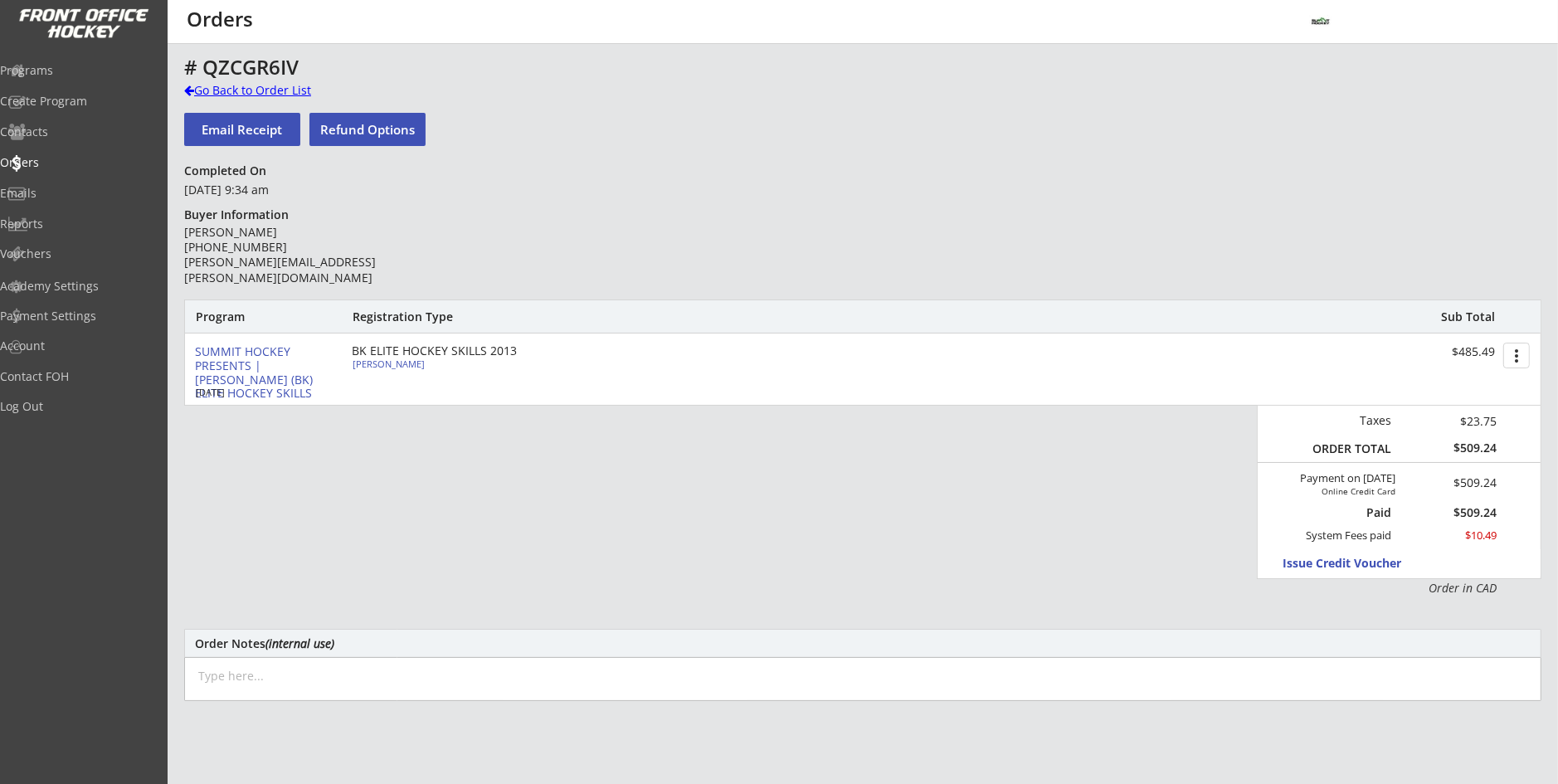
click at [221, 97] on div "Go Back to Order List" at bounding box center [270, 91] width 171 height 17
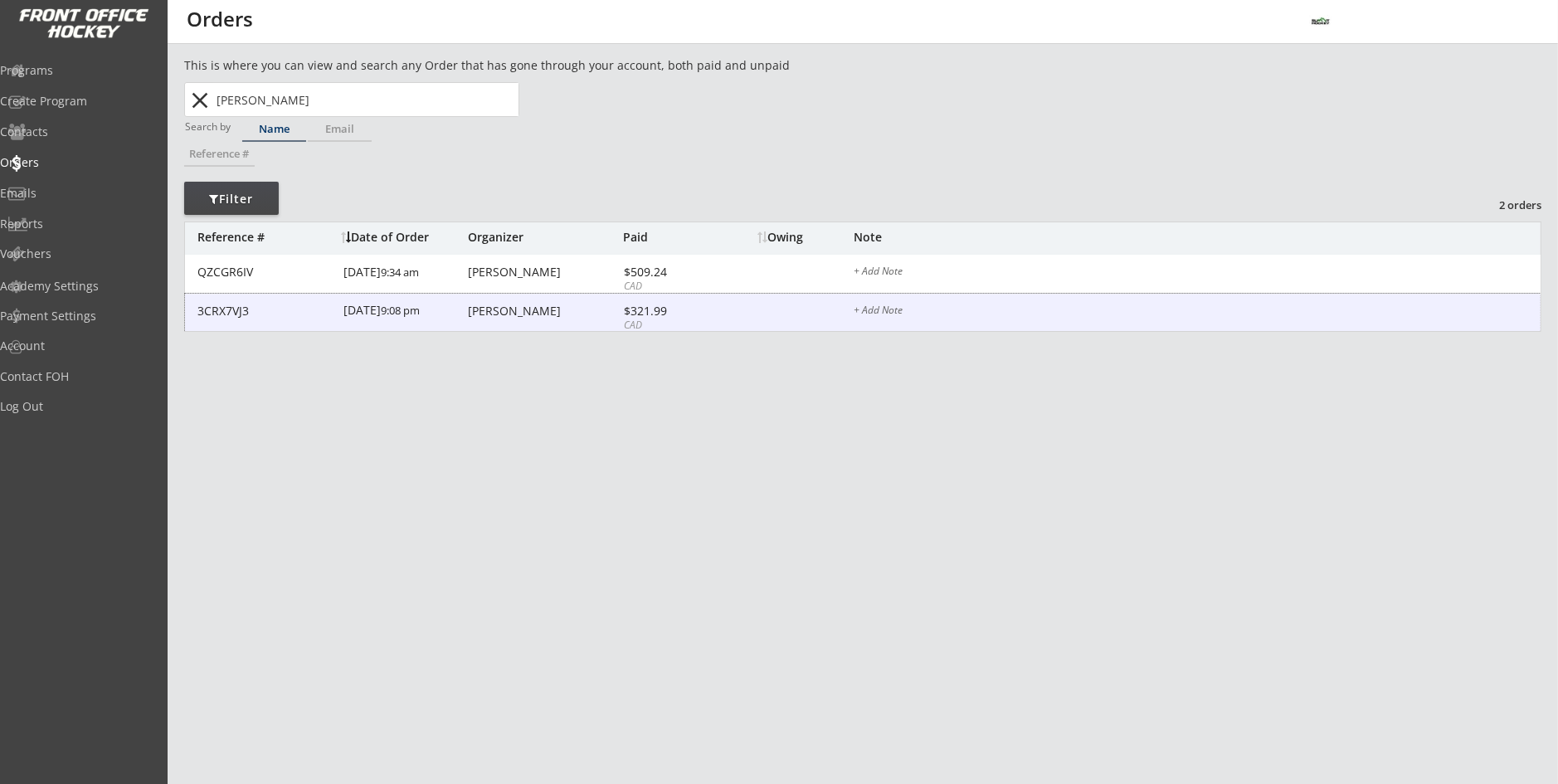
click at [390, 321] on div "[DATE] 9:08 pm" at bounding box center [403, 312] width 120 height 37
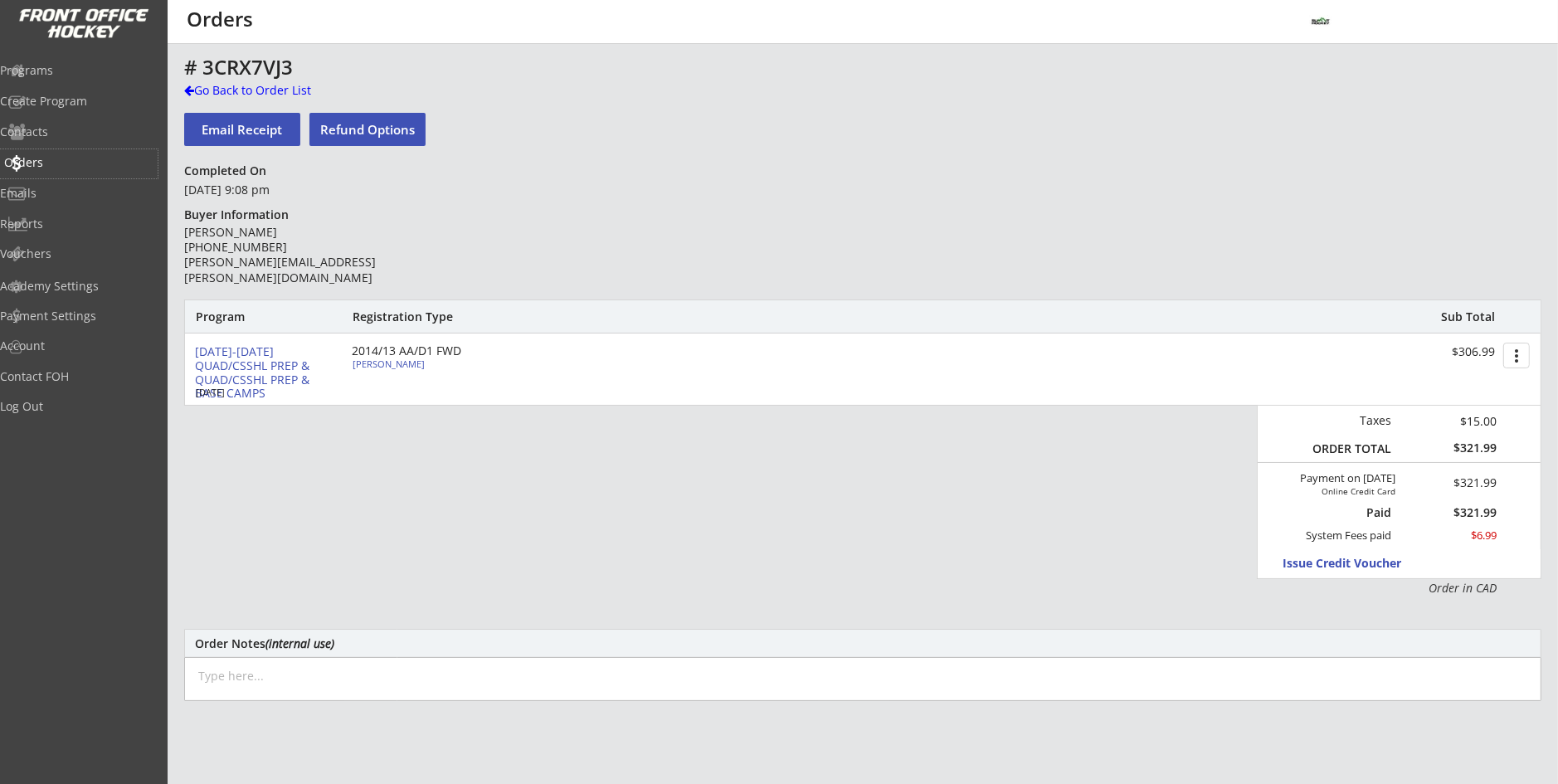
click at [68, 157] on div "Orders" at bounding box center [79, 162] width 150 height 12
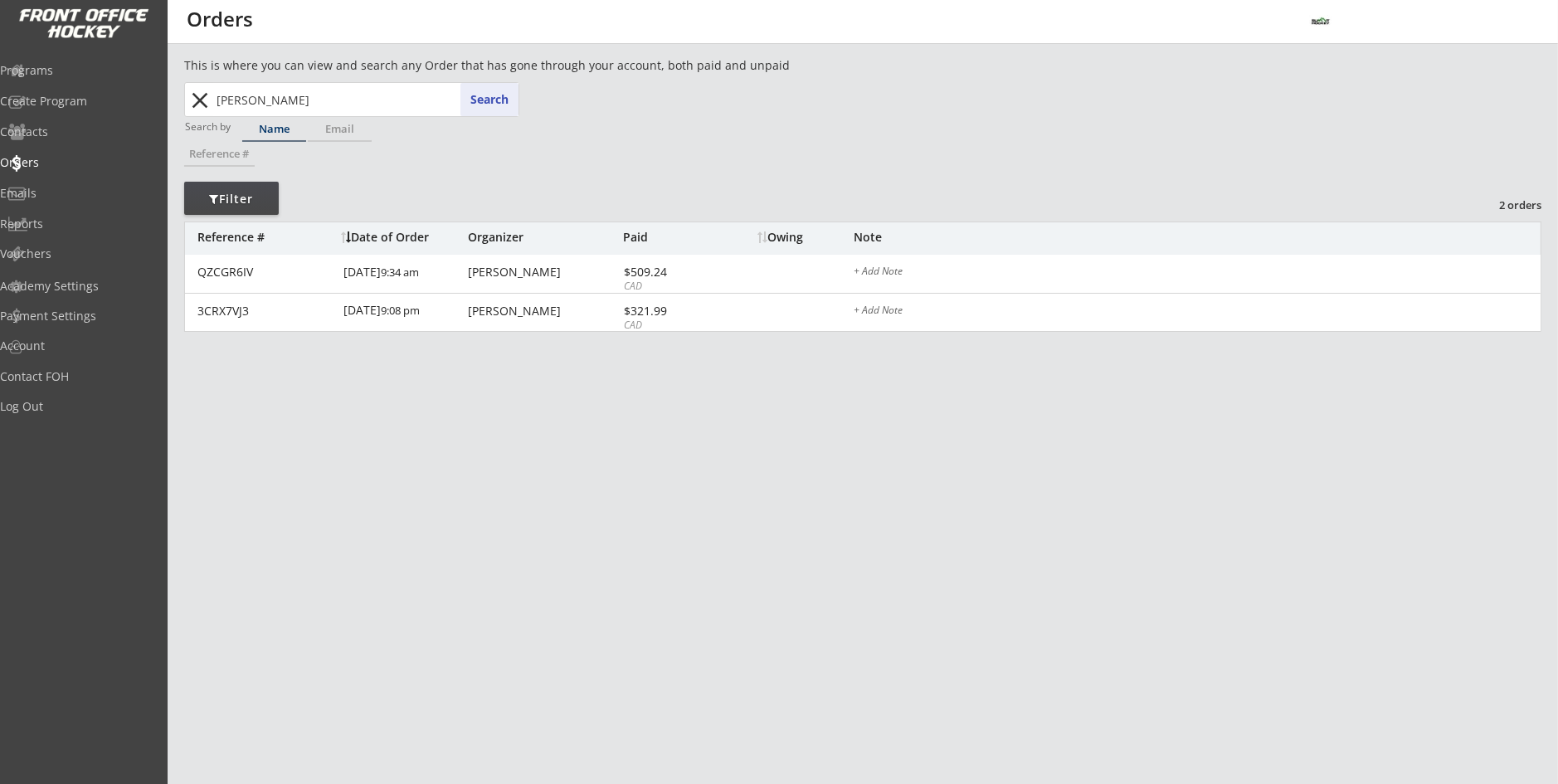
click at [310, 99] on input "[PERSON_NAME]" at bounding box center [366, 99] width 305 height 33
click at [192, 94] on button "close" at bounding box center [201, 99] width 27 height 26
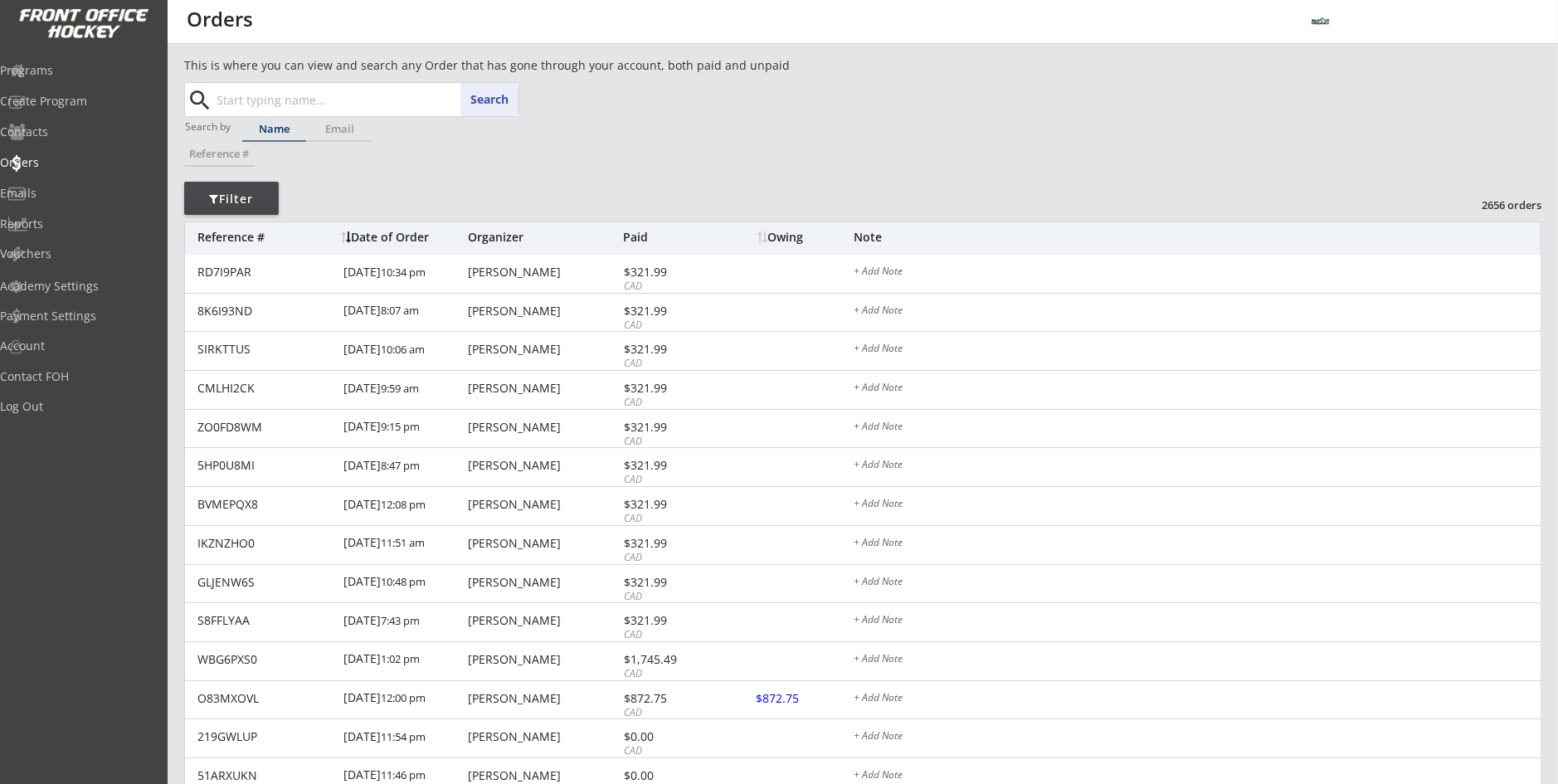
drag, startPoint x: 232, startPoint y: 99, endPoint x: 218, endPoint y: 99, distance: 14.0
click at [225, 103] on input "text" at bounding box center [366, 99] width 305 height 33
drag, startPoint x: 480, startPoint y: 93, endPoint x: 505, endPoint y: 101, distance: 26.2
click at [485, 93] on button "Search" at bounding box center [489, 99] width 58 height 33
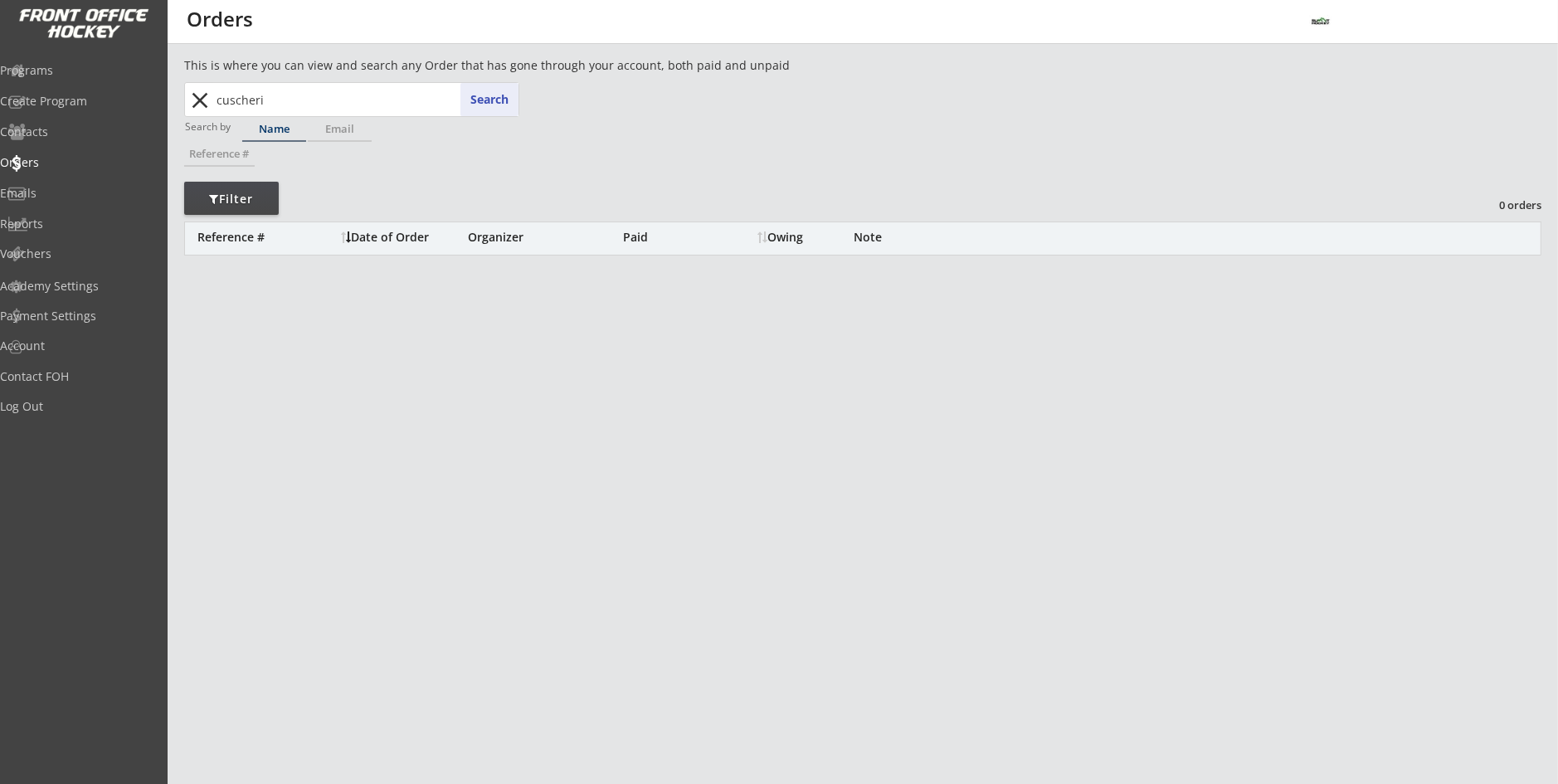
drag, startPoint x: 282, startPoint y: 99, endPoint x: 215, endPoint y: 106, distance: 67.4
click at [215, 106] on input "cuscheri" at bounding box center [366, 99] width 305 height 33
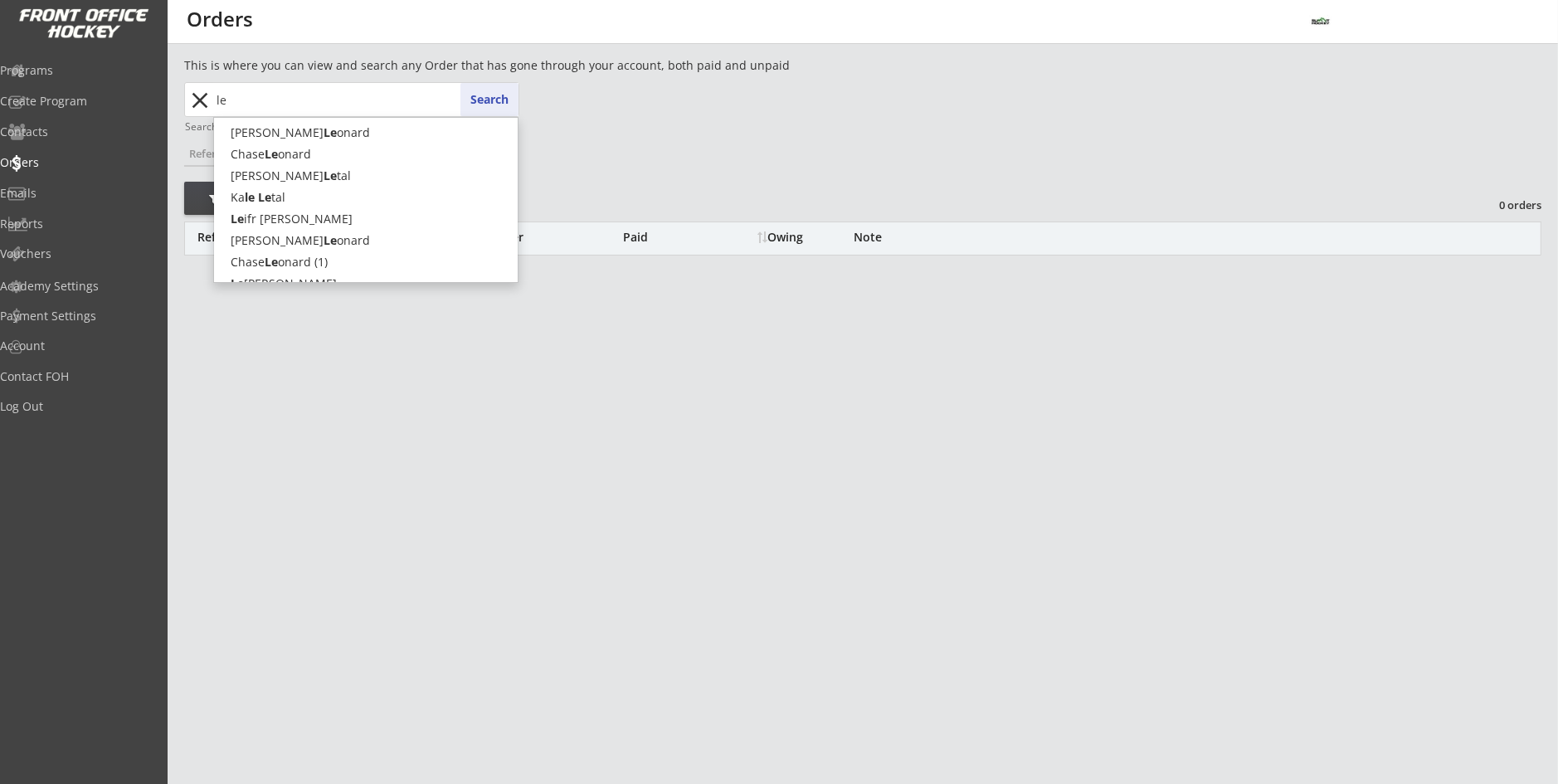
type input "lev"
type input "[PERSON_NAME]"
type input "levi"
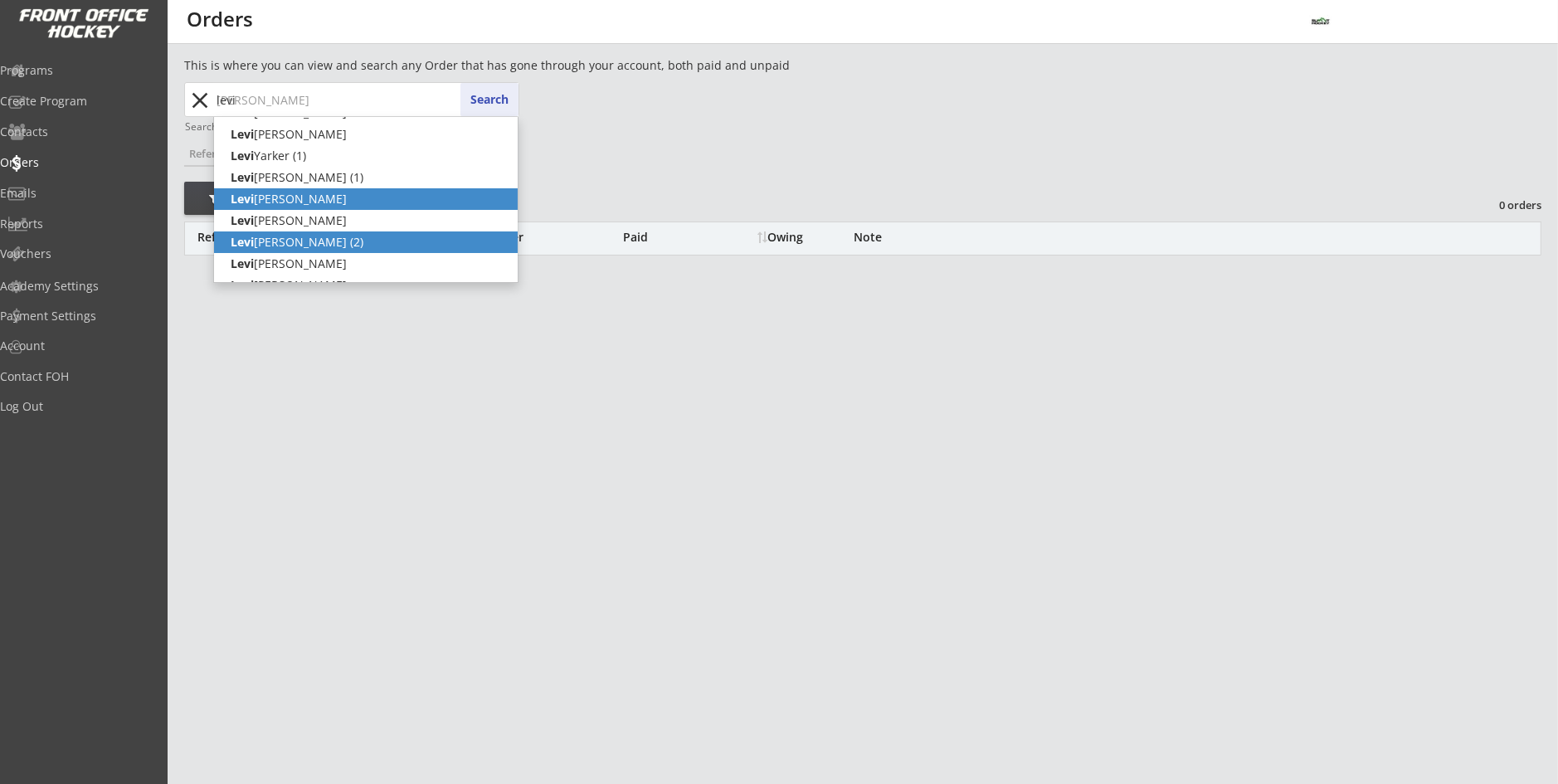
scroll to position [37, 0]
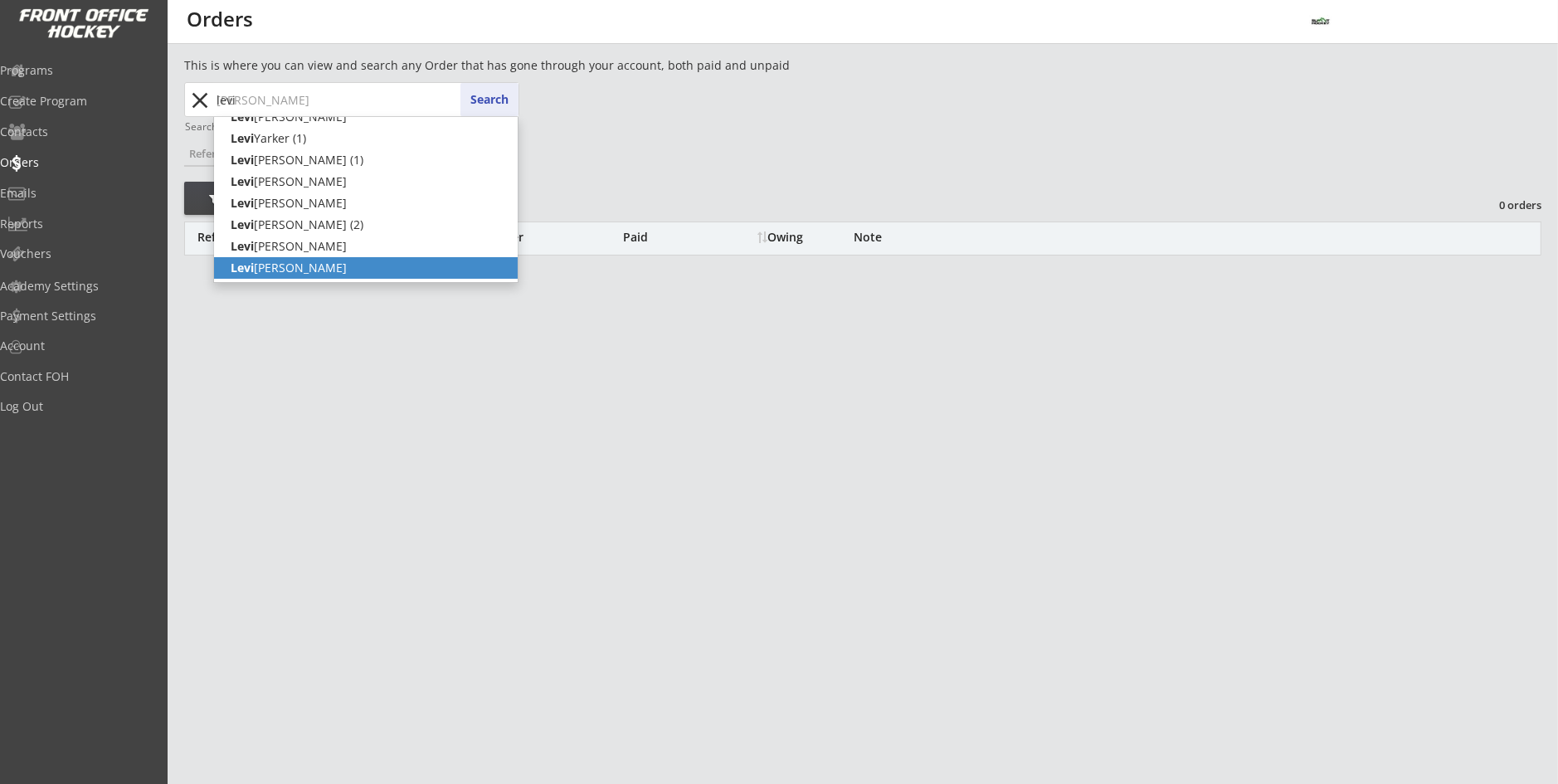
click at [322, 262] on p "[PERSON_NAME]" at bounding box center [366, 267] width 304 height 21
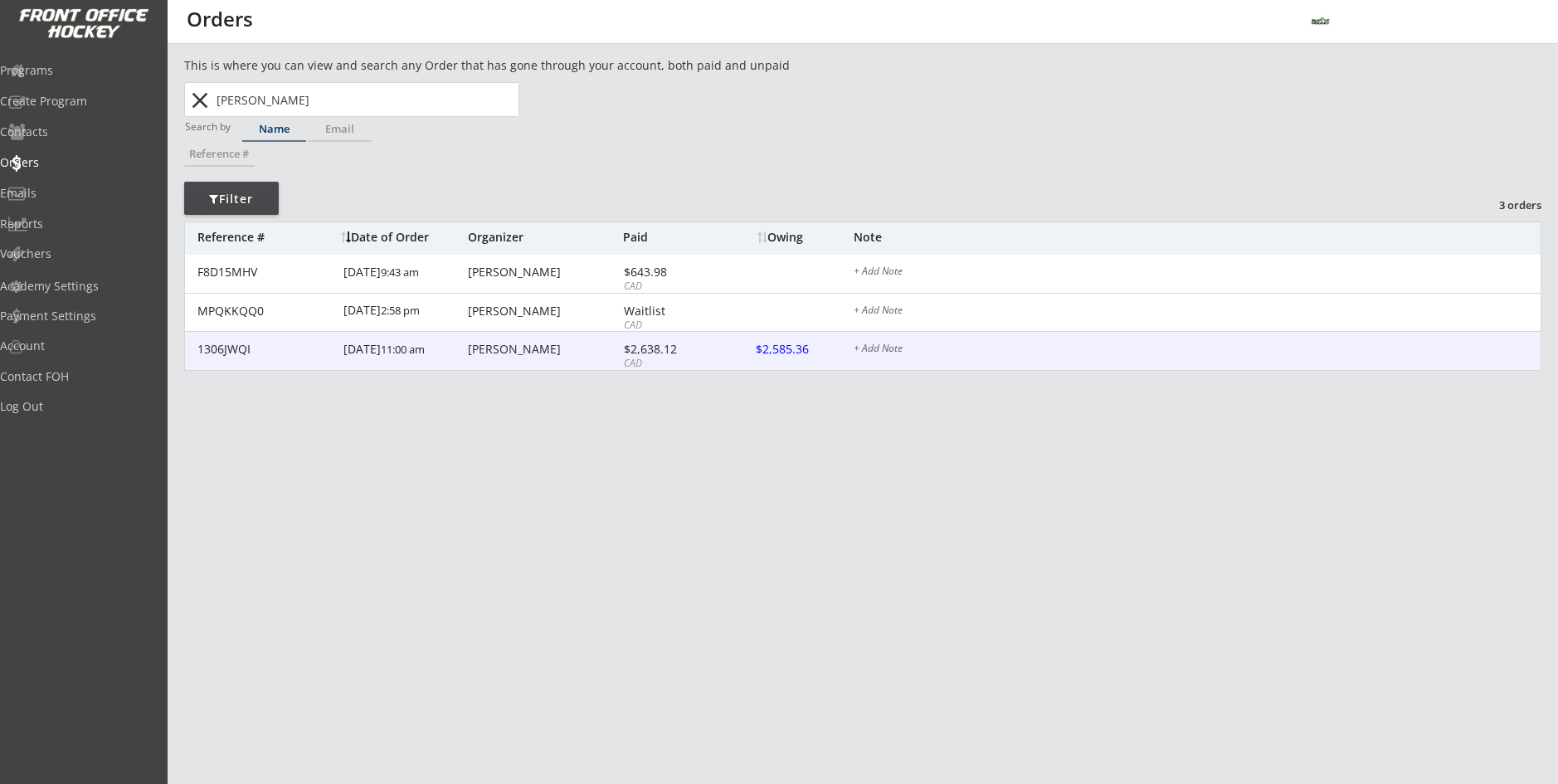
type input "[PERSON_NAME]"
click at [534, 340] on div "1306JWQI [DATE] 11:00 am [PERSON_NAME] $2,638.12 CAD $2,585.36 + Add Note" at bounding box center [863, 351] width 1356 height 39
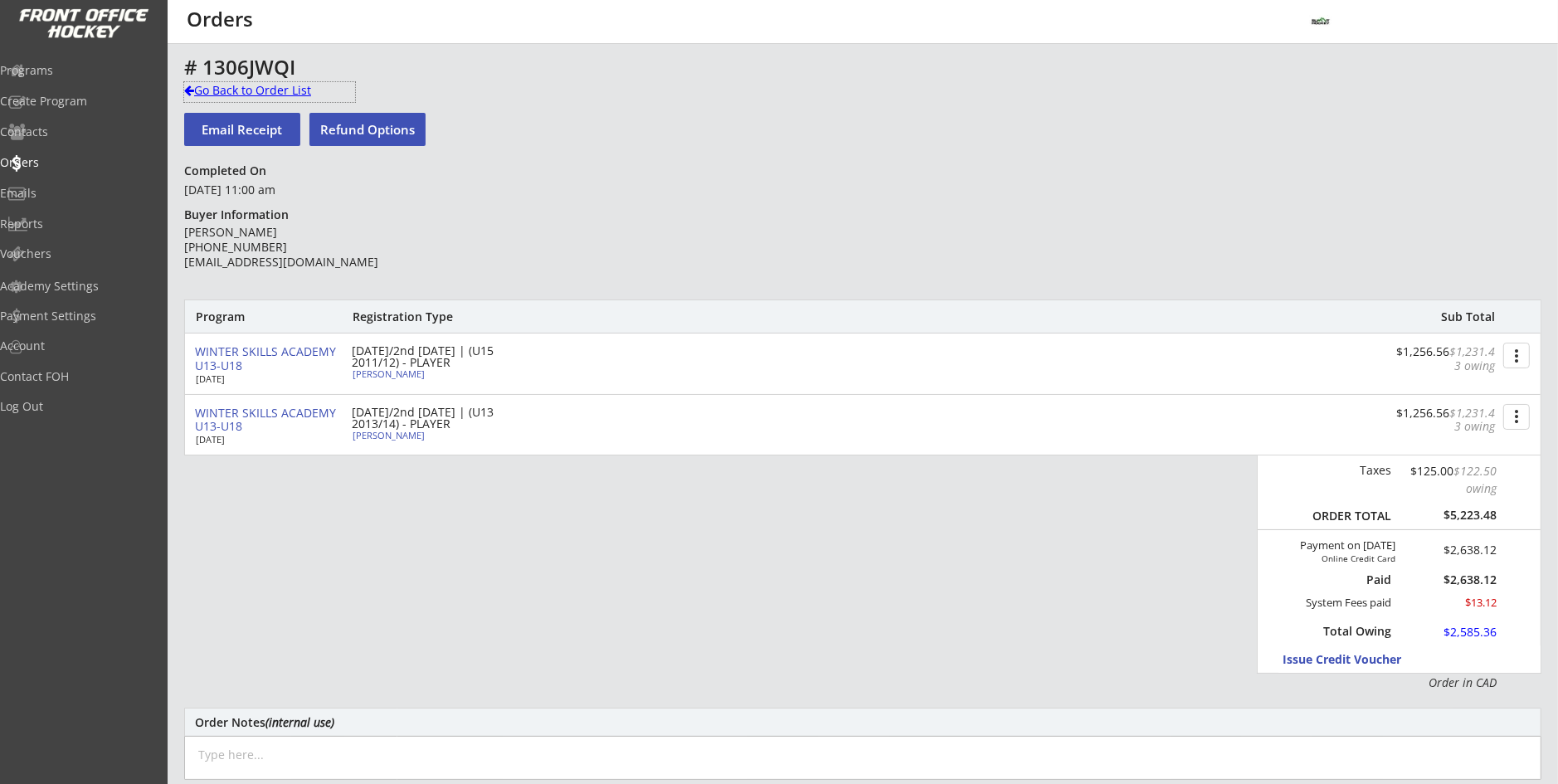
click at [207, 91] on div "Go Back to Order List" at bounding box center [270, 91] width 171 height 17
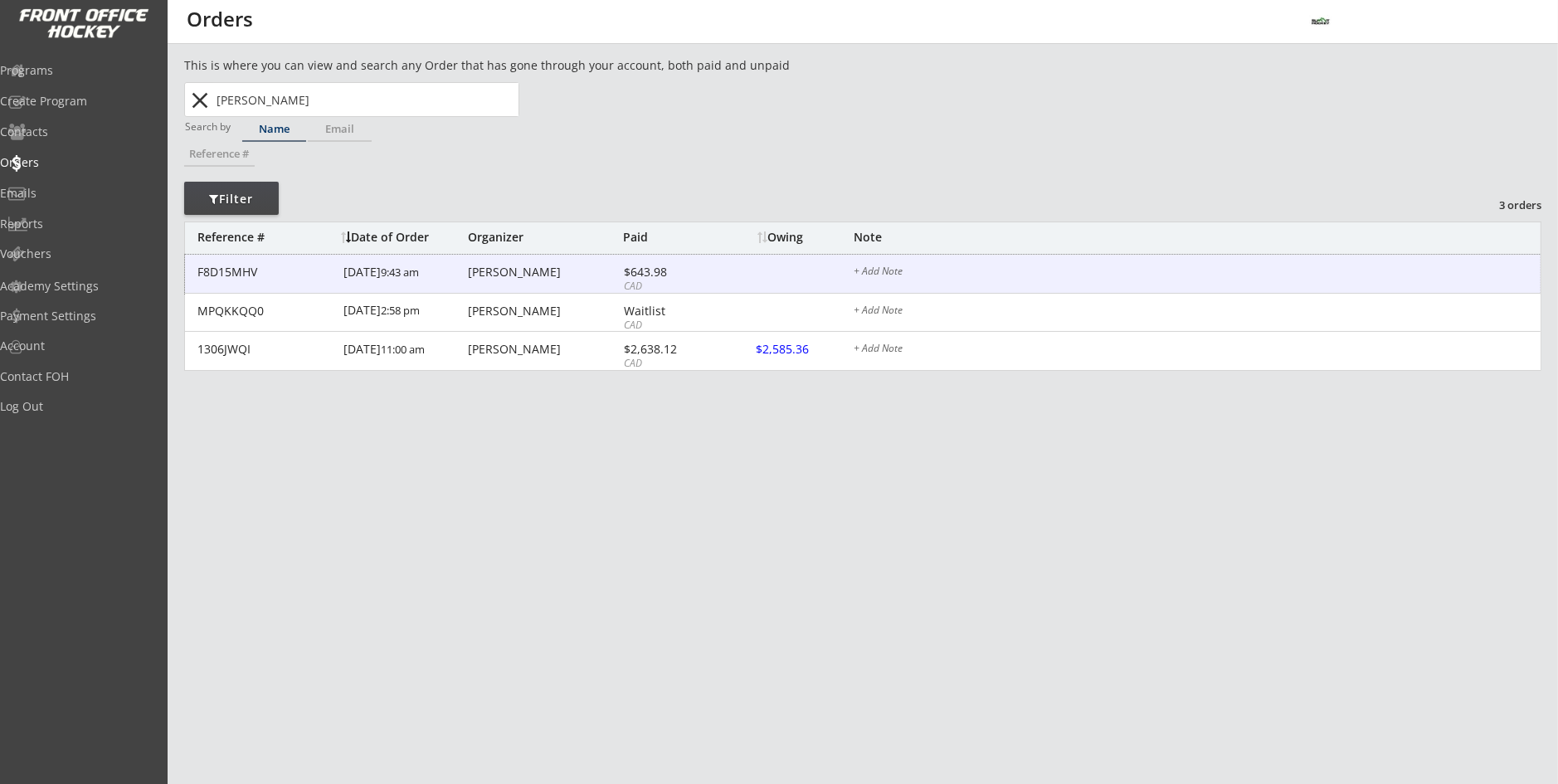
click at [544, 278] on div "[PERSON_NAME]" at bounding box center [543, 272] width 151 height 12
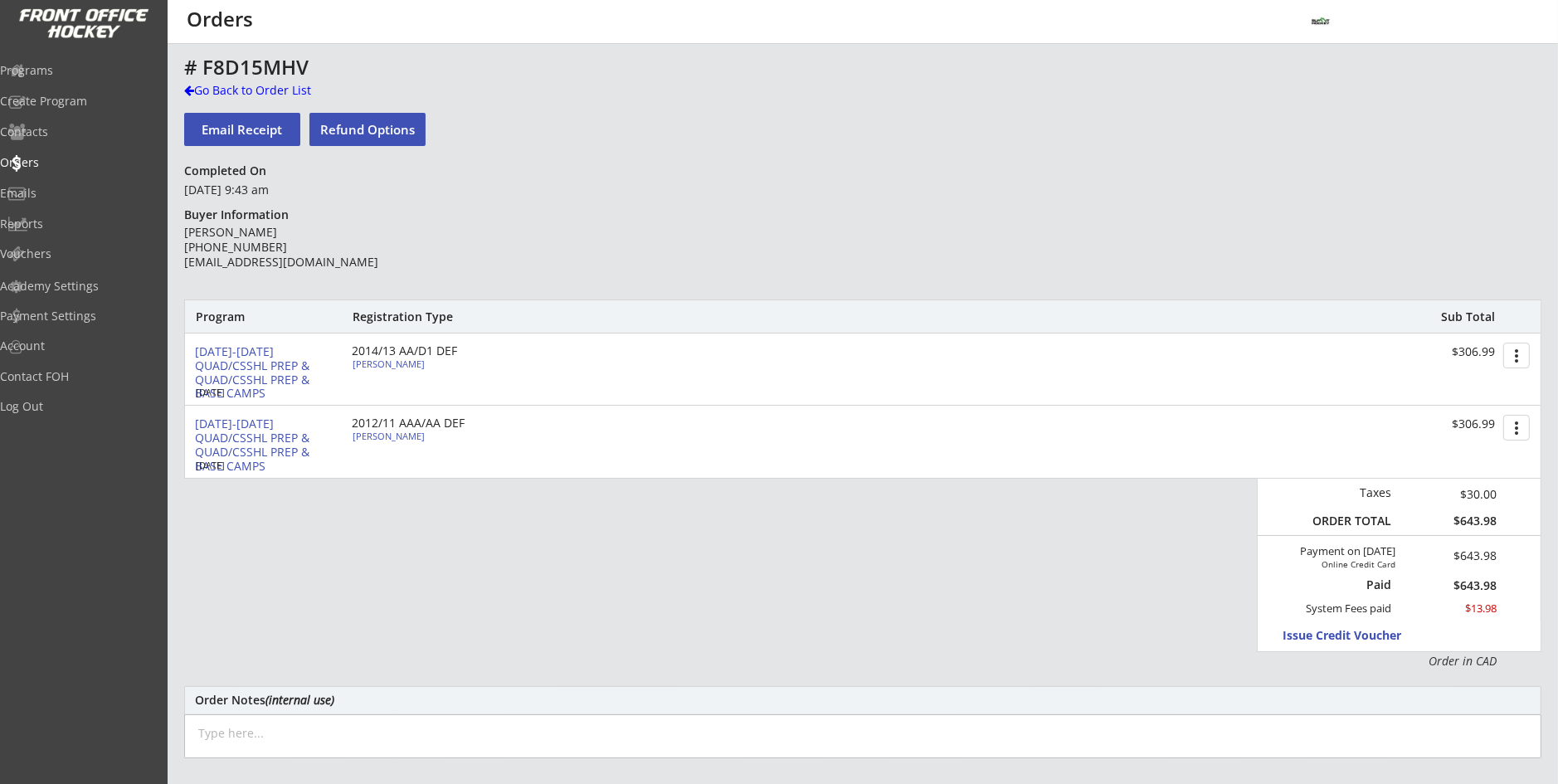
click at [391, 366] on div "[PERSON_NAME]" at bounding box center [446, 363] width 185 height 9
select select ""Forward""
select select ""2015 HSL""
select select ""YL""
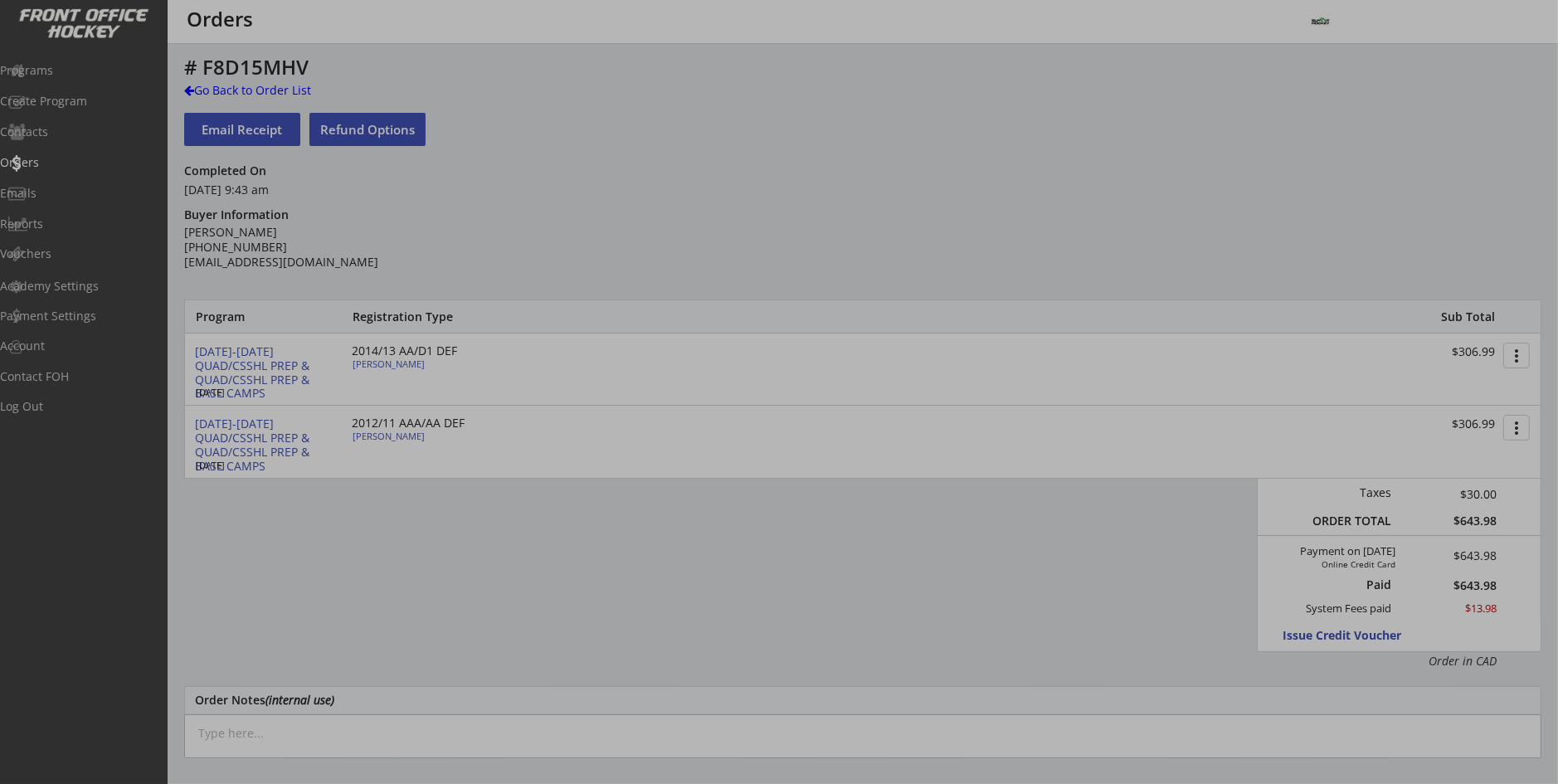
type input "[DEMOGRAPHIC_DATA]"
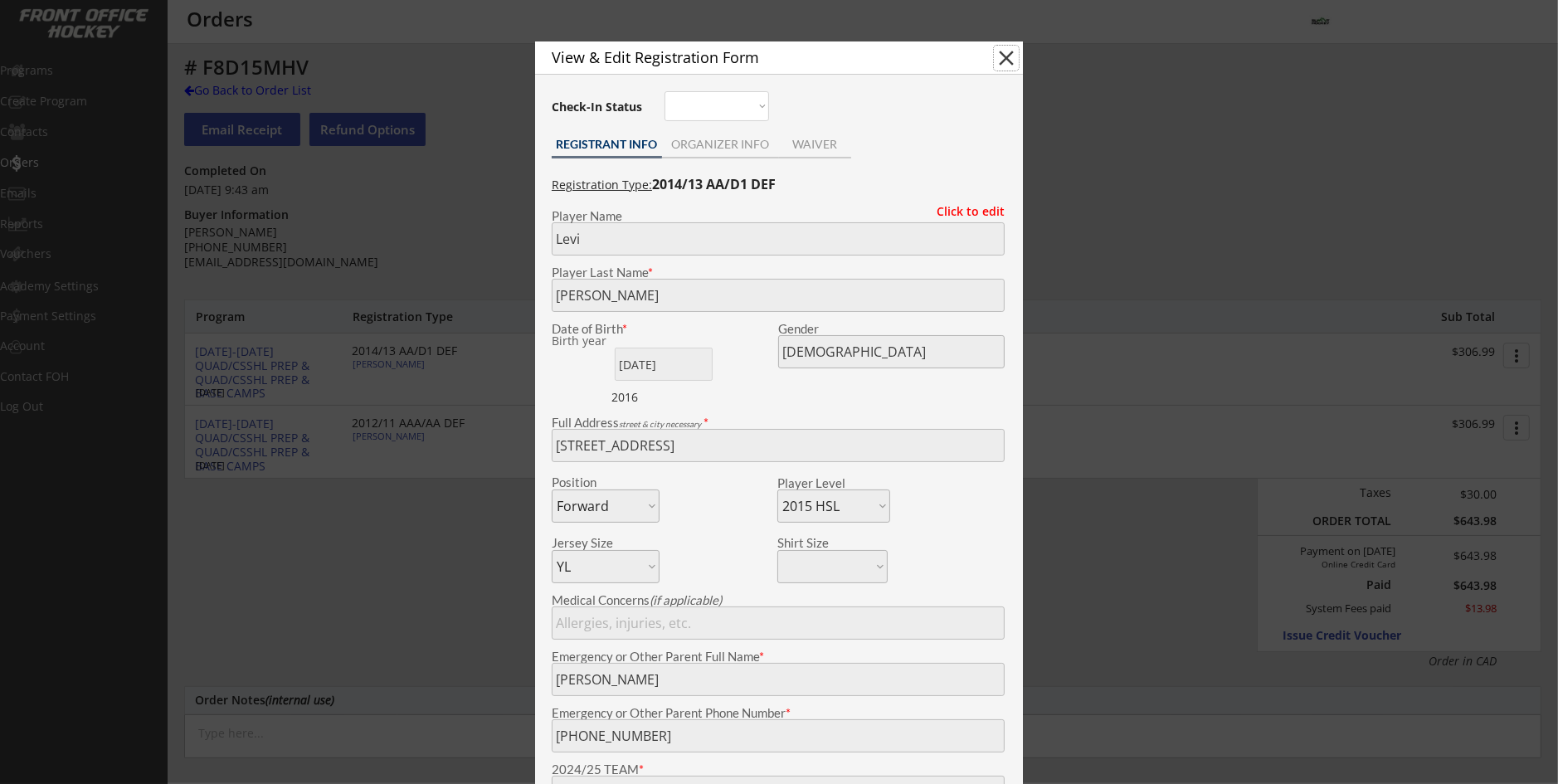
click at [1007, 61] on button "close" at bounding box center [1006, 58] width 25 height 25
select select ""PLACEHOLDER_1427118222253""
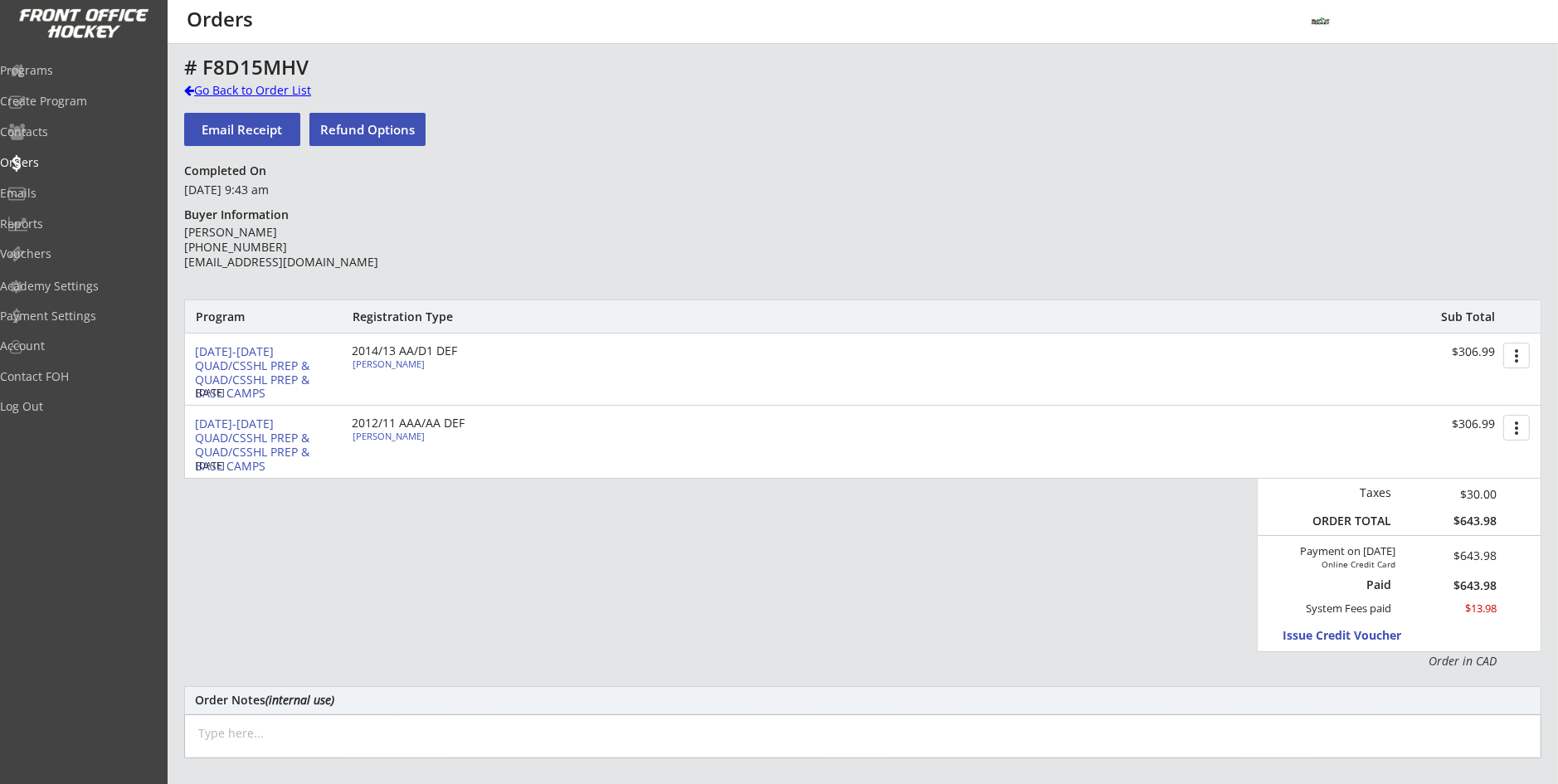
click at [226, 83] on div "Go Back to Order List" at bounding box center [270, 91] width 171 height 17
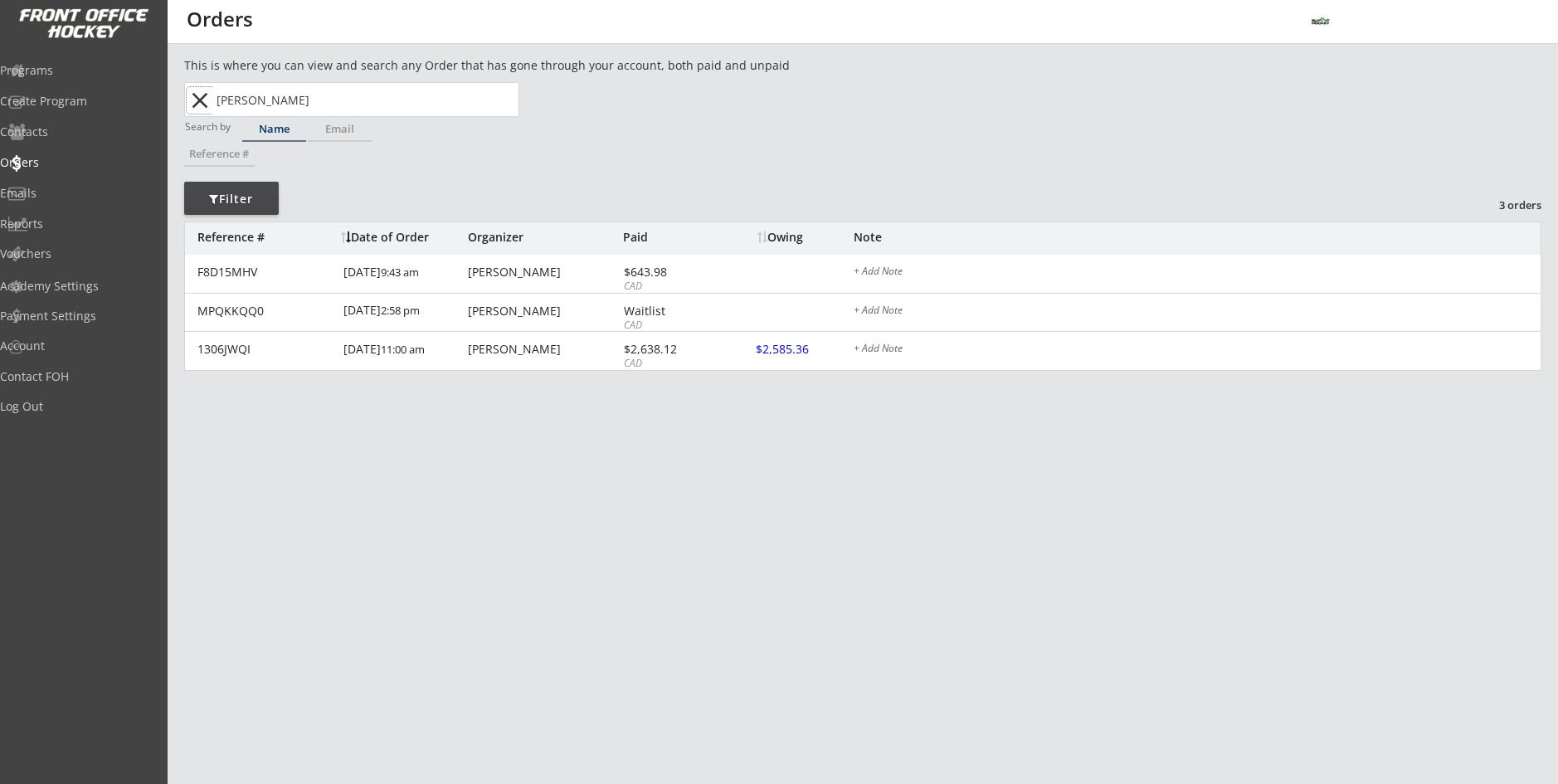
click at [201, 106] on button "close" at bounding box center [201, 99] width 27 height 26
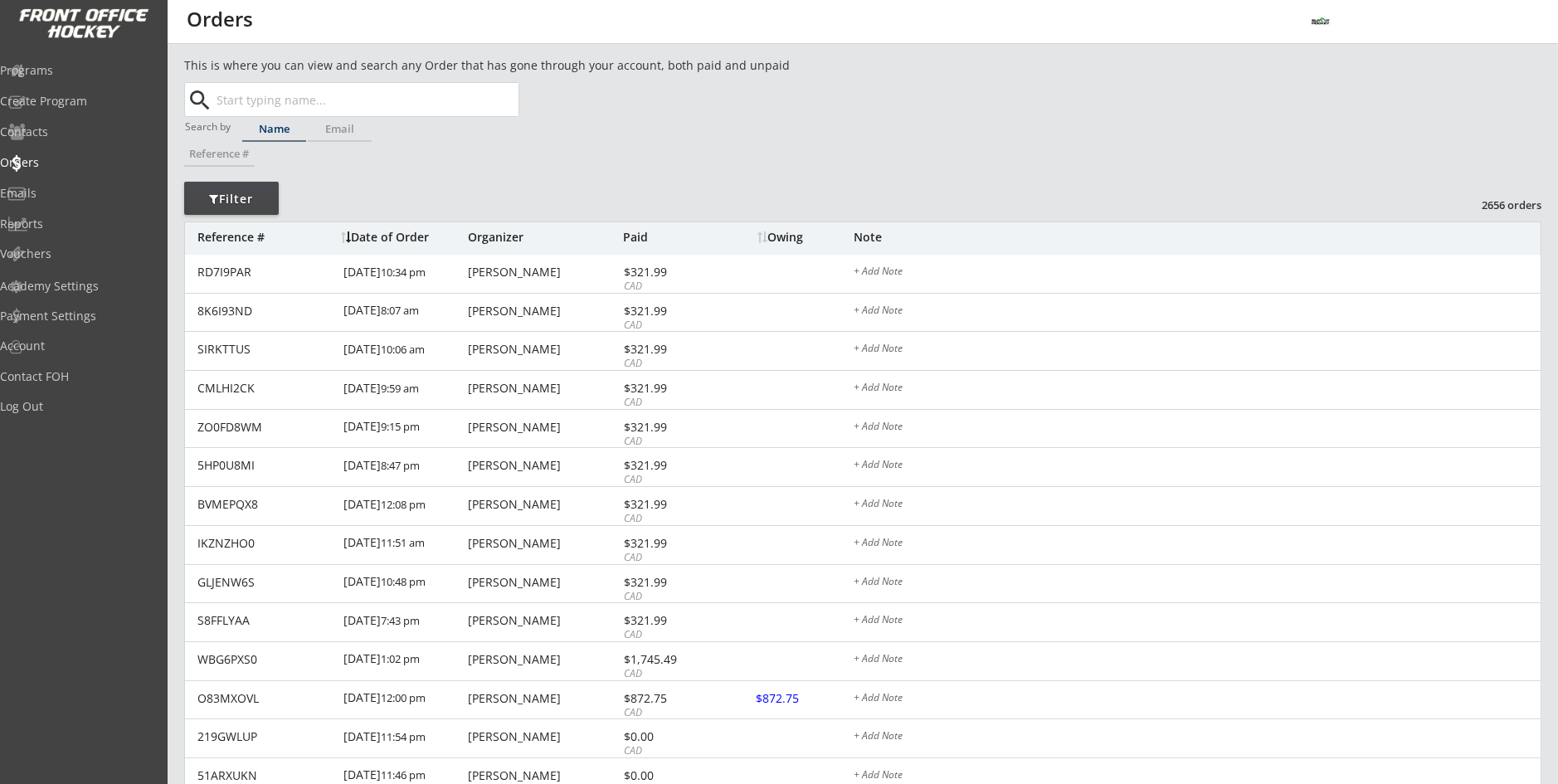
drag, startPoint x: 256, startPoint y: 105, endPoint x: 246, endPoint y: 91, distance: 17.2
click at [252, 99] on input "text" at bounding box center [366, 99] width 305 height 33
type input "du"
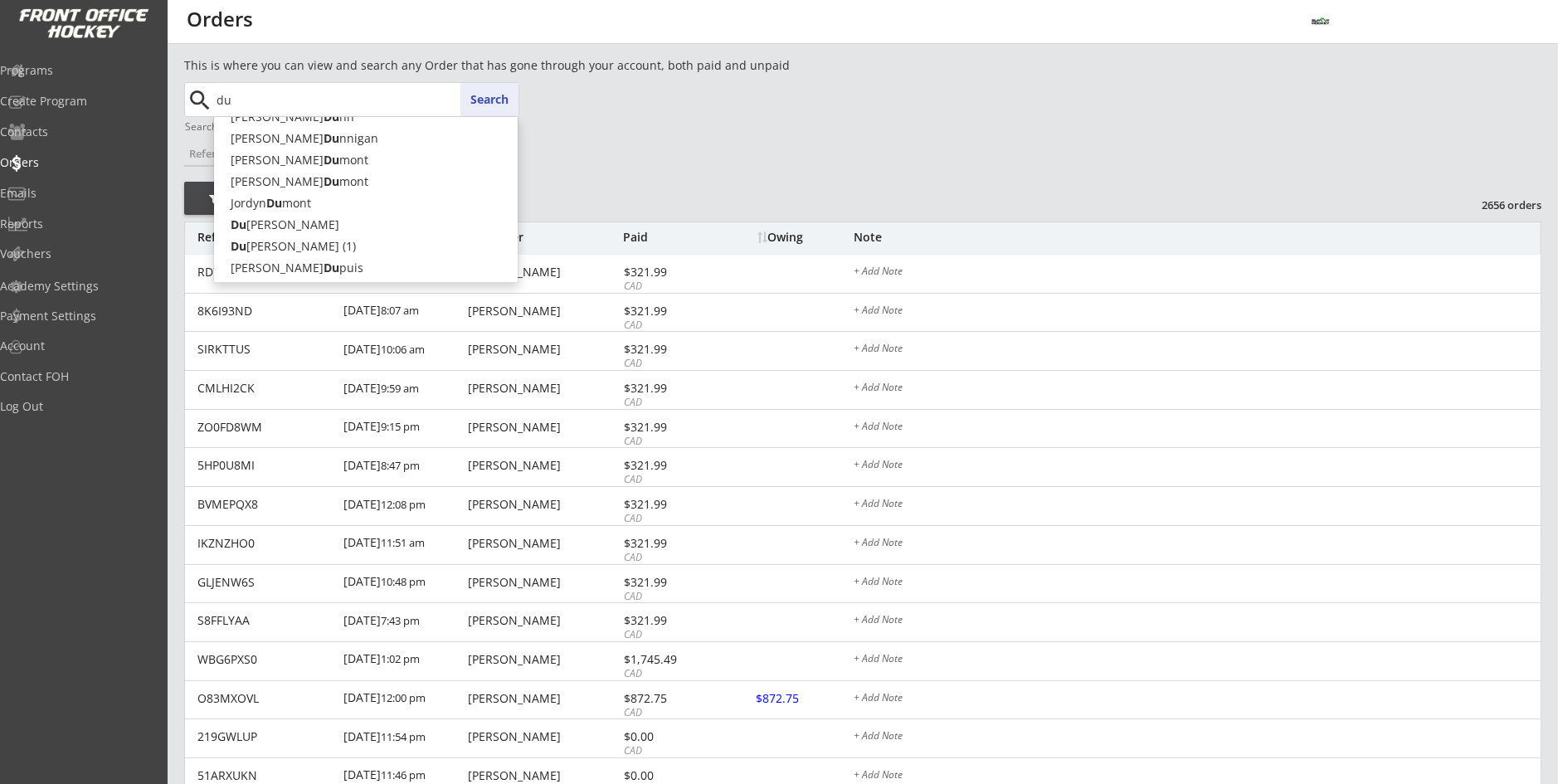
type input "[PERSON_NAME]"
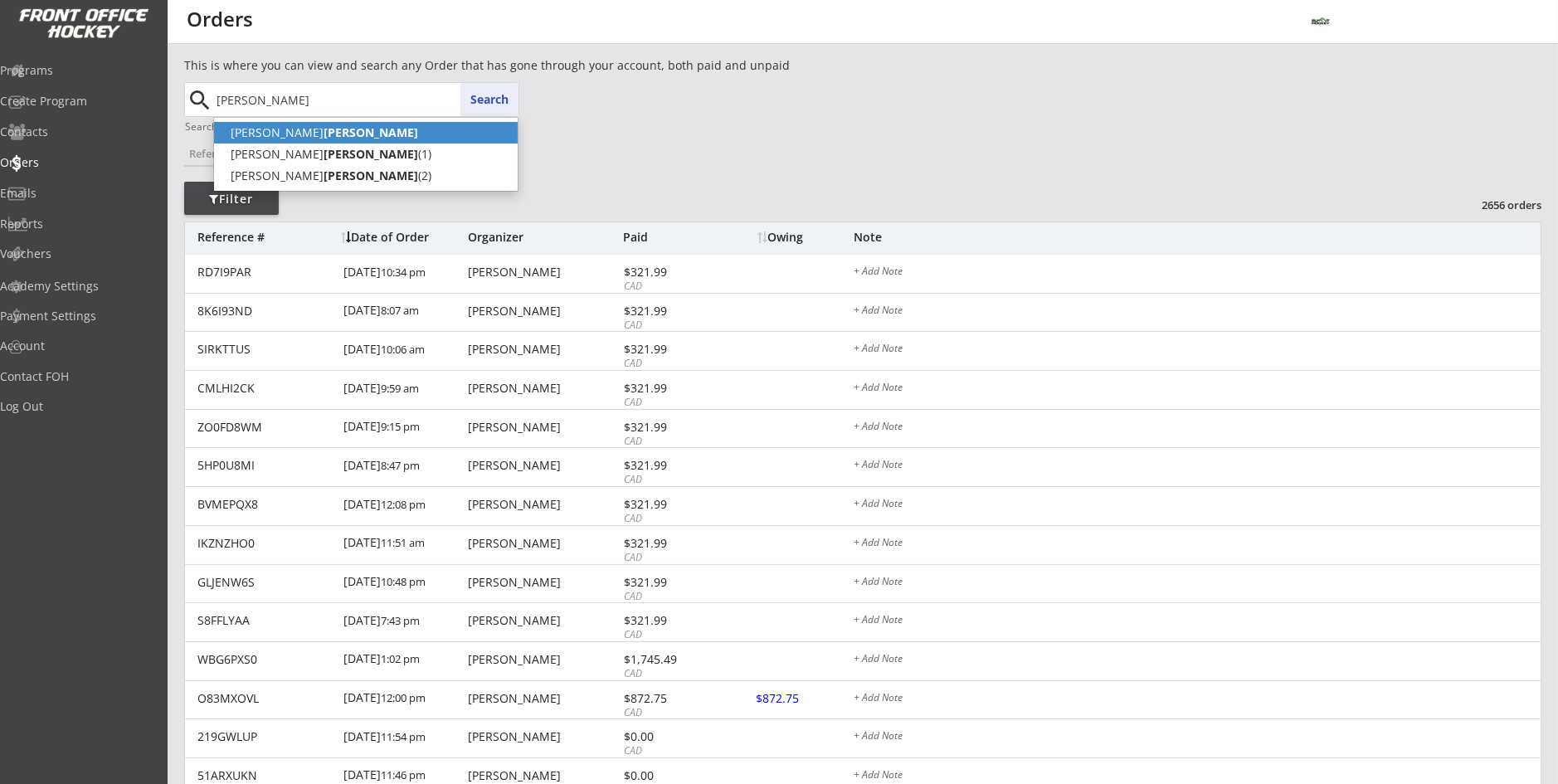
drag, startPoint x: 242, startPoint y: 125, endPoint x: 234, endPoint y: 100, distance: 26.2
click at [242, 122] on p "[PERSON_NAME]" at bounding box center [366, 132] width 304 height 21
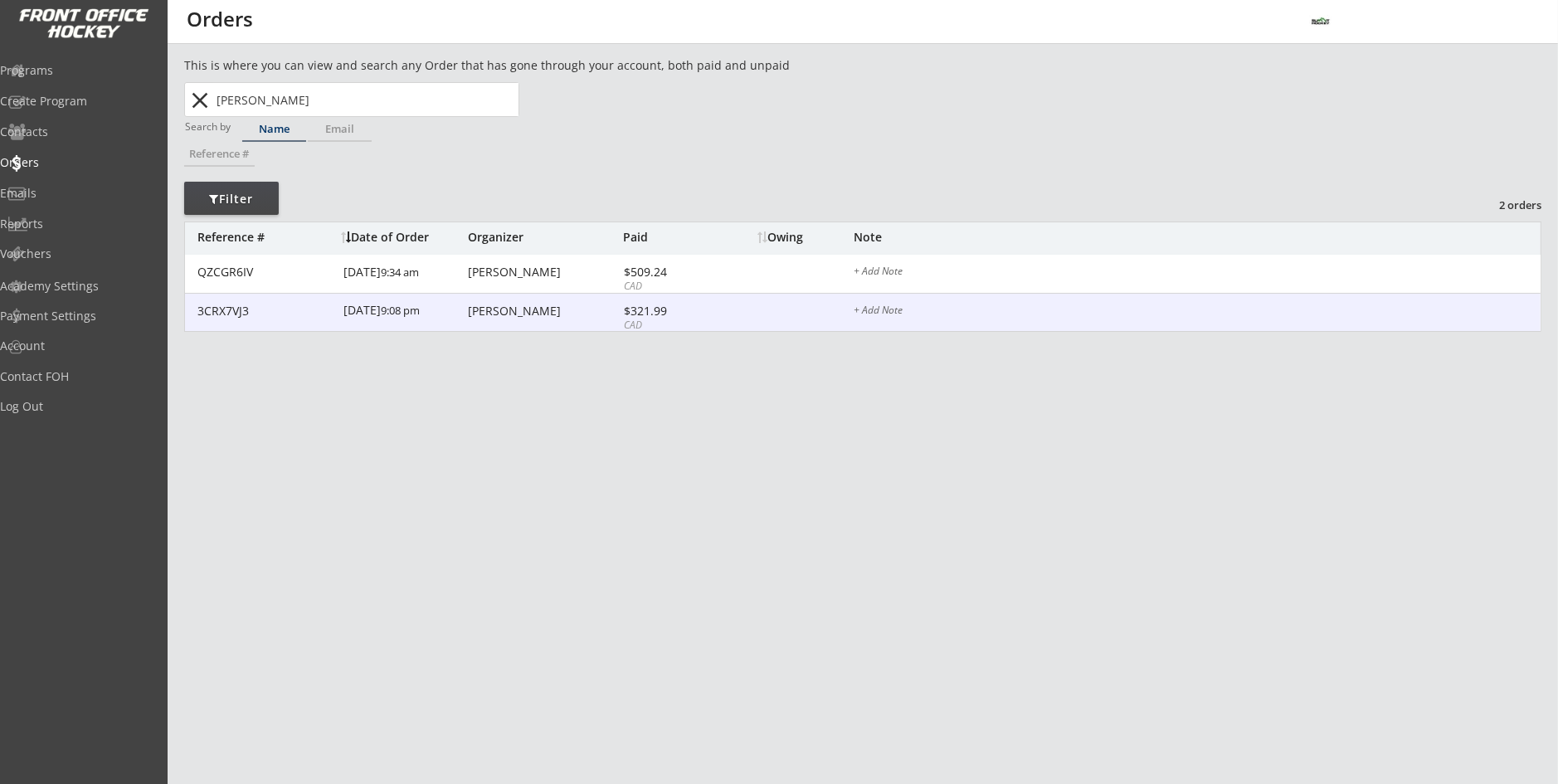
type input "[PERSON_NAME]"
click at [543, 330] on div "3CRX7VJ3 [DATE] 9:08 pm [PERSON_NAME] $321.99 CAD + Add Note" at bounding box center [863, 313] width 1356 height 39
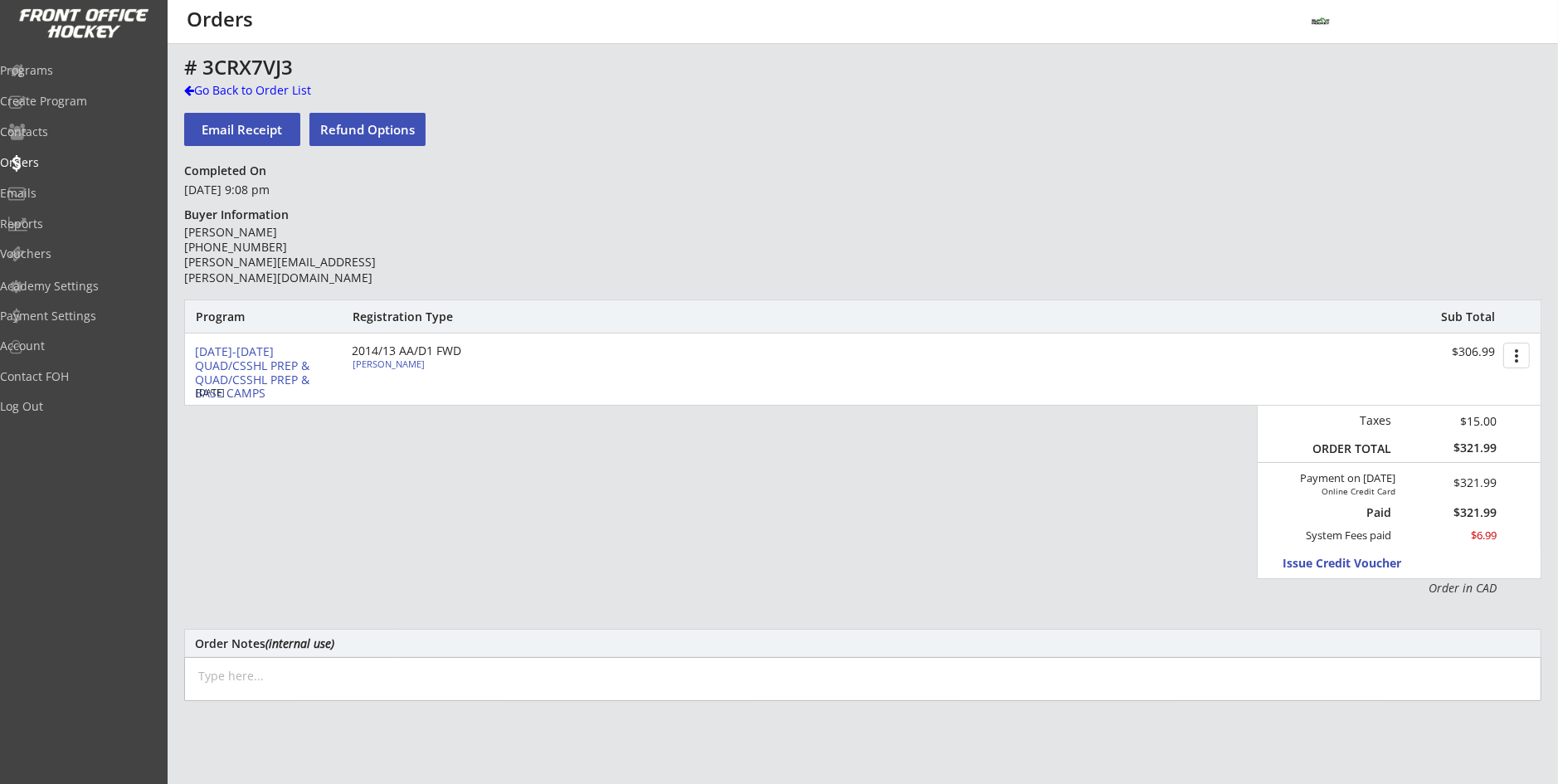
click at [367, 363] on div "[PERSON_NAME]" at bounding box center [446, 363] width 185 height 9
type input "[PERSON_NAME]"
type input "[DATE]"
type input "[DEMOGRAPHIC_DATA]"
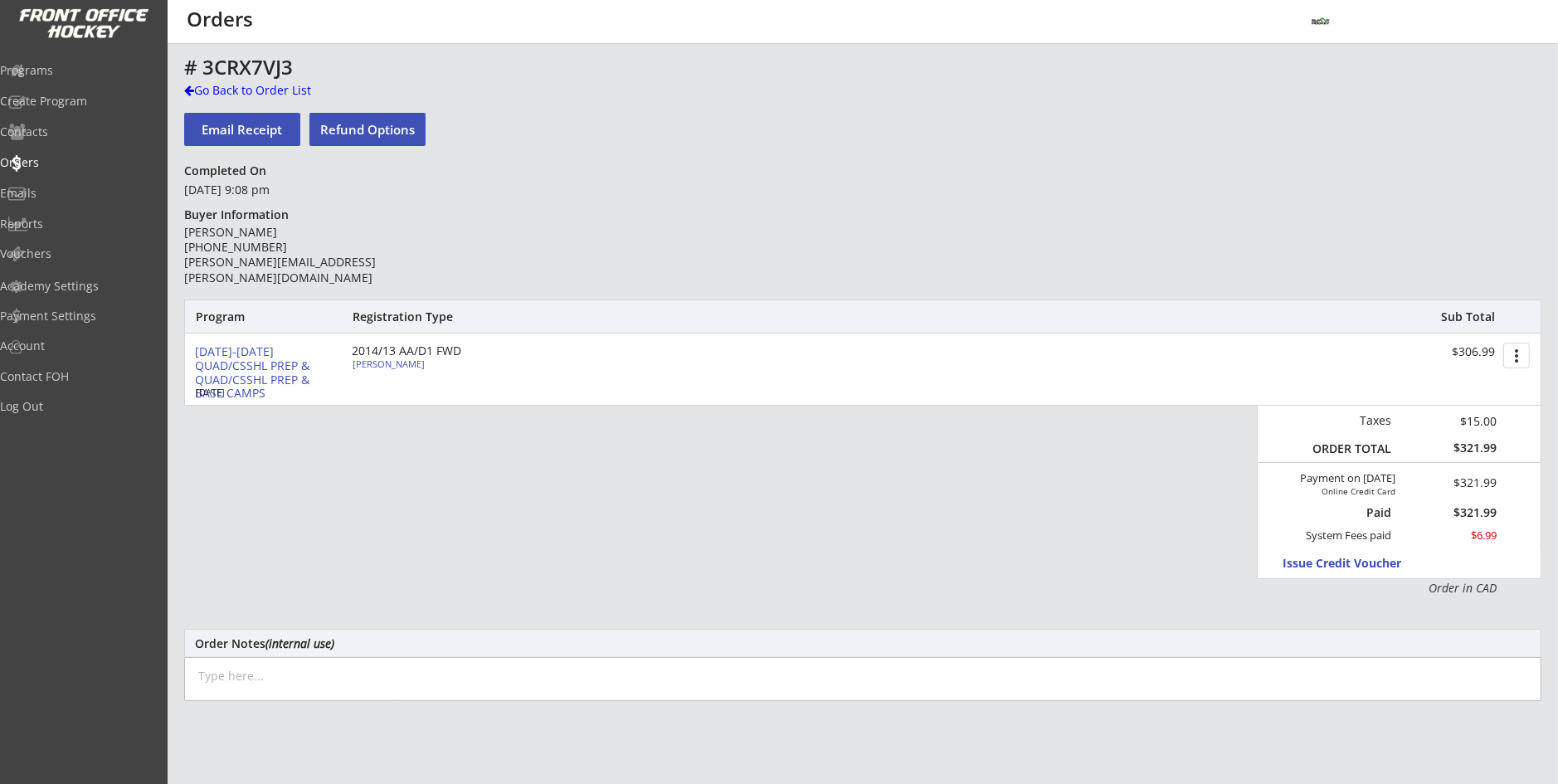
type input "[STREET_ADDRESS]"
select select ""Forward""
select select ""2013 HSL""
type input "[PERSON_NAME]"
type input "[PHONE_NUMBER]"
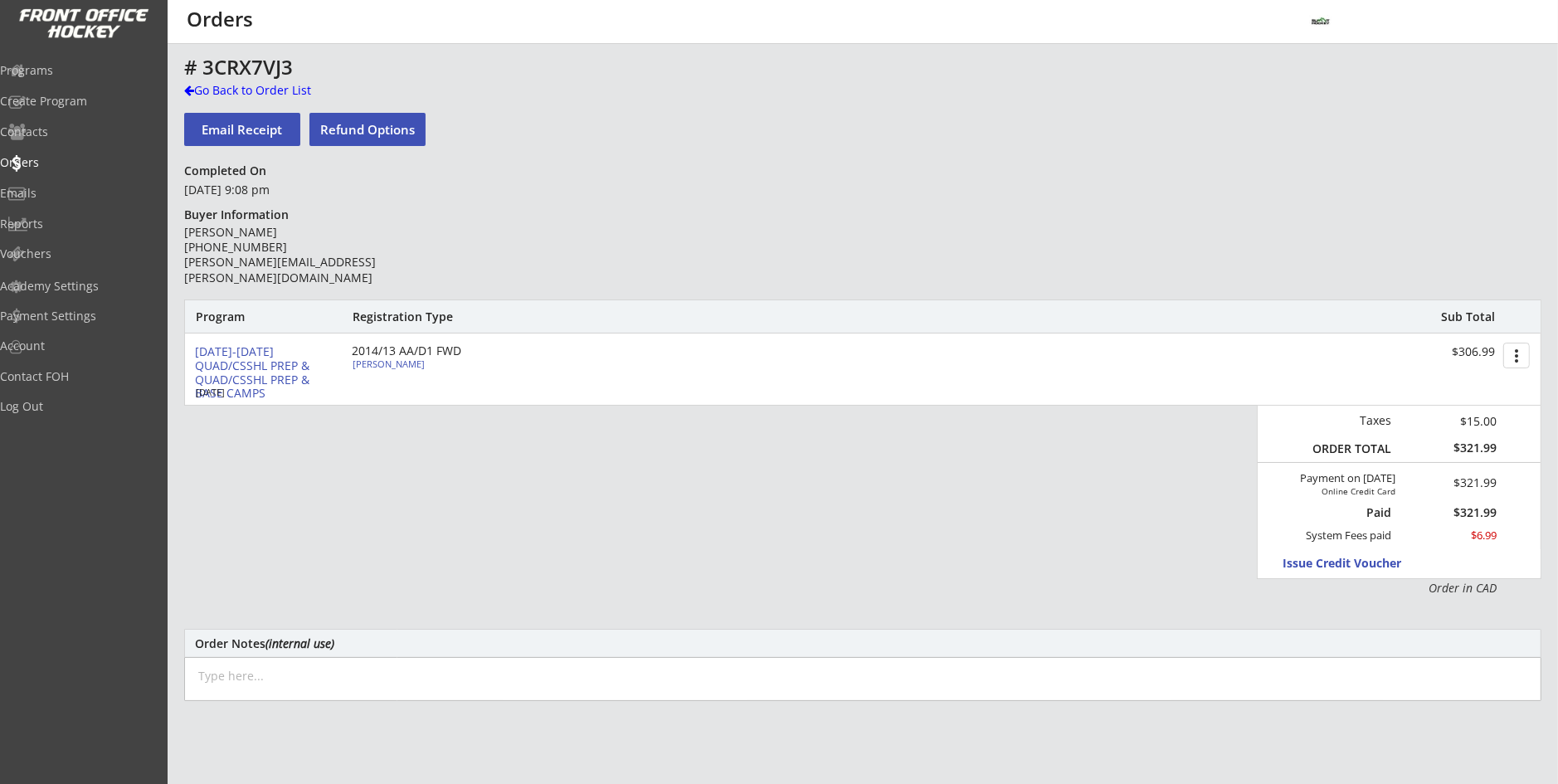
type input "Spartan 14 white"
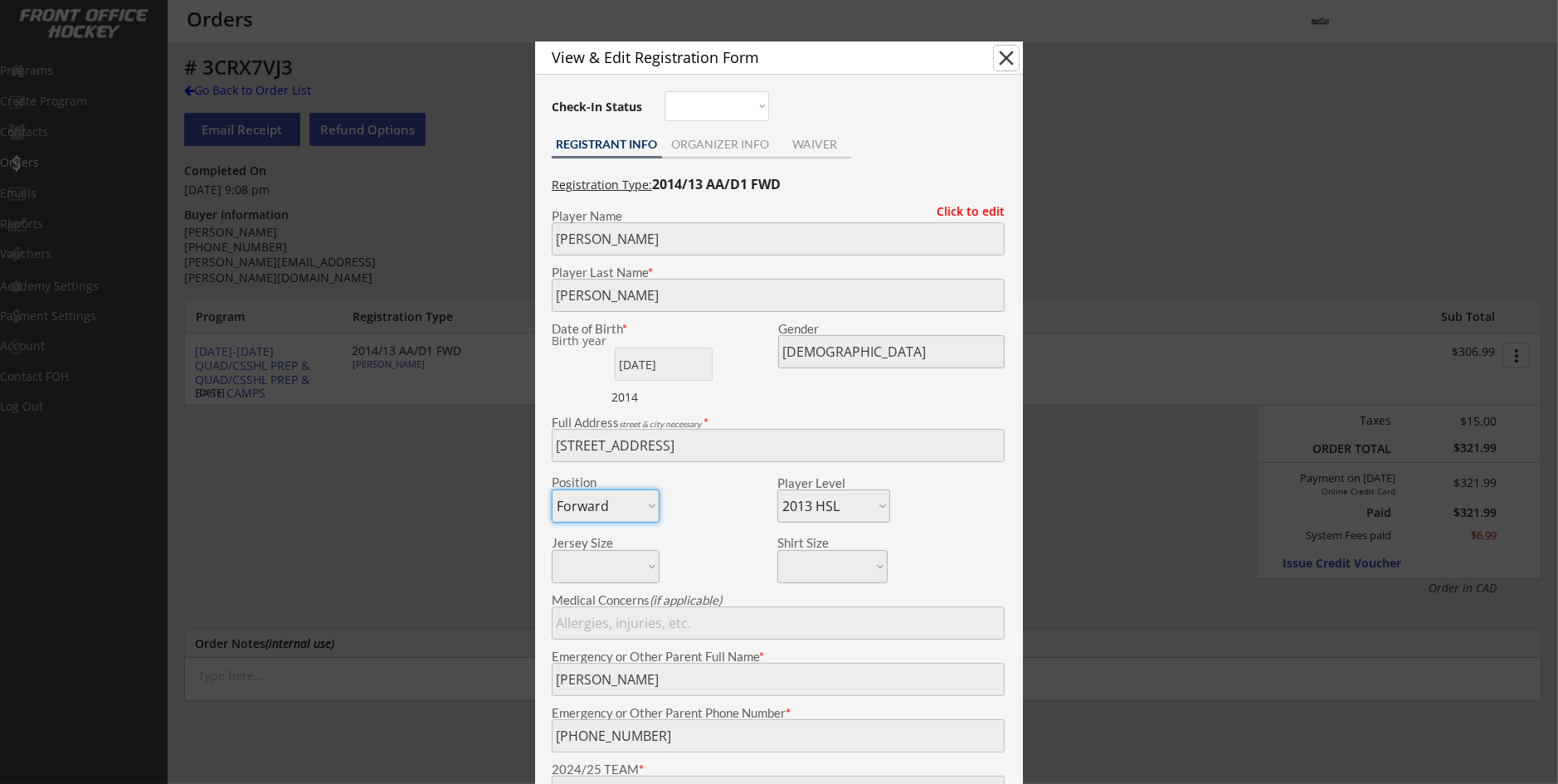
click at [1000, 65] on button "close" at bounding box center [1006, 58] width 25 height 25
select select ""PLACEHOLDER_1427118222253""
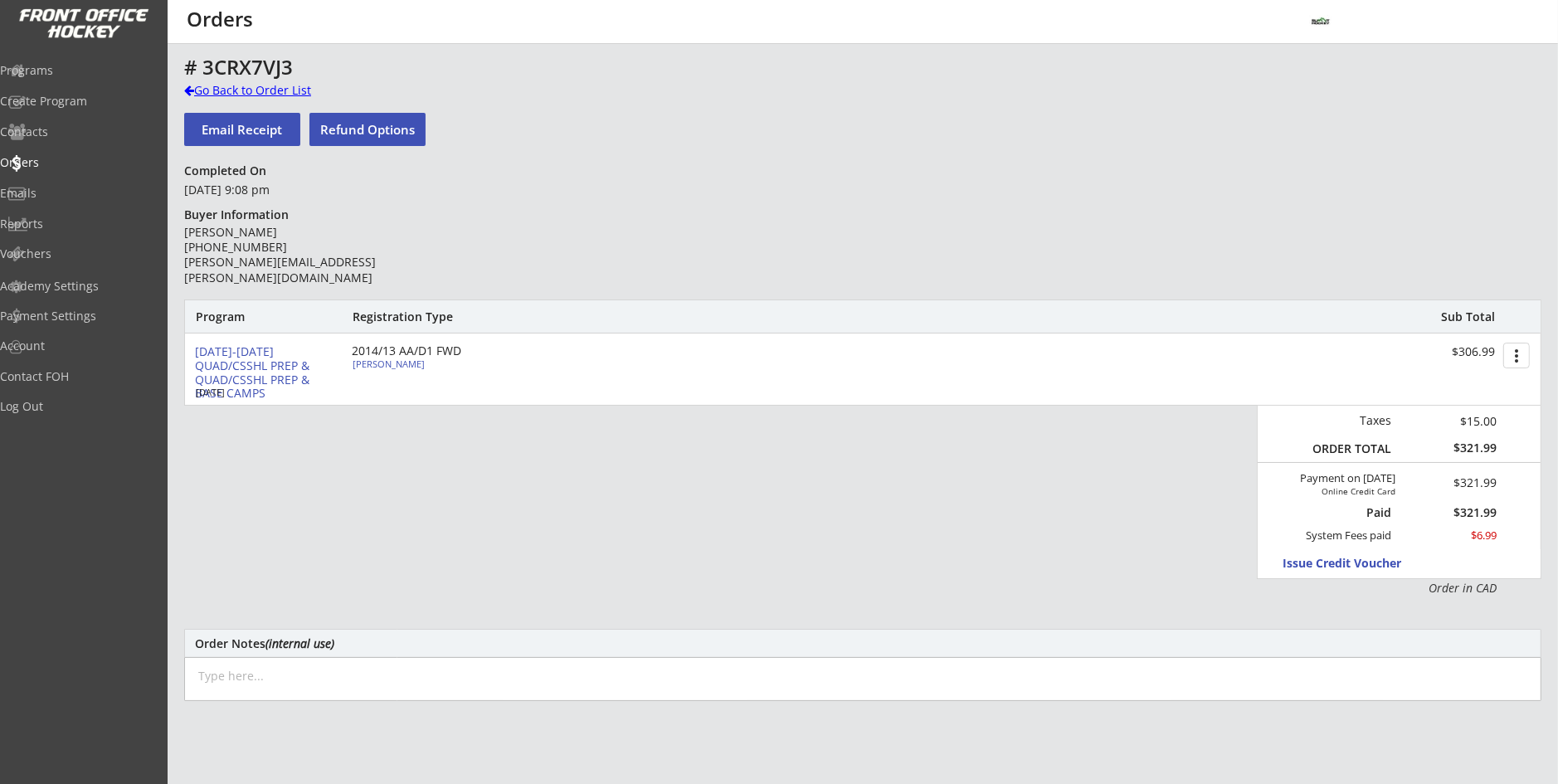
click at [249, 97] on div "Go Back to Order List" at bounding box center [270, 91] width 171 height 17
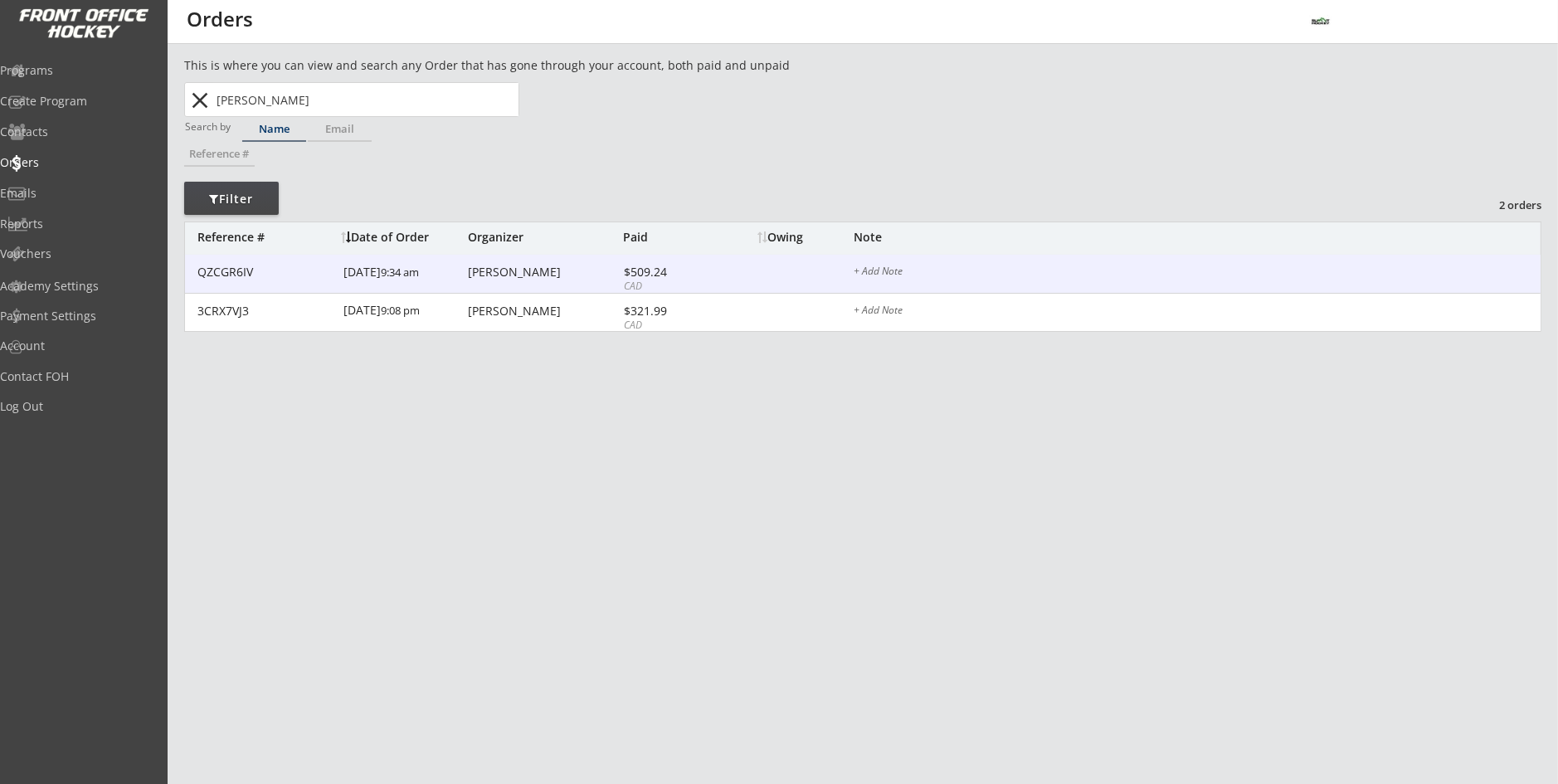
click at [393, 276] on div "[DATE] 9:34 am" at bounding box center [403, 274] width 120 height 37
